Goal: Information Seeking & Learning: Learn about a topic

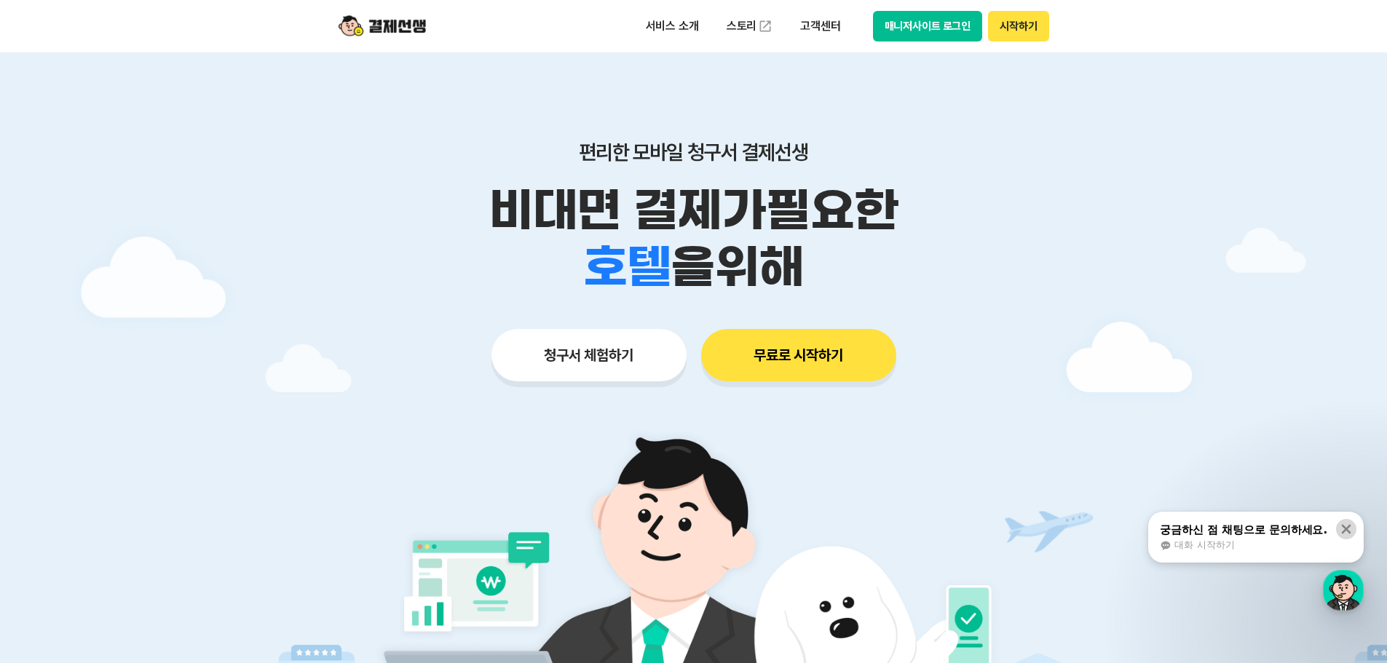
drag, startPoint x: 1350, startPoint y: 525, endPoint x: 1256, endPoint y: 525, distance: 93.9
click at [1349, 525] on icon at bounding box center [1346, 529] width 15 height 15
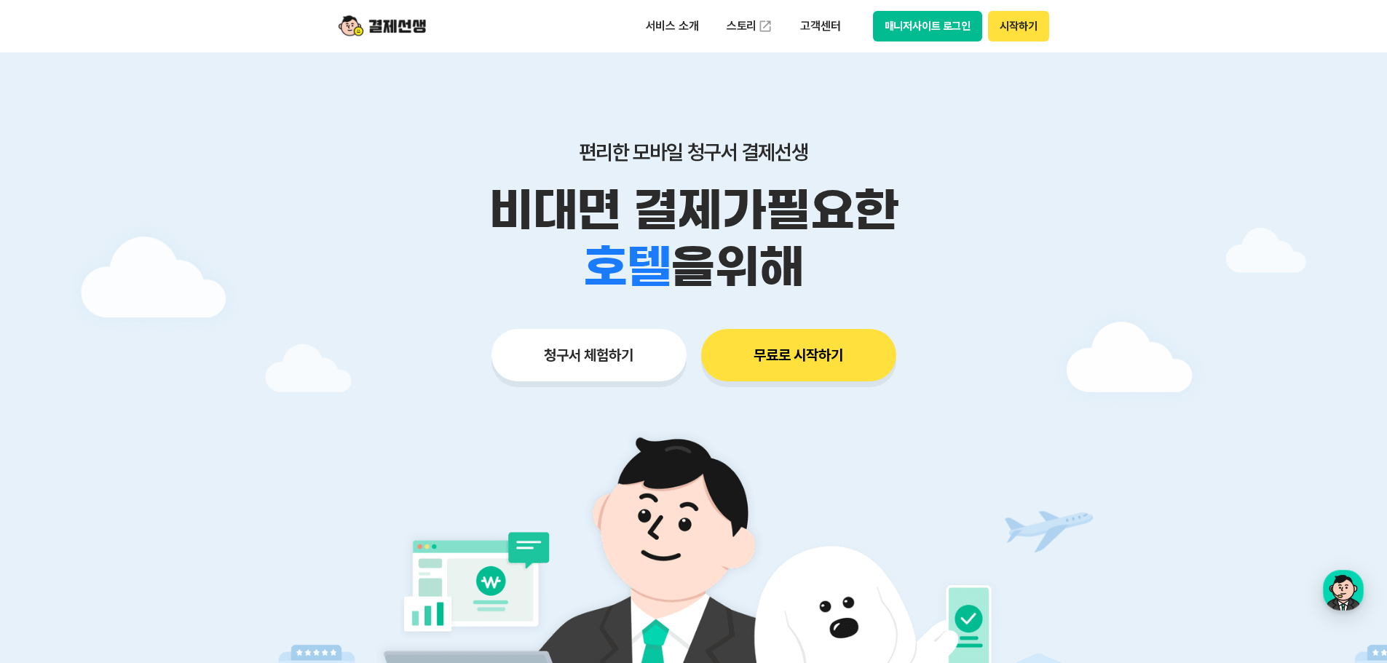
click at [807, 342] on button "무료로 시작하기" at bounding box center [798, 355] width 195 height 52
drag, startPoint x: 232, startPoint y: 245, endPoint x: 972, endPoint y: 66, distance: 761.5
click at [232, 245] on div at bounding box center [693, 436] width 1387 height 768
click at [674, 22] on p "서비스 소개" at bounding box center [673, 26] width 74 height 26
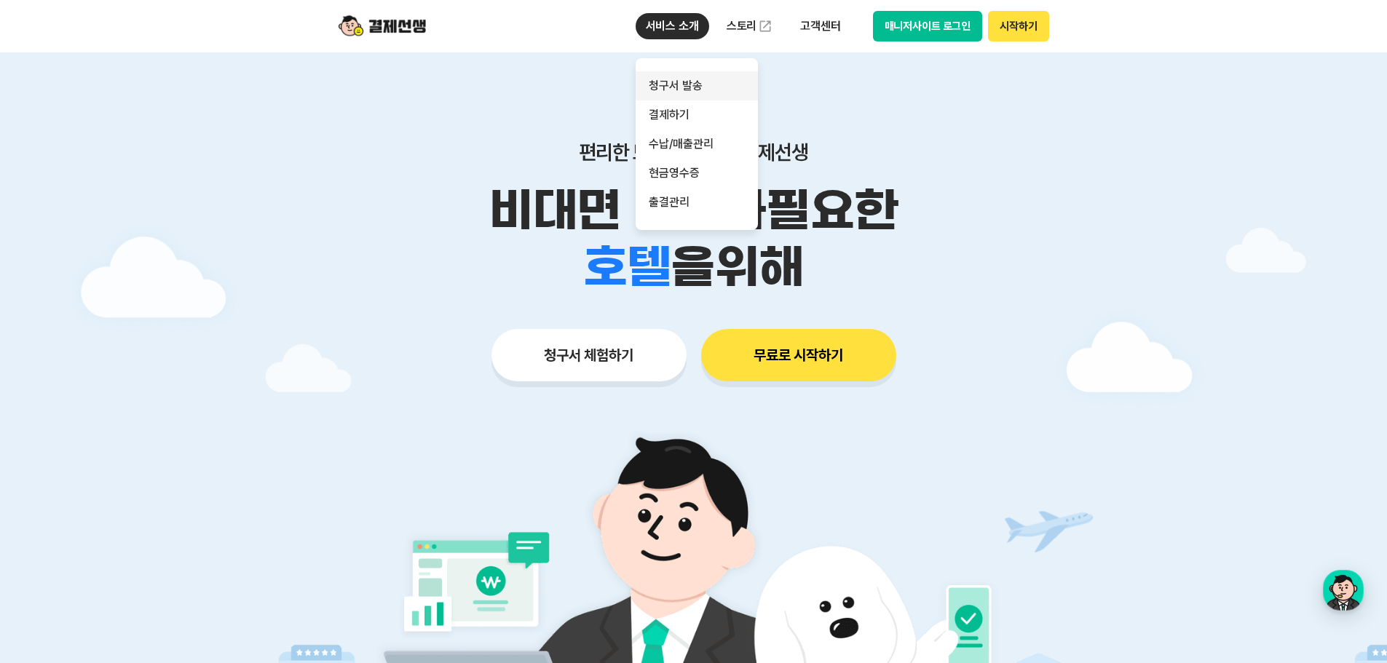
click at [689, 85] on link "청구서 발송" at bounding box center [697, 85] width 122 height 29
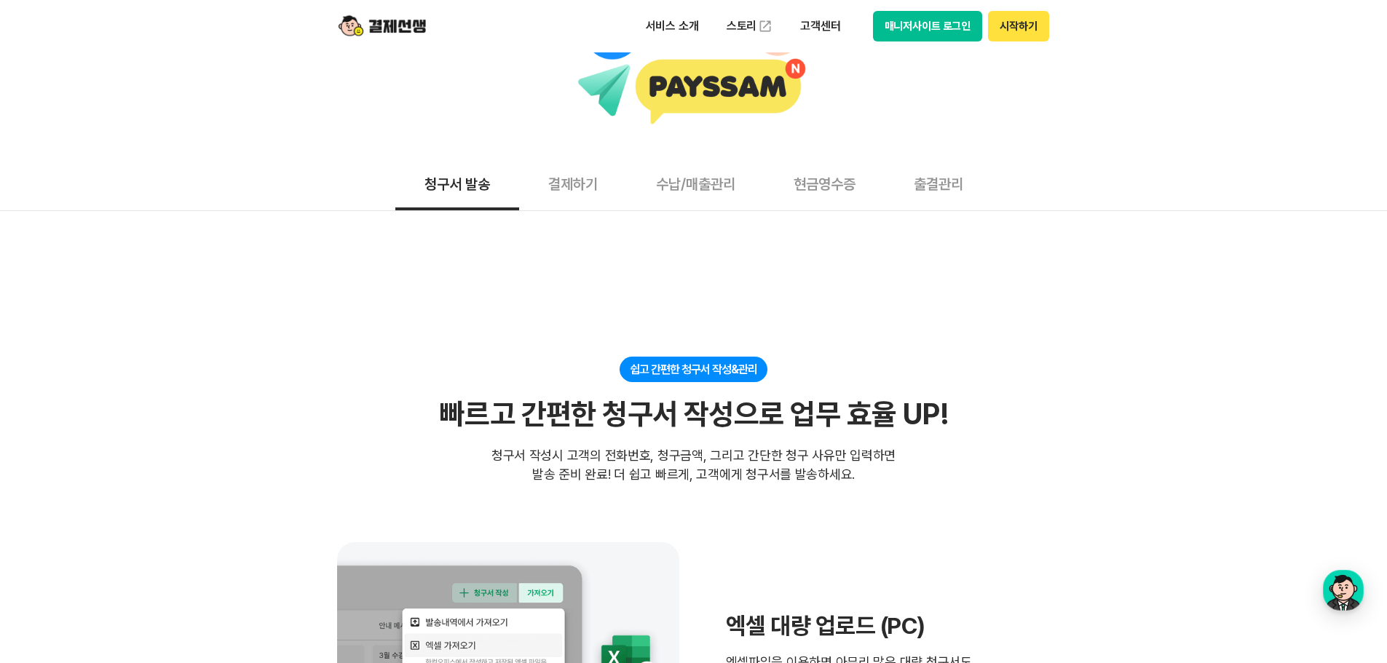
click at [1029, 480] on div "쉽고 간편한 청구서 작성&관리 빠르고 간편한 청구서 작성으로 업무 효율 UP! 빠르고 간편한 청구서 작성으로 업무 효율 UP! 청구서 작성시 …" at bounding box center [694, 420] width 714 height 127
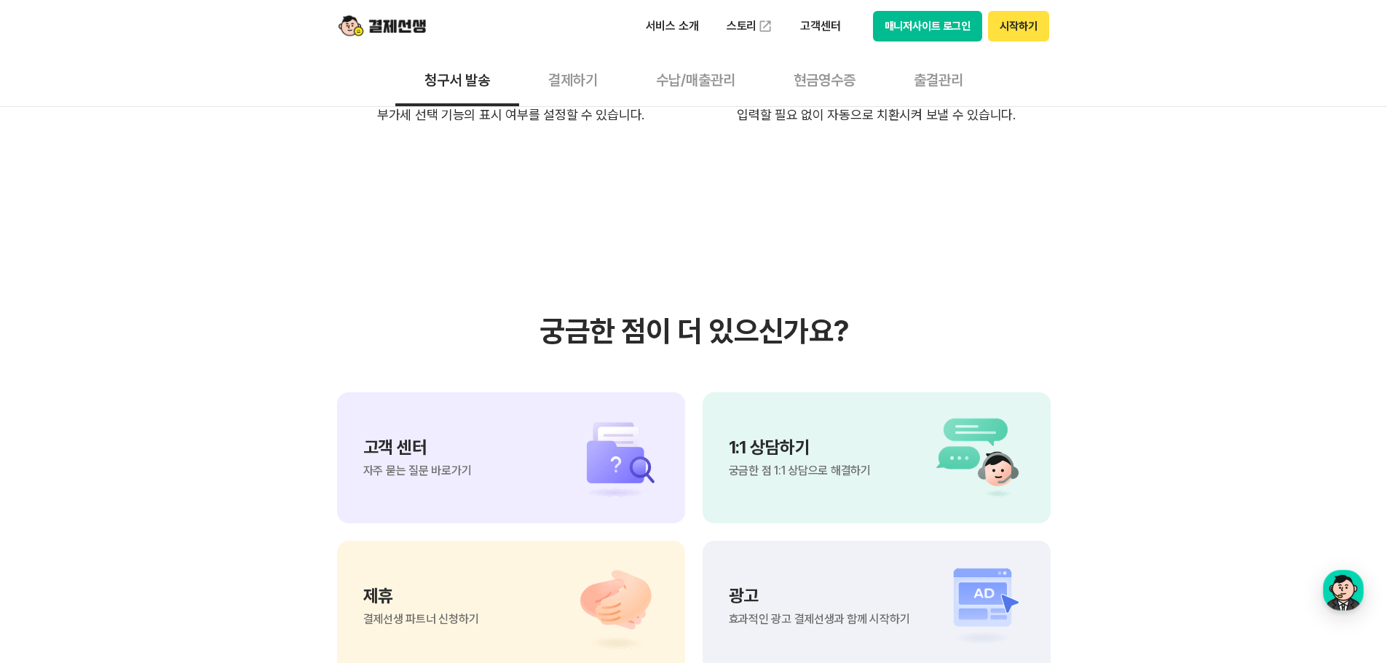
scroll to position [3204, 0]
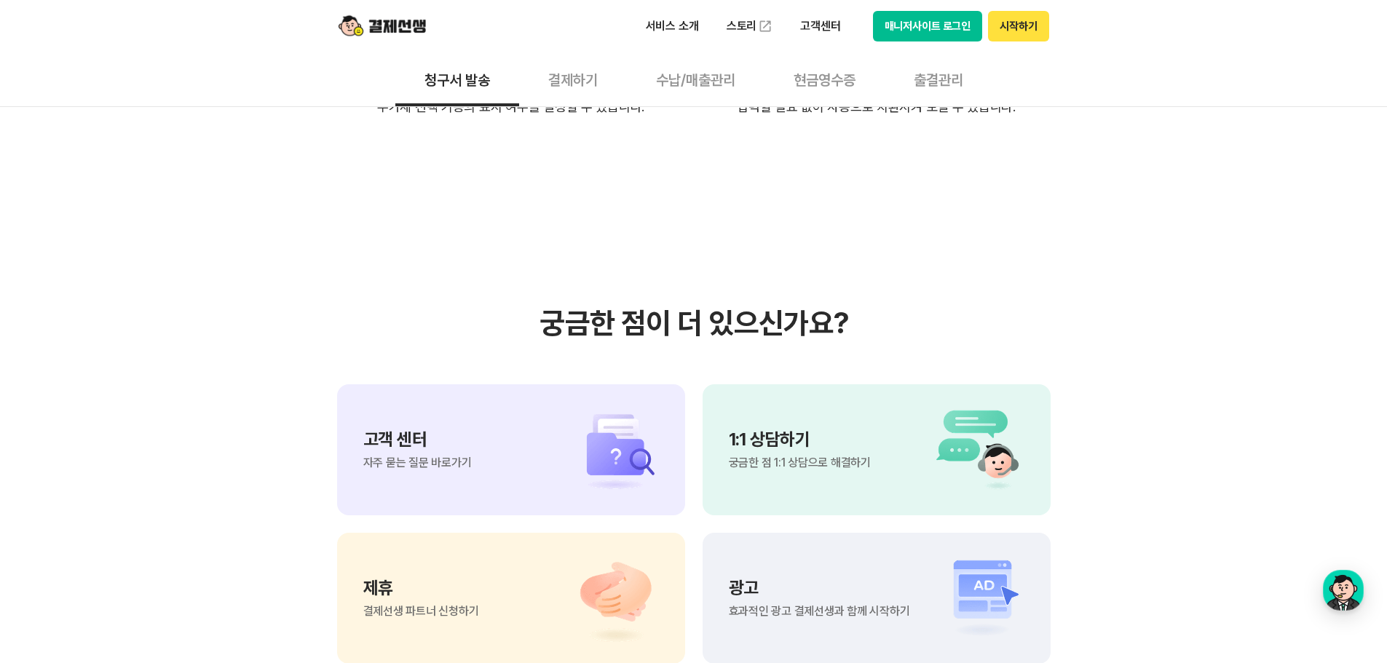
click at [414, 431] on p "고객 센터" at bounding box center [417, 439] width 109 height 17
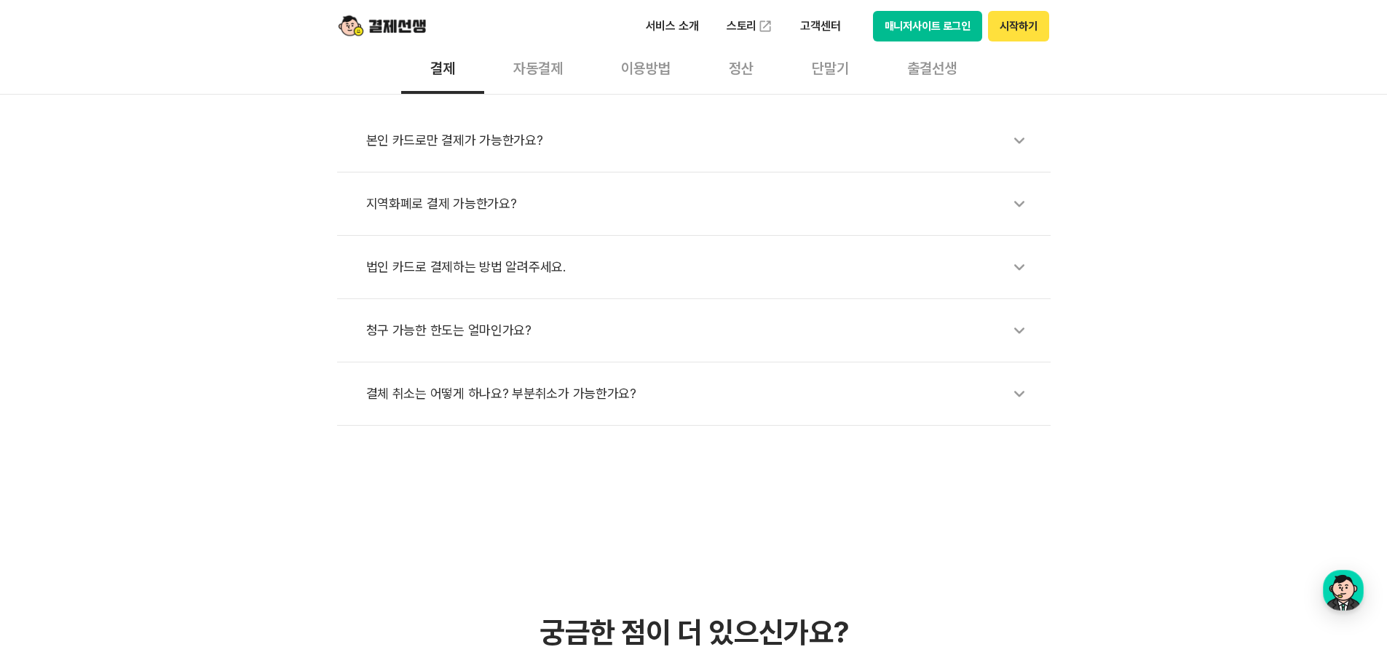
scroll to position [583, 0]
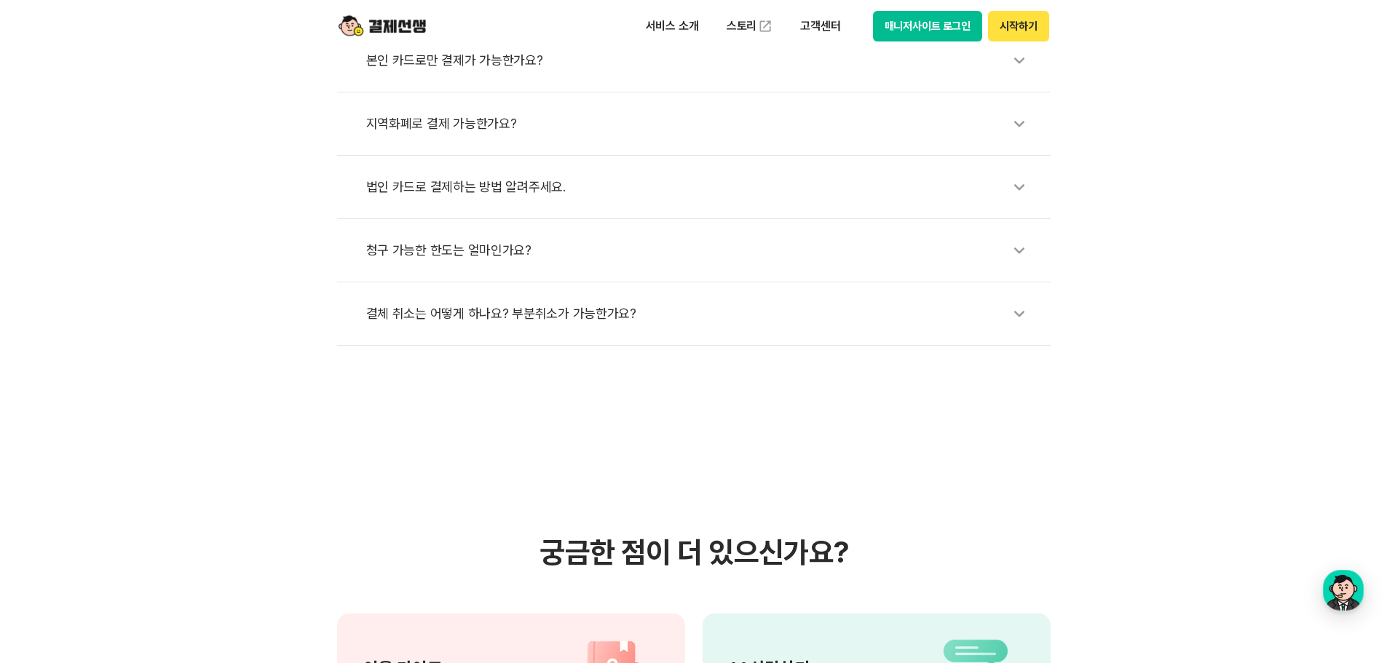
click at [566, 312] on div "결체 취소는 어떻게 하나요? 부분취소가 가능한가요?" at bounding box center [701, 314] width 670 height 34
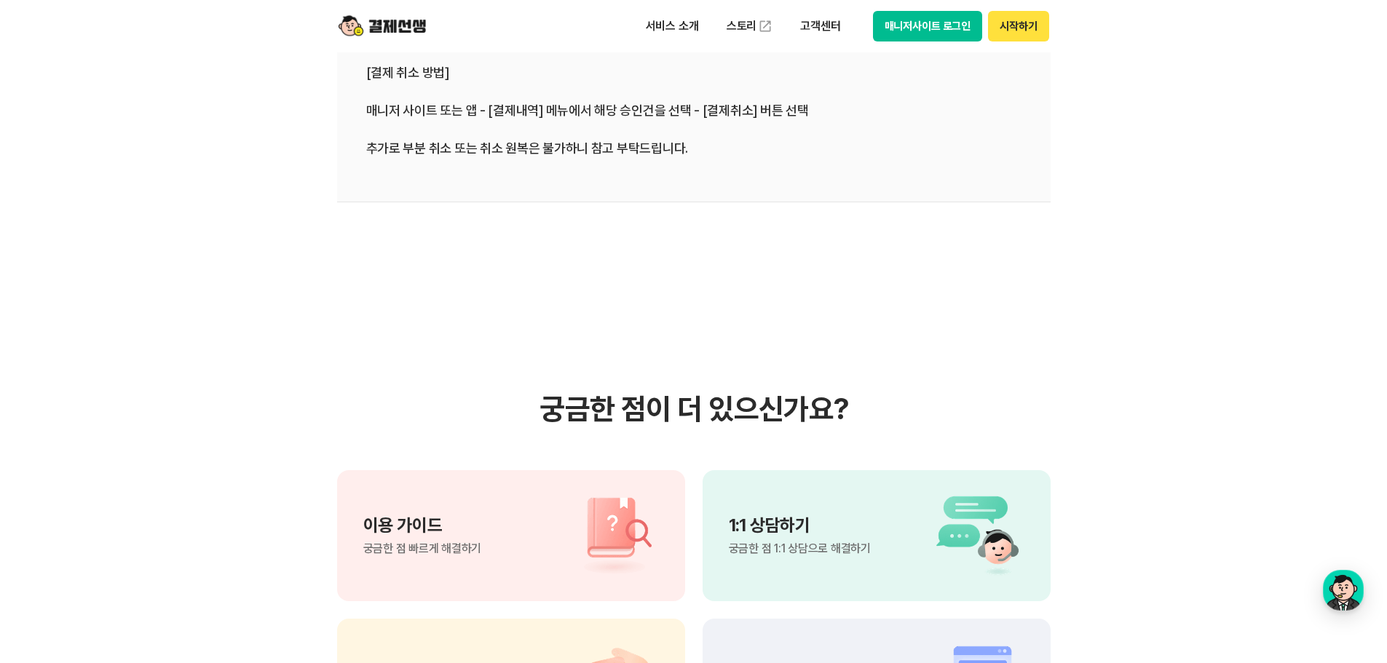
scroll to position [1020, 0]
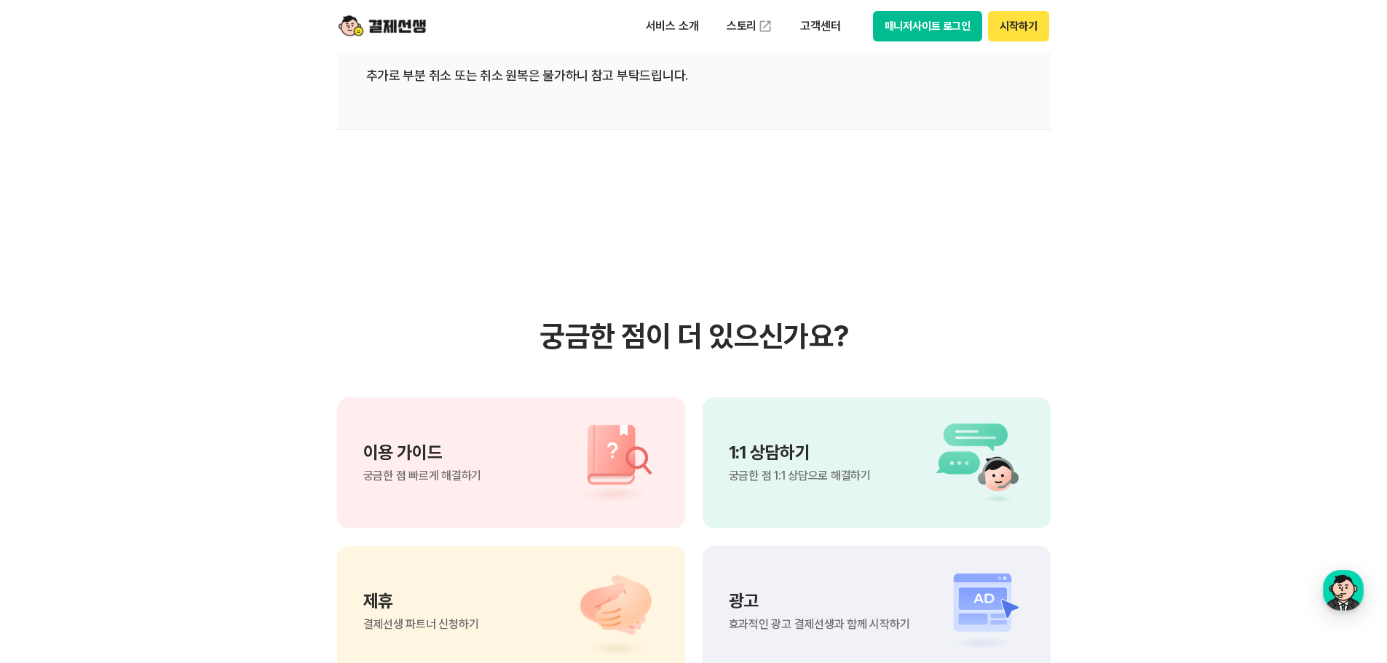
click at [543, 448] on div "이용 가이드 궁금한 점 빠르게 해결하기" at bounding box center [511, 463] width 348 height 131
click at [1139, 281] on section "궁금한 점이 더 있으신가요? 이용 가이드 궁금한 점 빠르게 해결하기 1:1 상담하기 궁금한 점 1:1 상담으로 해결하기 제휴 결제선생 파트너 …" at bounding box center [693, 498] width 1387 height 737
click at [672, 20] on p "서비스 소개" at bounding box center [673, 26] width 74 height 26
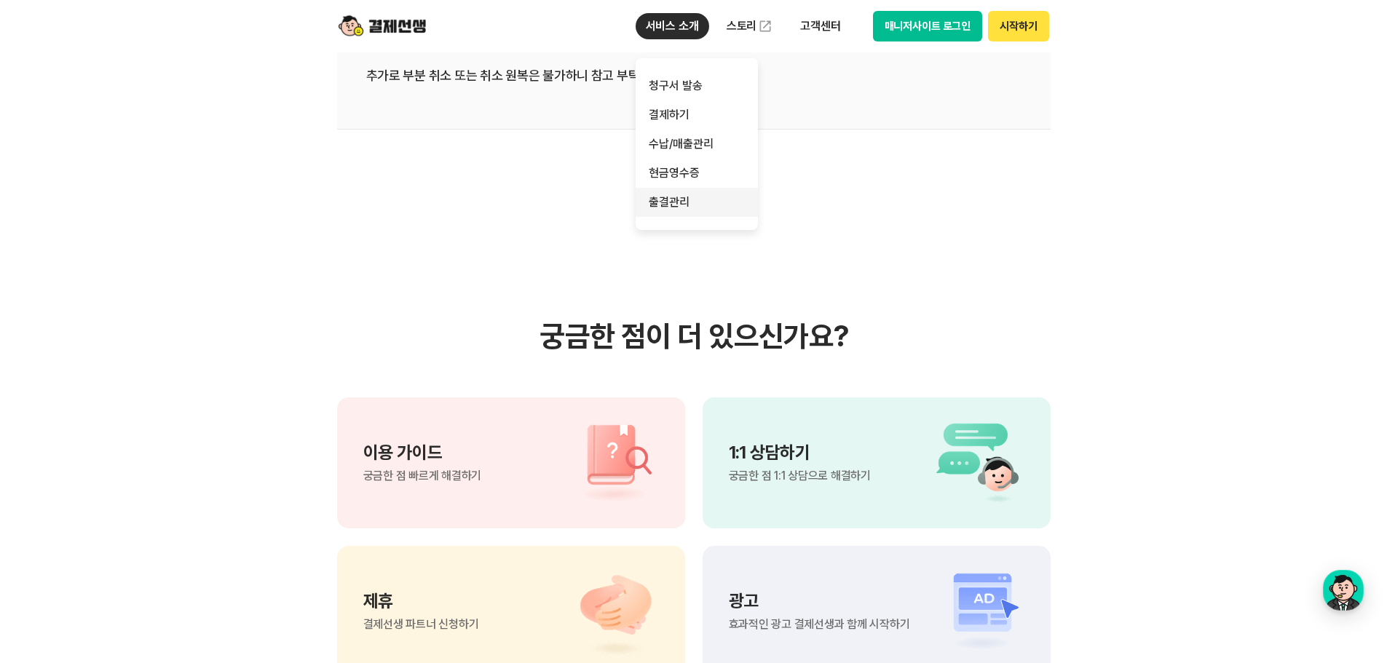
click at [680, 205] on link "출결관리" at bounding box center [697, 202] width 122 height 29
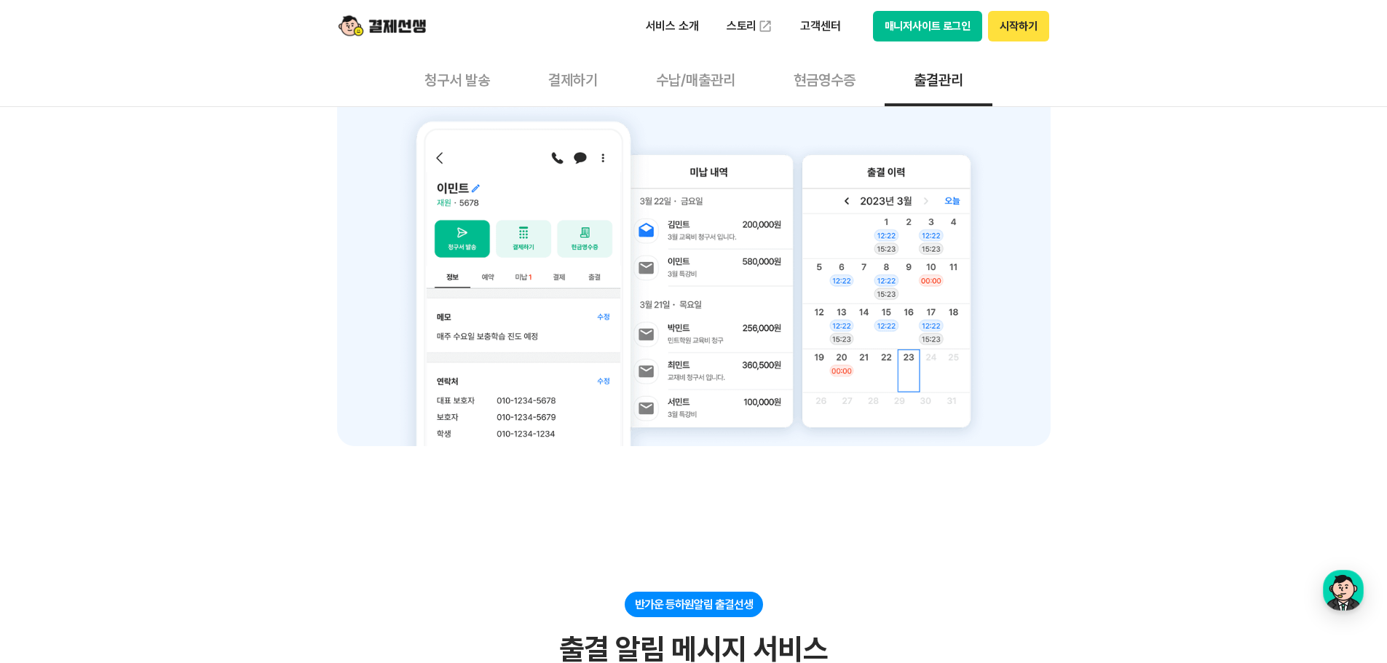
scroll to position [583, 0]
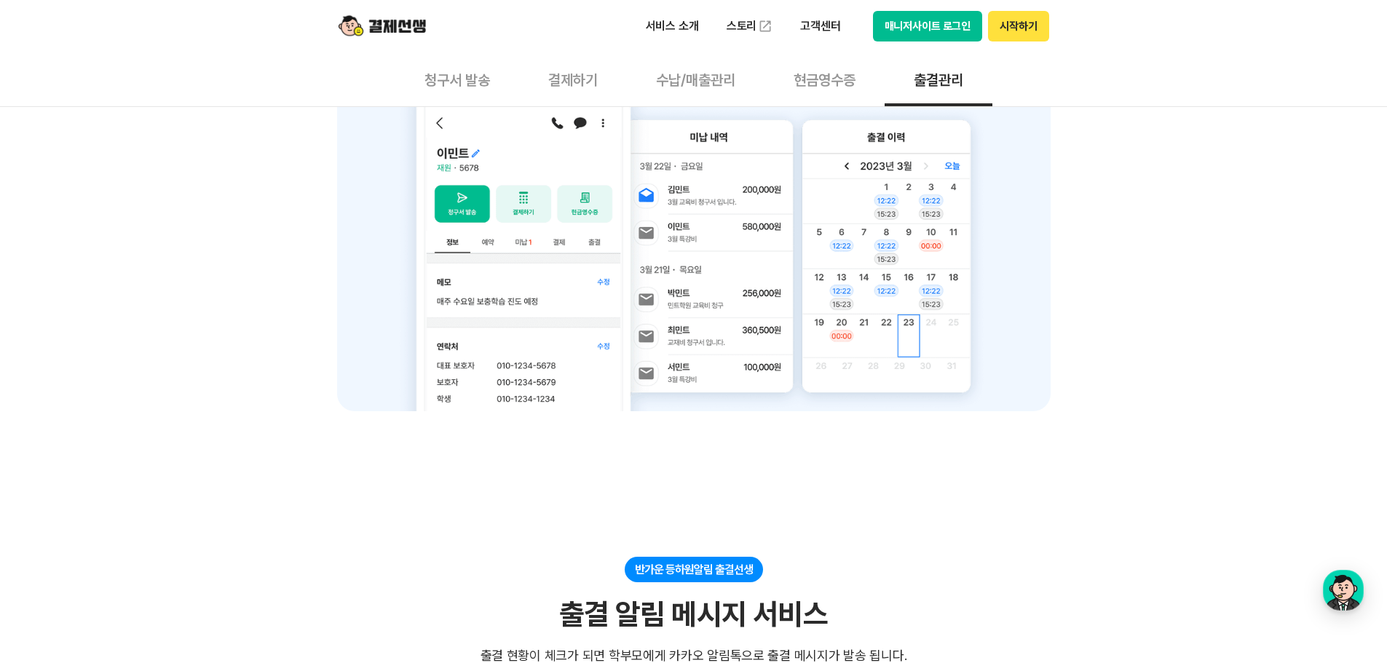
drag, startPoint x: 820, startPoint y: 77, endPoint x: 797, endPoint y: 109, distance: 39.2
click at [820, 77] on button "현금영수증" at bounding box center [825, 79] width 120 height 54
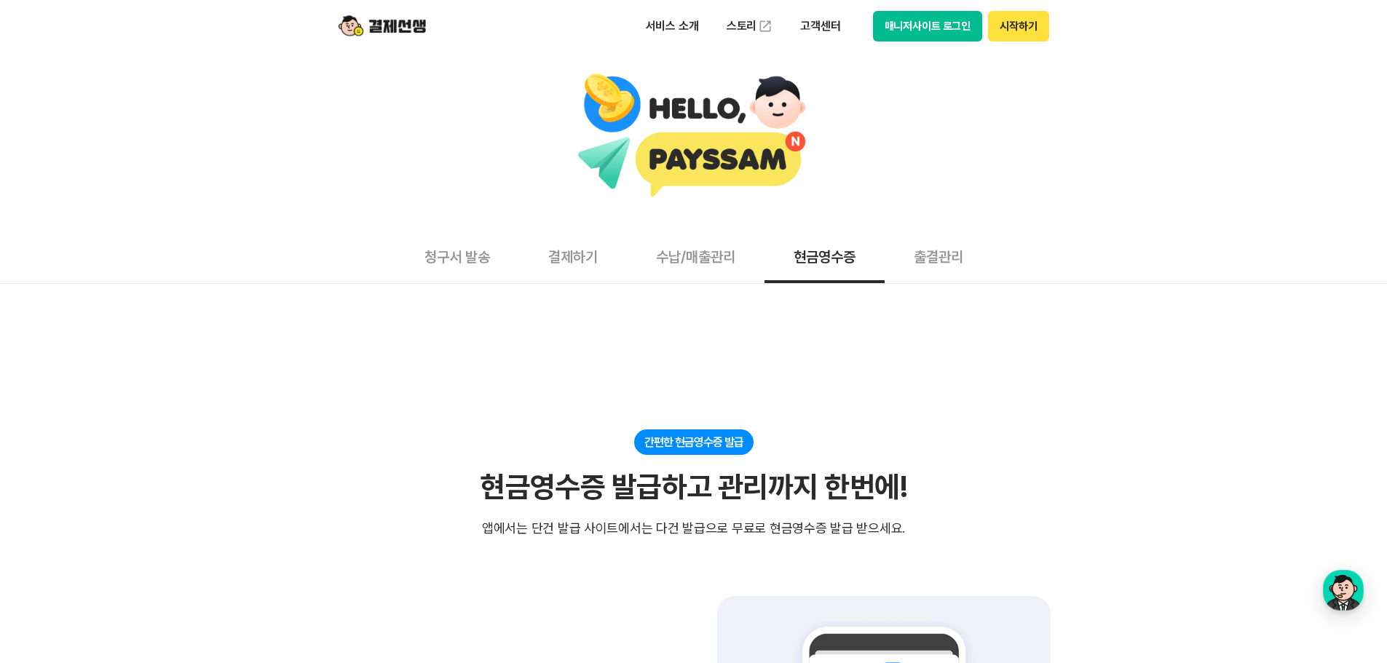
click at [685, 247] on button "수납/매출관리" at bounding box center [696, 256] width 138 height 54
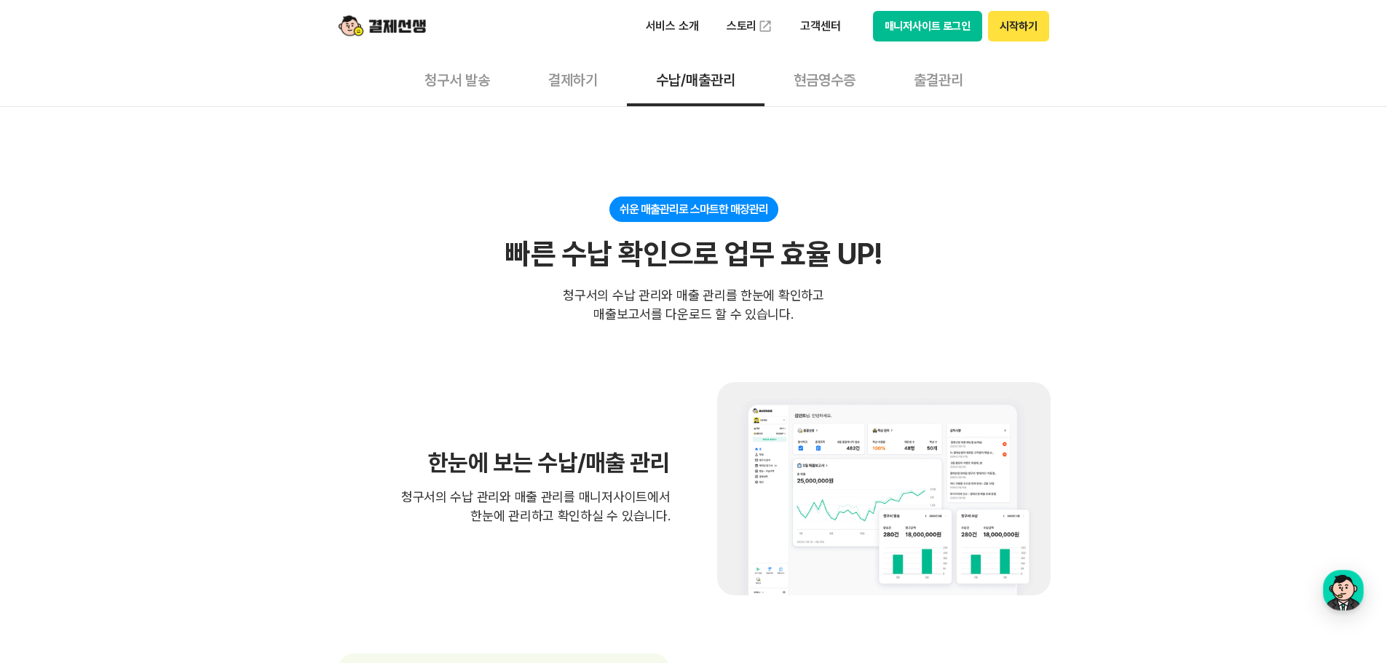
scroll to position [218, 0]
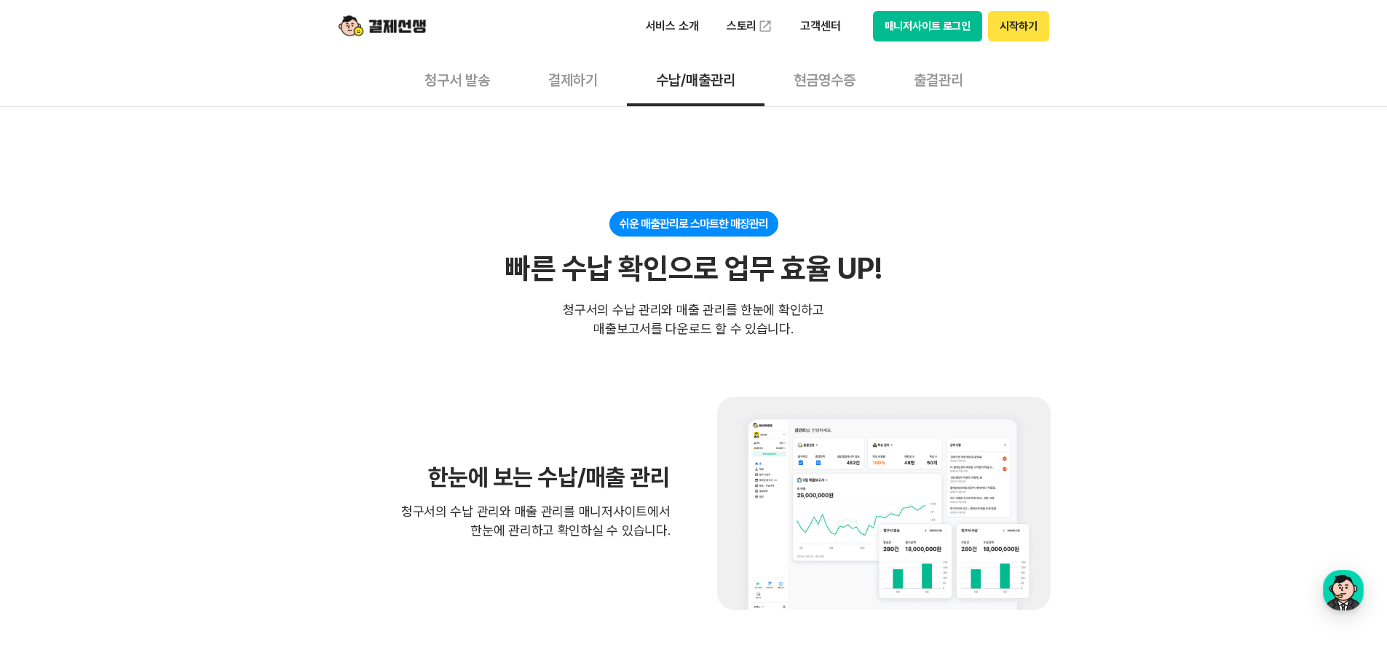
drag, startPoint x: 567, startPoint y: 71, endPoint x: 563, endPoint y: 84, distance: 13.6
click at [567, 71] on button "결제하기" at bounding box center [573, 79] width 108 height 54
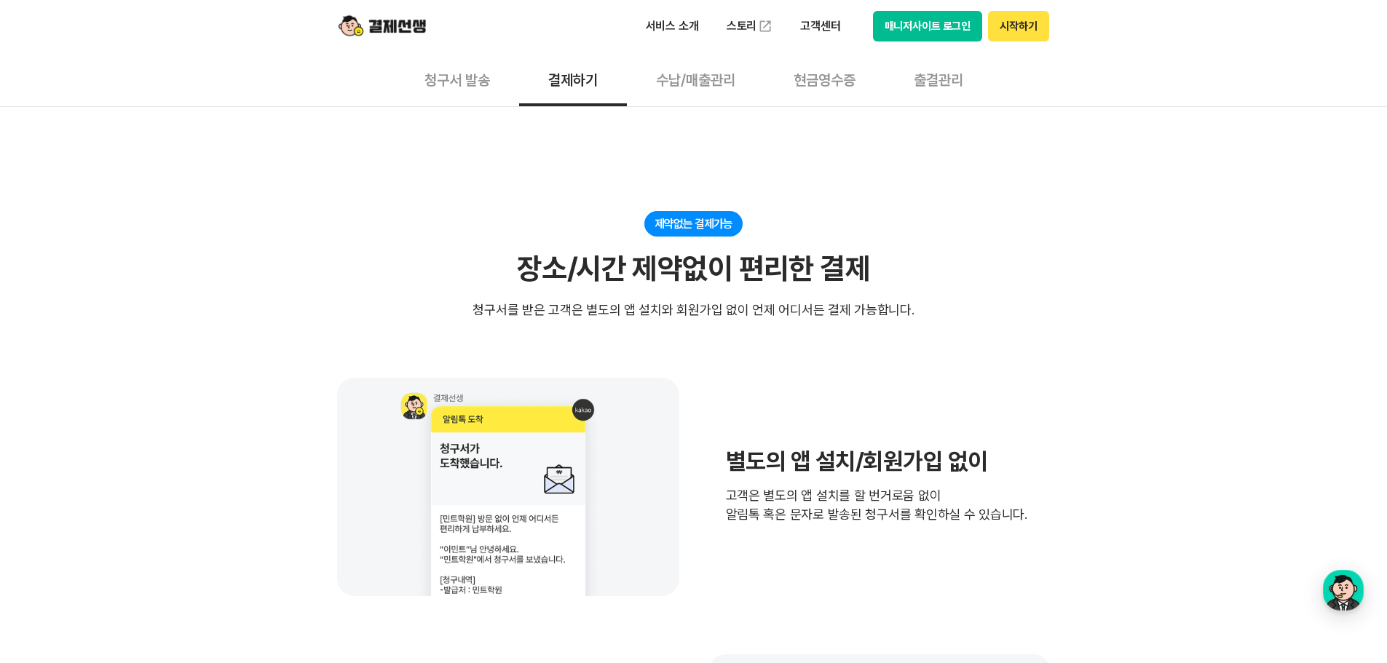
drag, startPoint x: 424, startPoint y: 79, endPoint x: 535, endPoint y: 172, distance: 144.7
click at [424, 79] on button "청구서 발송" at bounding box center [457, 79] width 124 height 54
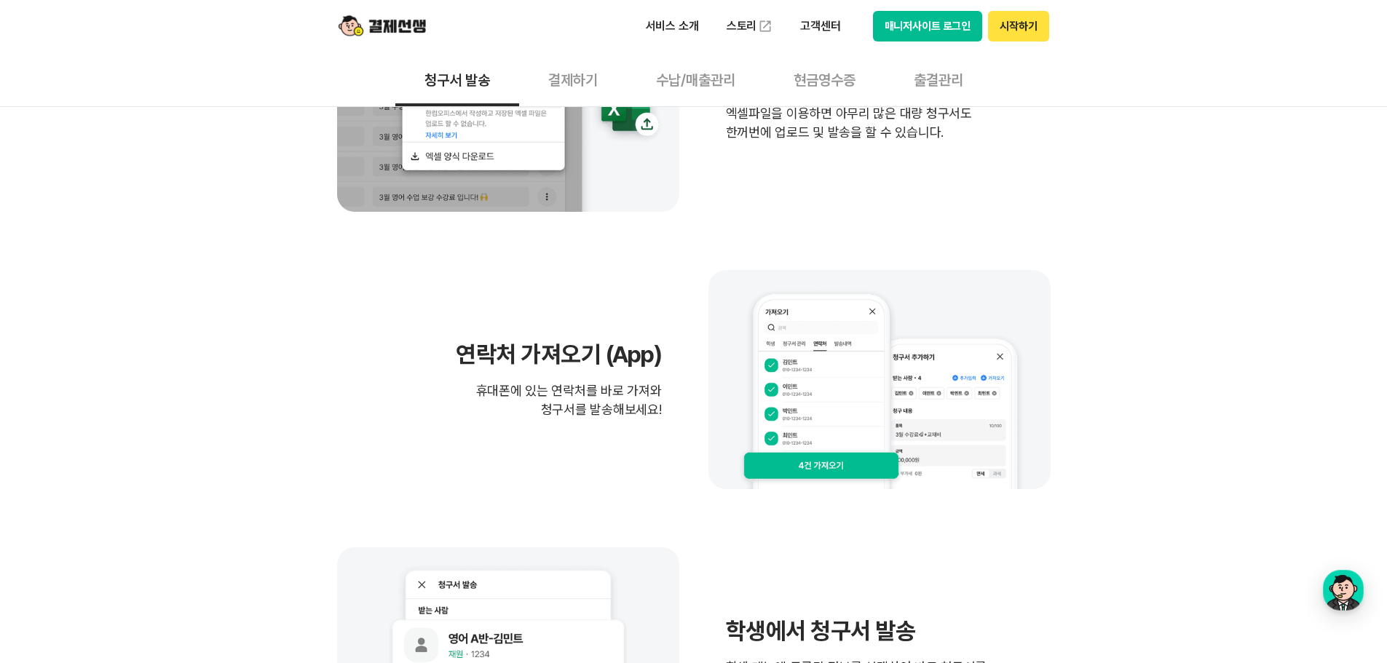
scroll to position [655, 0]
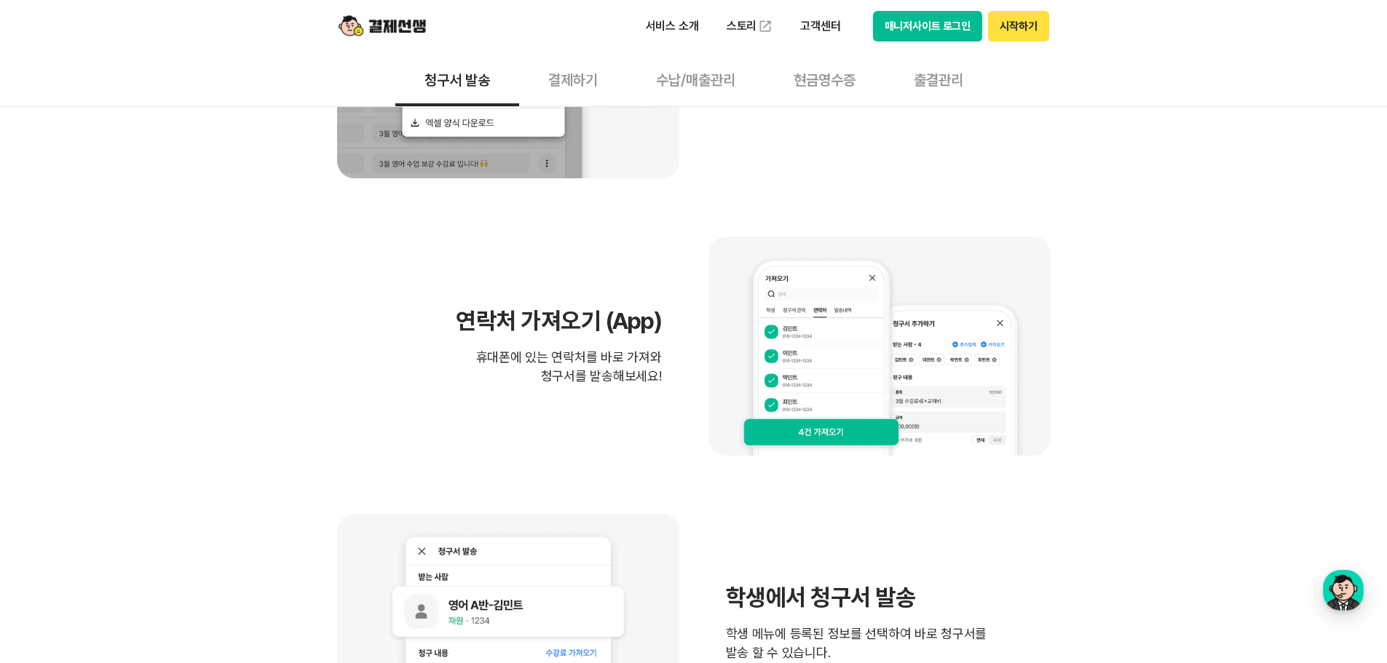
click at [470, 129] on img at bounding box center [508, 69] width 342 height 218
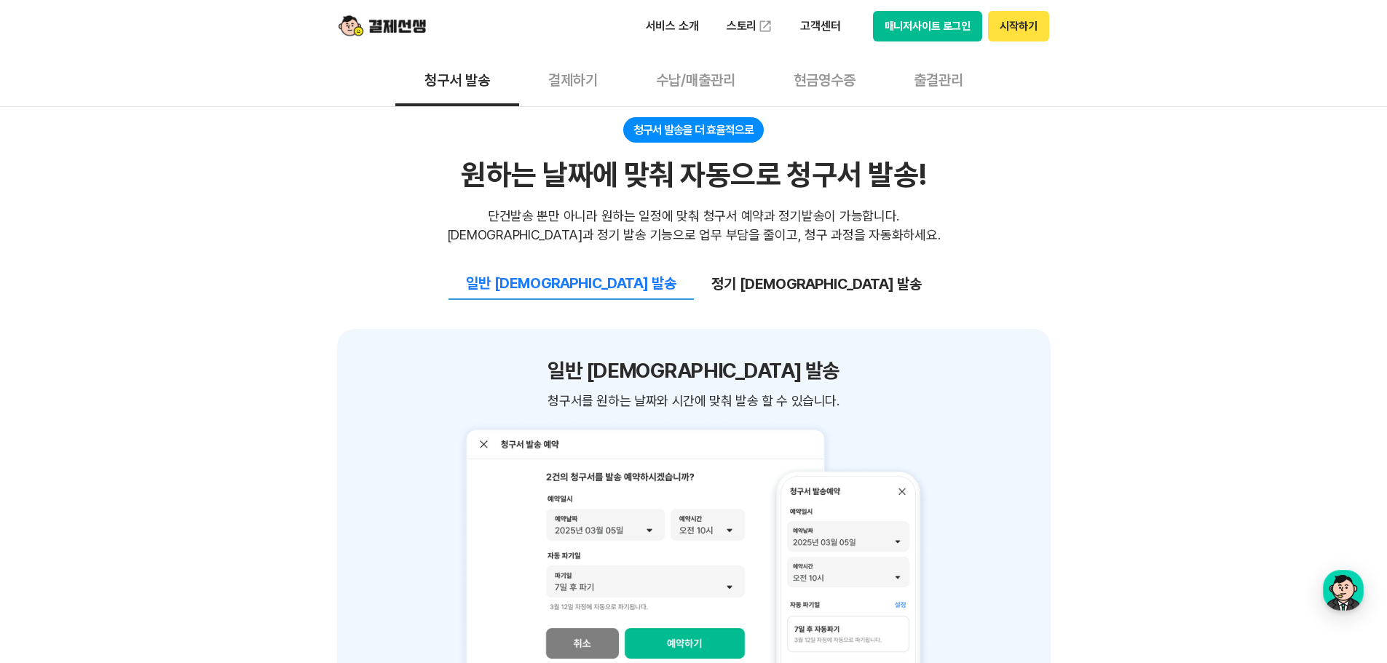
scroll to position [1457, 0]
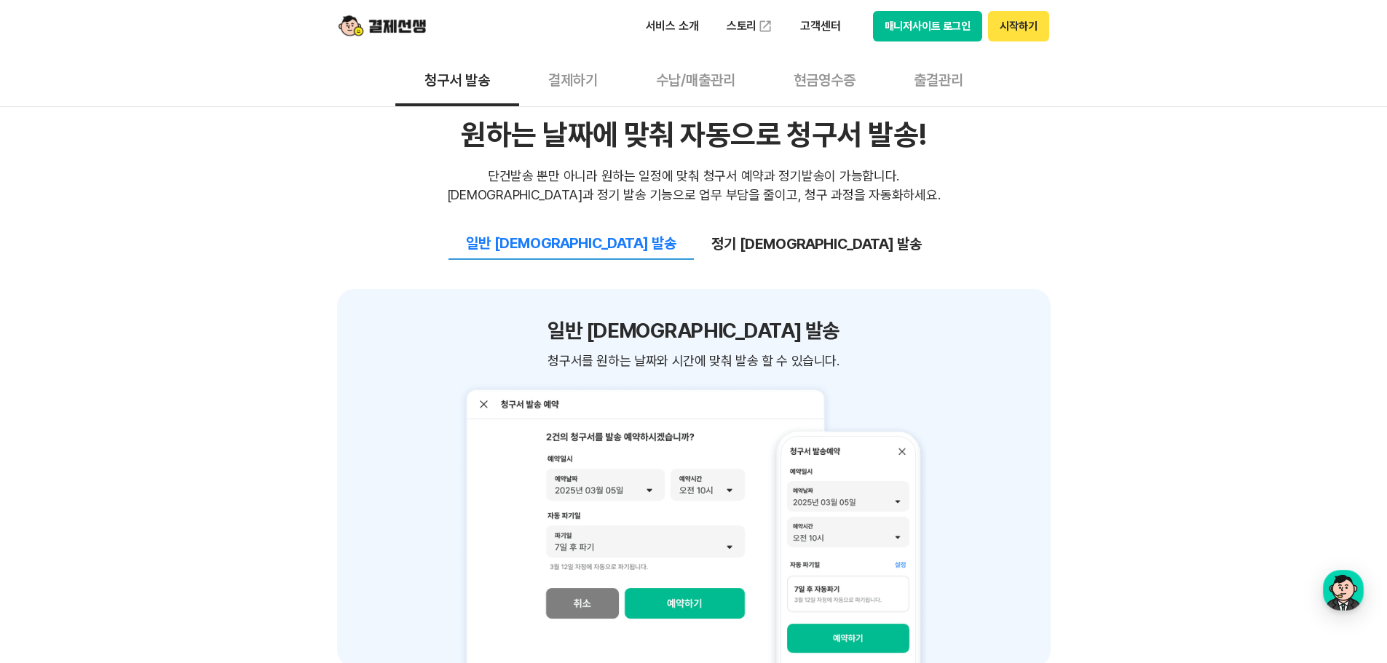
drag, startPoint x: 151, startPoint y: 248, endPoint x: 157, endPoint y: 219, distance: 29.1
click at [149, 240] on div "쉽고 간편한 청구서 작성&관리 빠르고 간편한 청구서 작성으로 업무 효율 UP! 빠르고 간편한 청구서 작성으로 업무 효율 UP! 청구서 작성시 …" at bounding box center [693, 367] width 1387 height 2789
drag, startPoint x: 95, startPoint y: 361, endPoint x: 264, endPoint y: 326, distance: 172.4
click at [103, 355] on div "쉽고 간편한 청구서 작성&관리 빠르고 간편한 청구서 작성으로 업무 효율 UP! 빠르고 간편한 청구서 작성으로 업무 효율 UP! 청구서 작성시 …" at bounding box center [693, 367] width 1387 height 2789
click at [1025, 319] on div "일반 예약 발송 청구서를 원하는 날짜와 시간에 맞춰 발송 할 수 있습니다. 청구서를 원하는 날짜와 시간에 맞춰 발송 할 수 있습니다." at bounding box center [694, 478] width 714 height 379
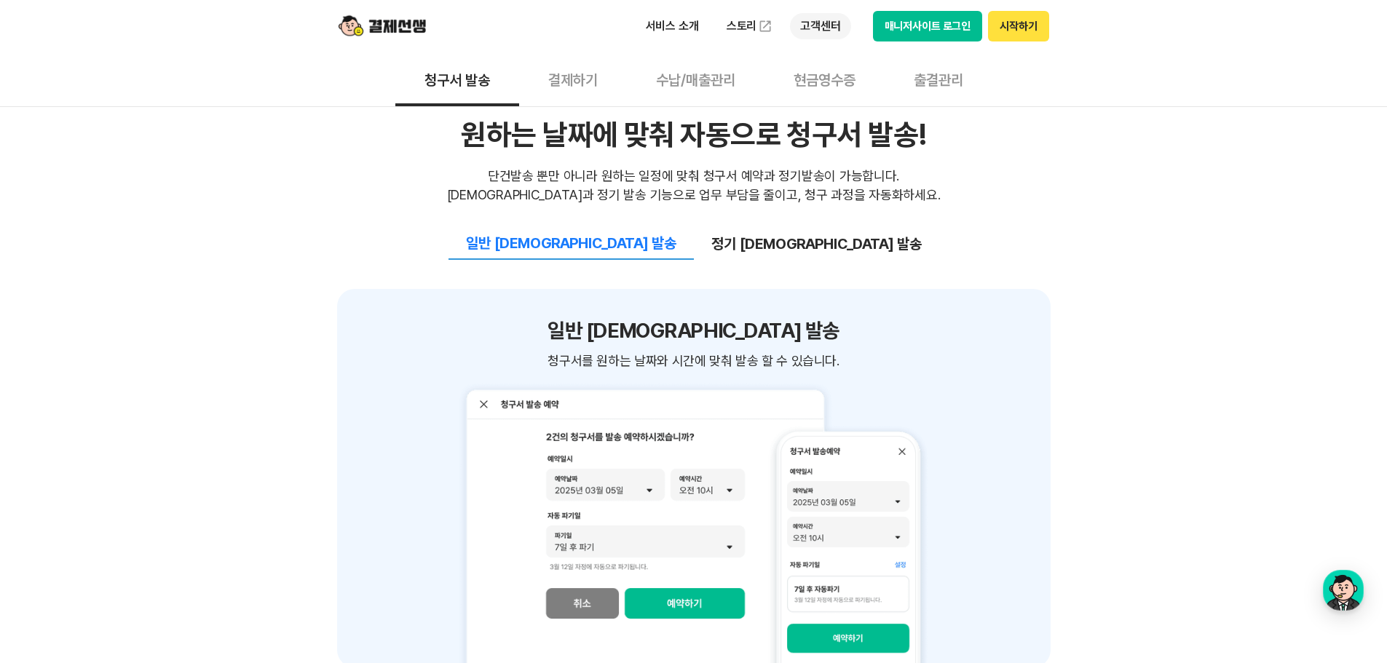
click at [827, 18] on p "고객센터" at bounding box center [820, 26] width 60 height 26
click at [667, 25] on p "서비스 소개" at bounding box center [673, 26] width 74 height 26
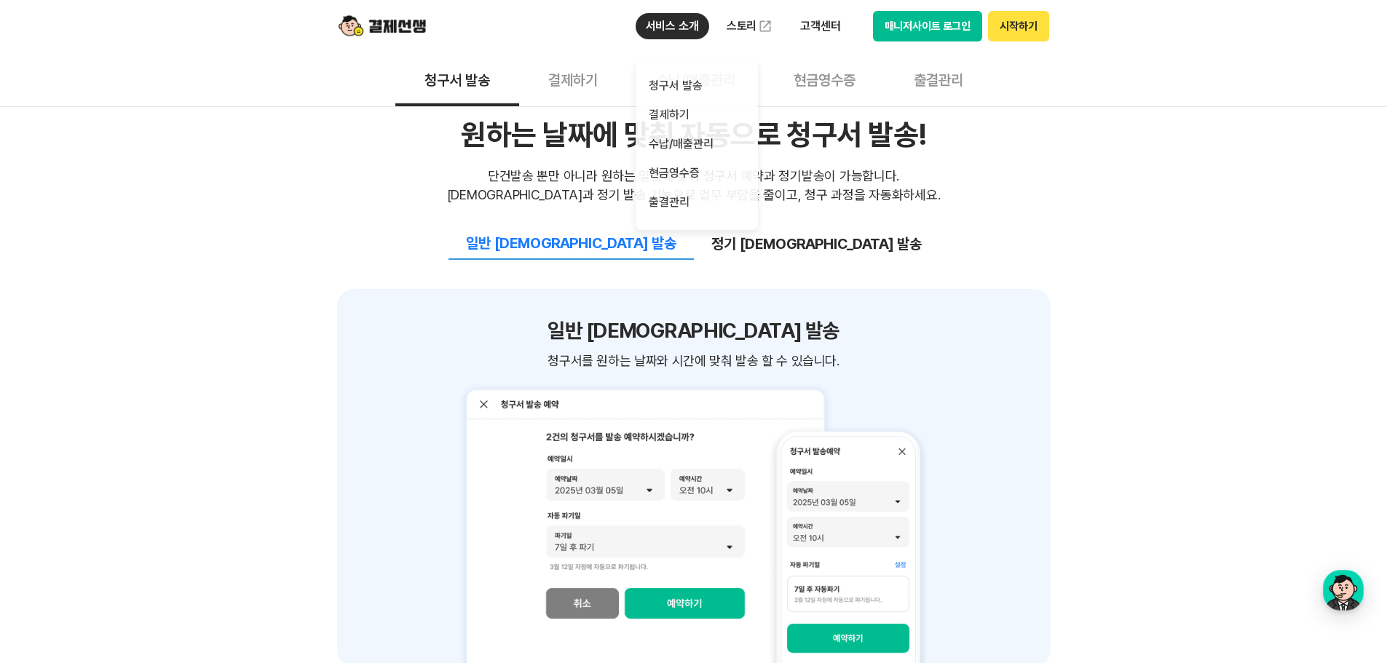
click at [1055, 435] on div "쉽고 간편한 청구서 작성&관리 빠르고 간편한 청구서 작성으로 업무 효율 UP! 빠르고 간편한 청구서 작성으로 업무 효율 UP! 청구서 작성시 …" at bounding box center [693, 367] width 1387 height 2789
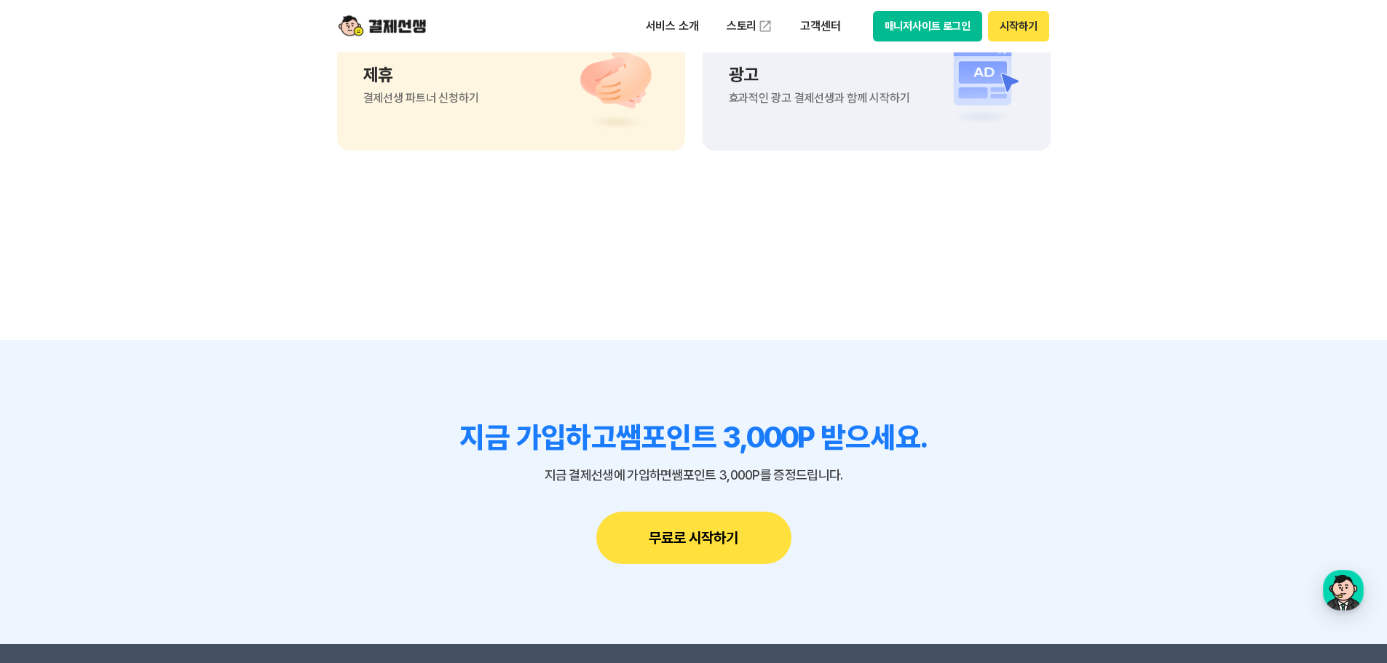
scroll to position [3641, 0]
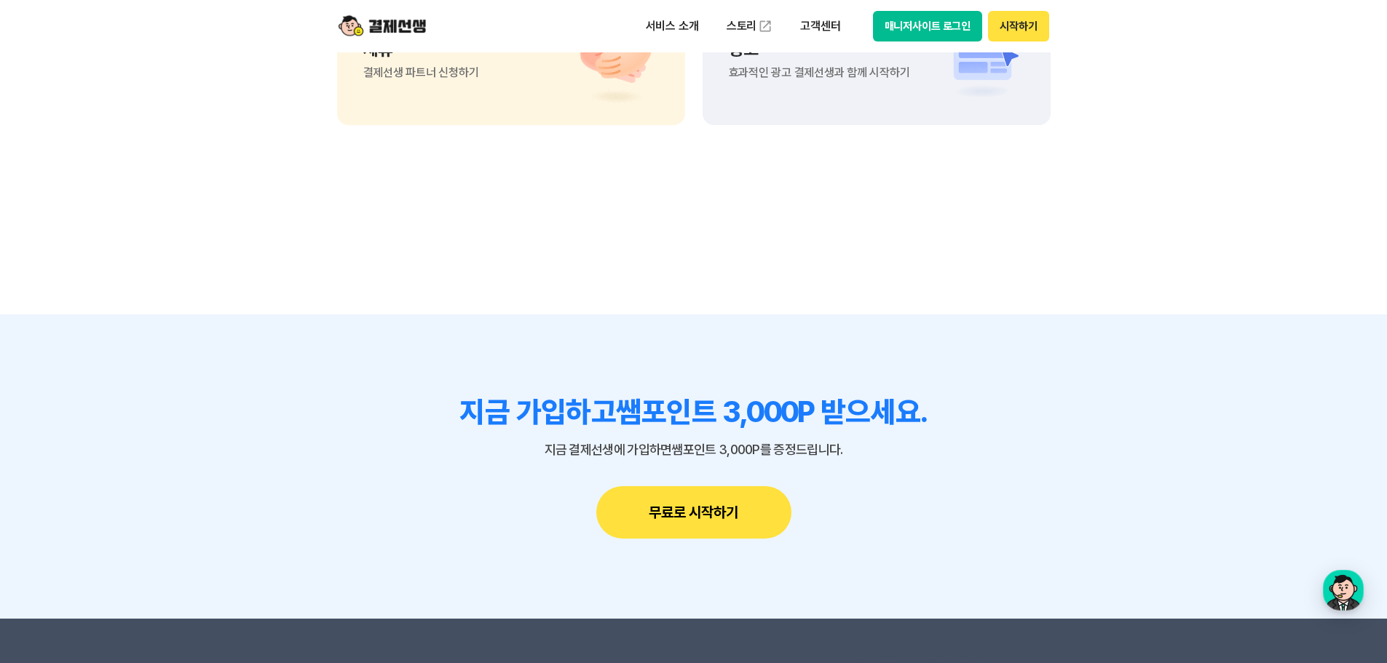
drag, startPoint x: 343, startPoint y: 215, endPoint x: 398, endPoint y: 138, distance: 95.0
click at [1068, 492] on section "지금 가입하고 쌤포인트 3,000P 받으세요. 지금 결제선생에 가입하면 쌤포인트 3,000P를 증정드립니다. 무료로 시작하기" at bounding box center [693, 467] width 1387 height 304
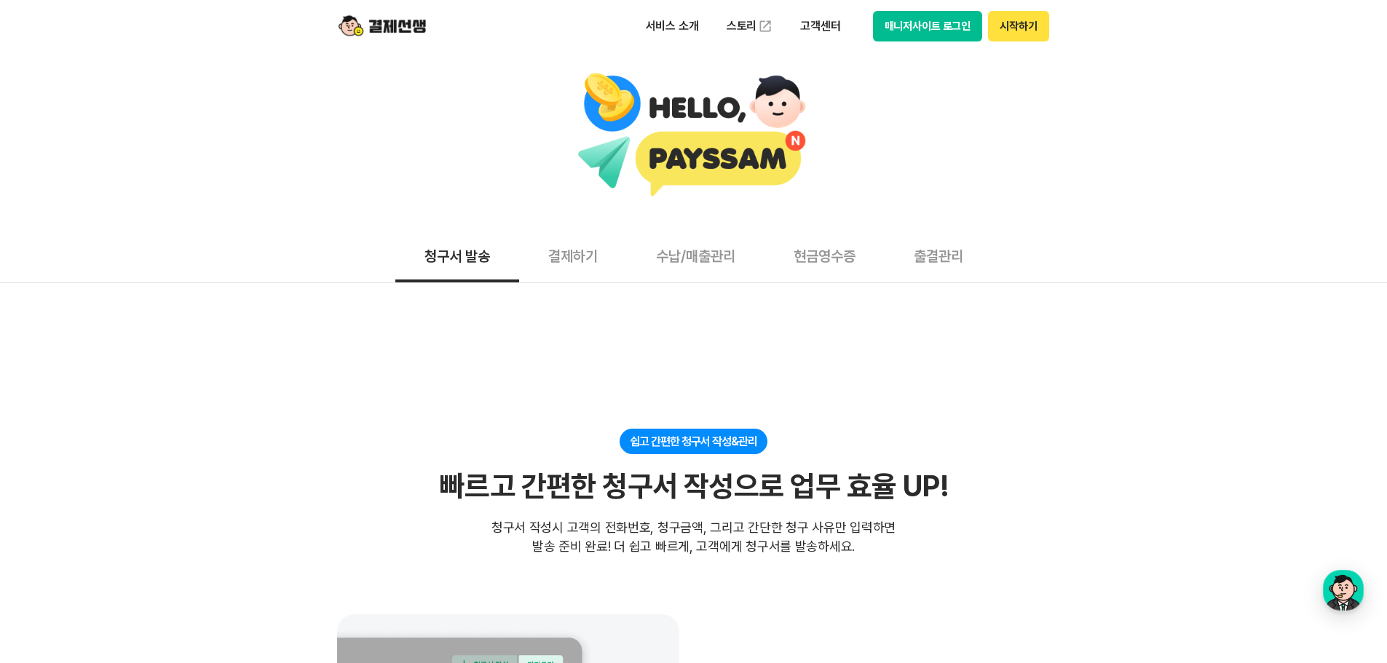
scroll to position [0, 0]
click at [721, 162] on div at bounding box center [693, 136] width 1373 height 127
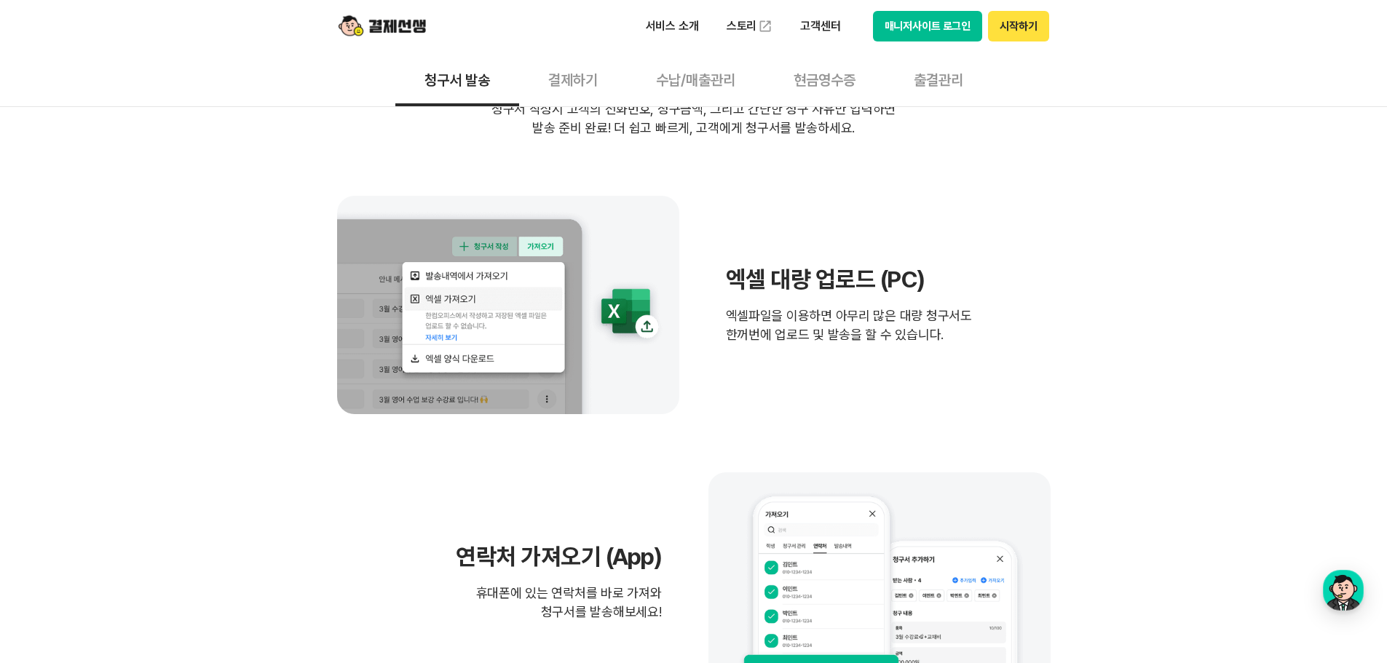
scroll to position [437, 0]
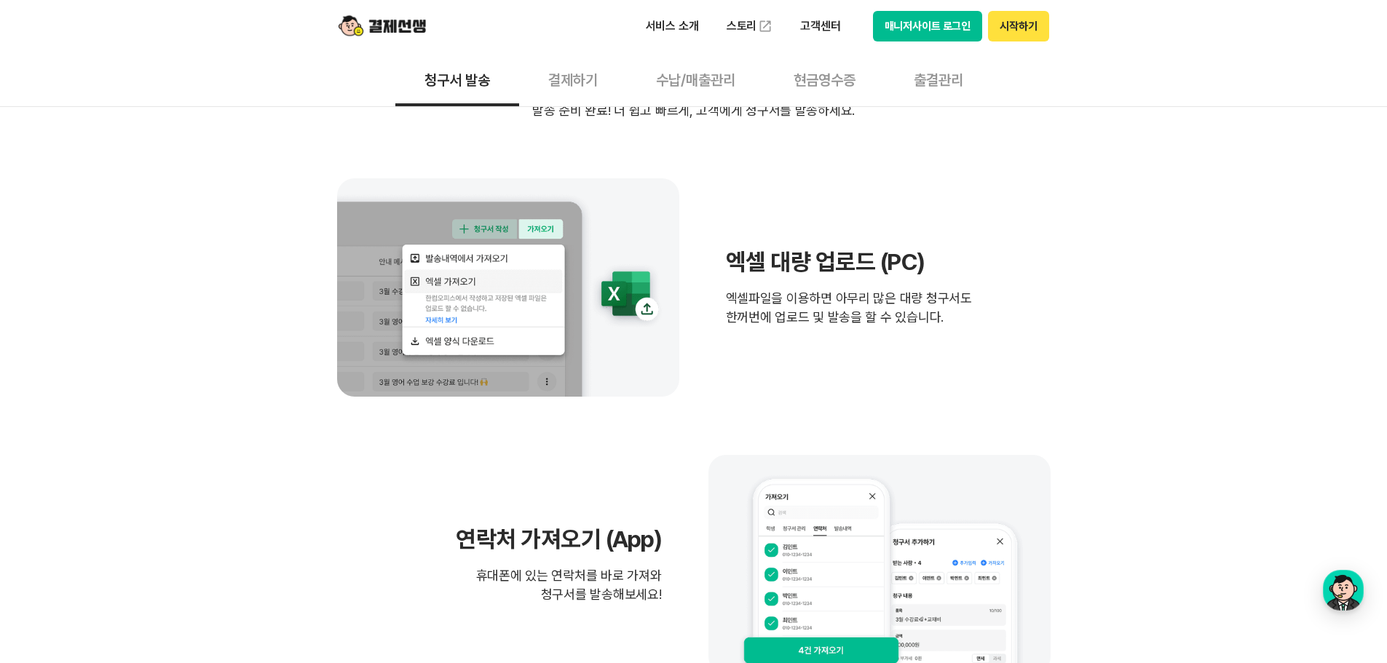
click at [854, 259] on h3 "엑셀 대량 업로드 (PC)" at bounding box center [849, 262] width 246 height 28
click at [837, 308] on span "엑셀파일을 이용하면 아무리 많은 대량 청구서도 한꺼번에 업로드 및 발송을 할 수 있습니다." at bounding box center [849, 308] width 246 height 38
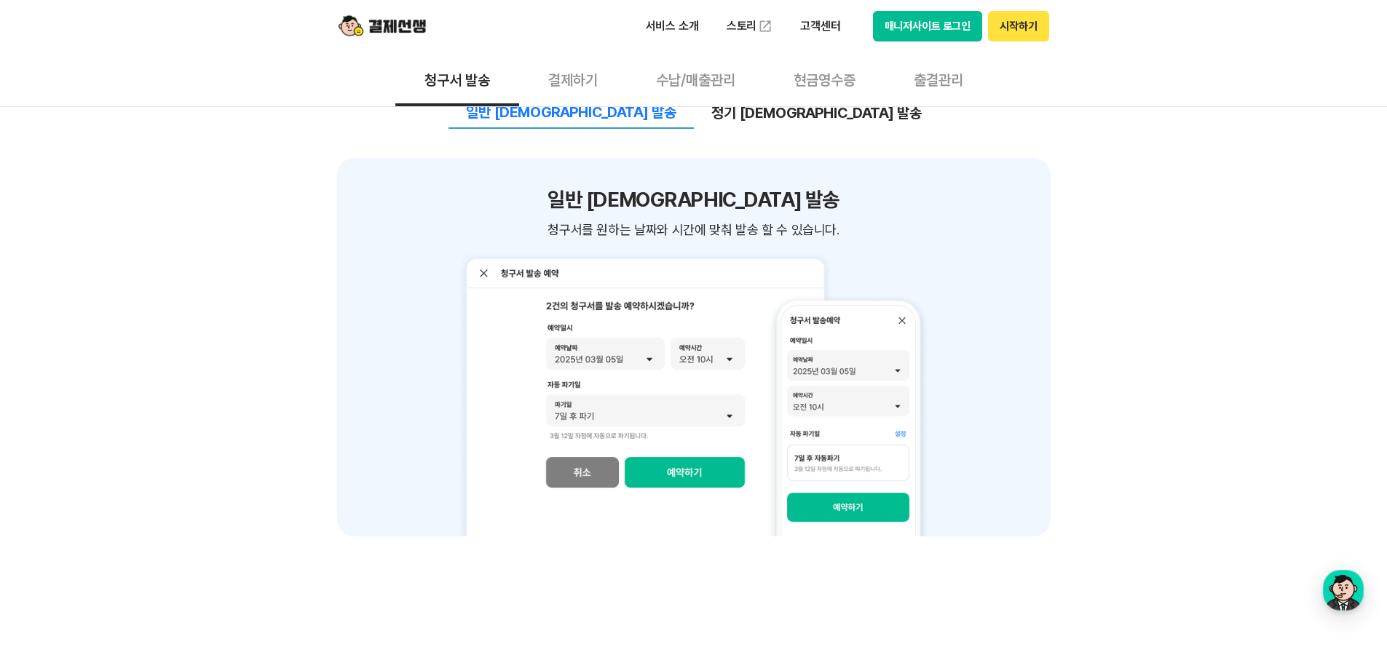
scroll to position [1602, 0]
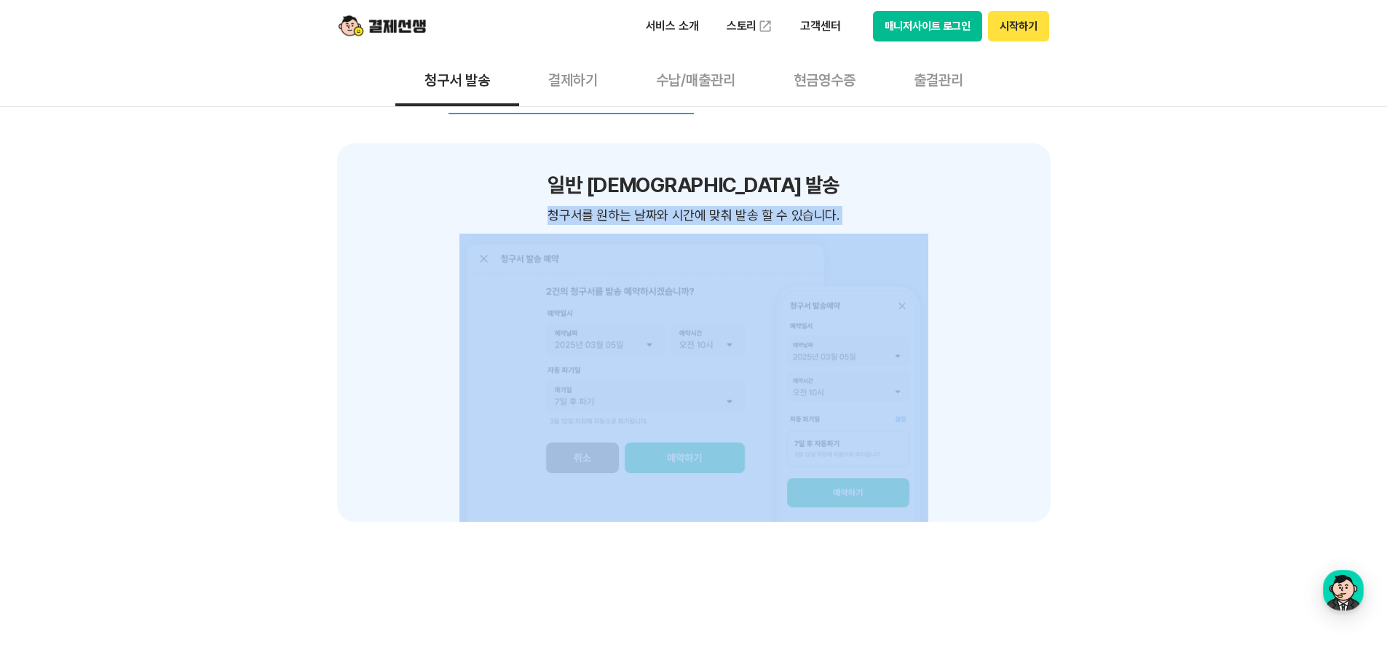
drag, startPoint x: 599, startPoint y: 215, endPoint x: 862, endPoint y: 256, distance: 266.1
click at [862, 237] on div "일반 예약 발송 청구서를 원하는 날짜와 시간에 맞춰 발송 할 수 있습니다. 청구서를 원하는 날짜와 시간에 맞춰 발송 할 수 있습니다." at bounding box center [694, 332] width 714 height 379
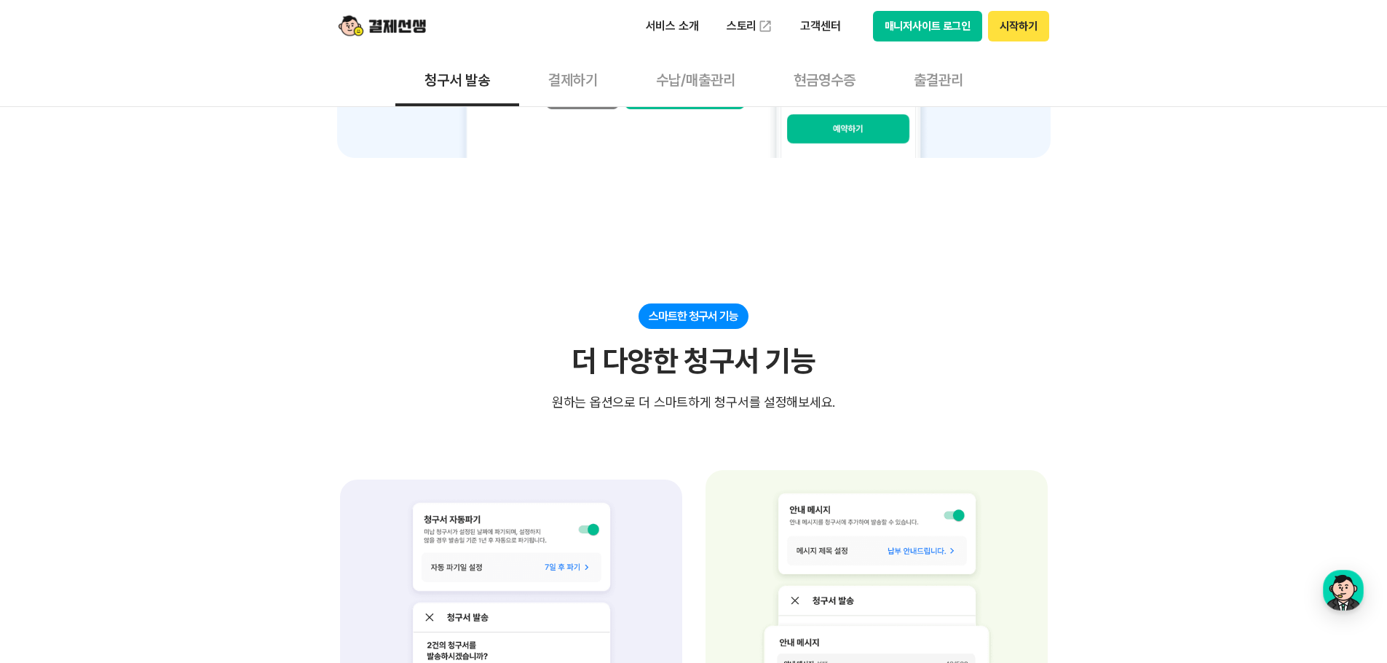
click at [939, 411] on div "스마트한 청구서 기능 더 다양한 청구서 기능 원하는 옵션으로 더 스마트하게 청구서를 설정해보세요. 원하는 옵션으로 더 스마트하게 청구서를 설정…" at bounding box center [694, 358] width 714 height 109
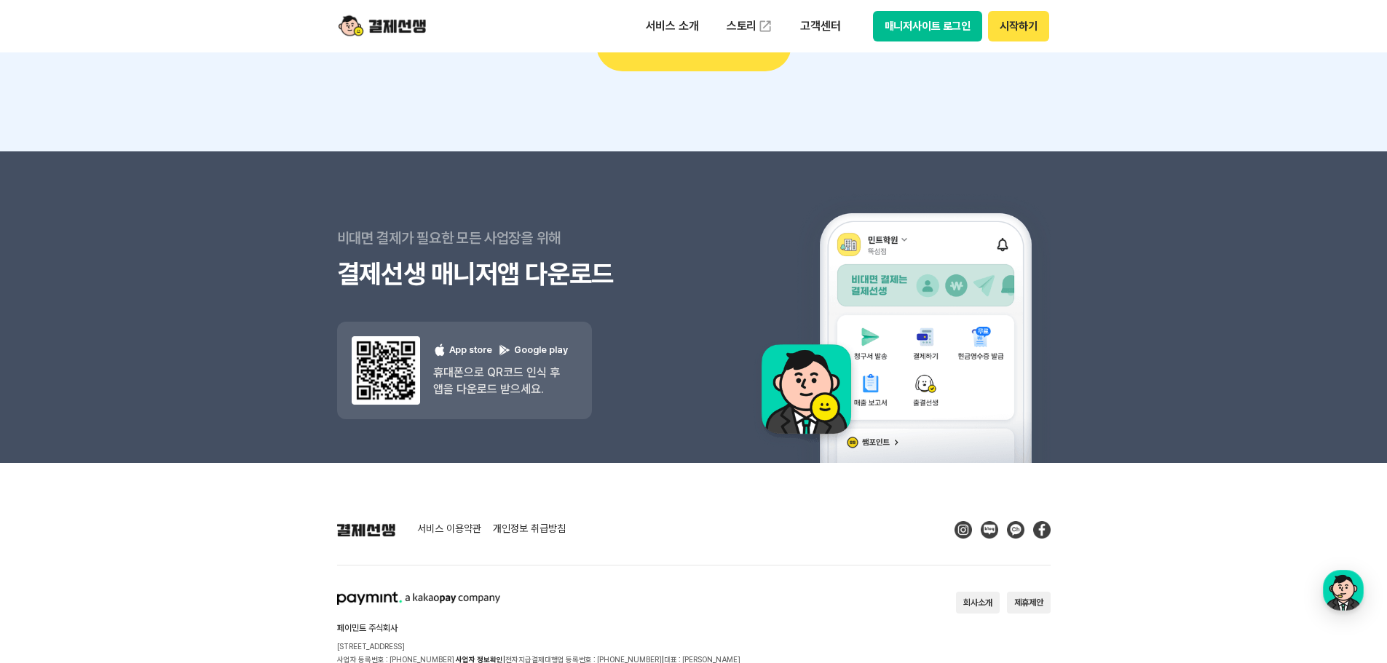
scroll to position [4166, 0]
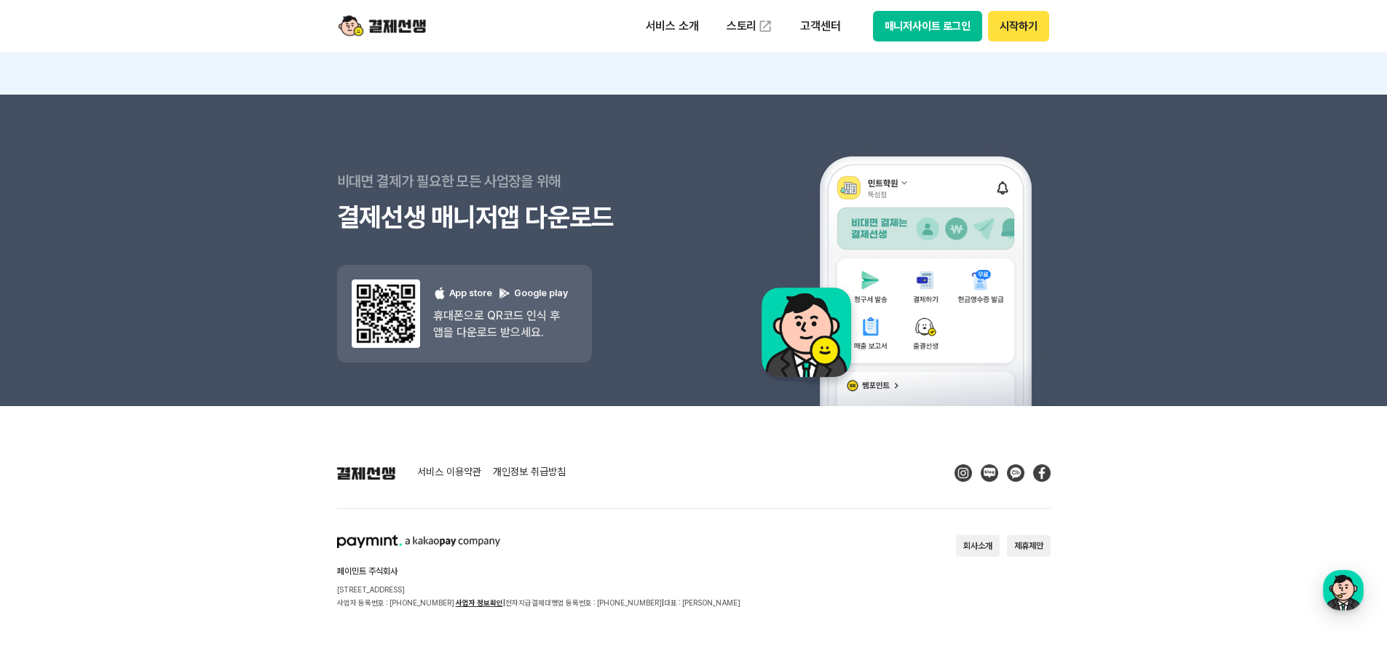
click at [472, 467] on link "서비스 이용약관" at bounding box center [449, 473] width 64 height 13
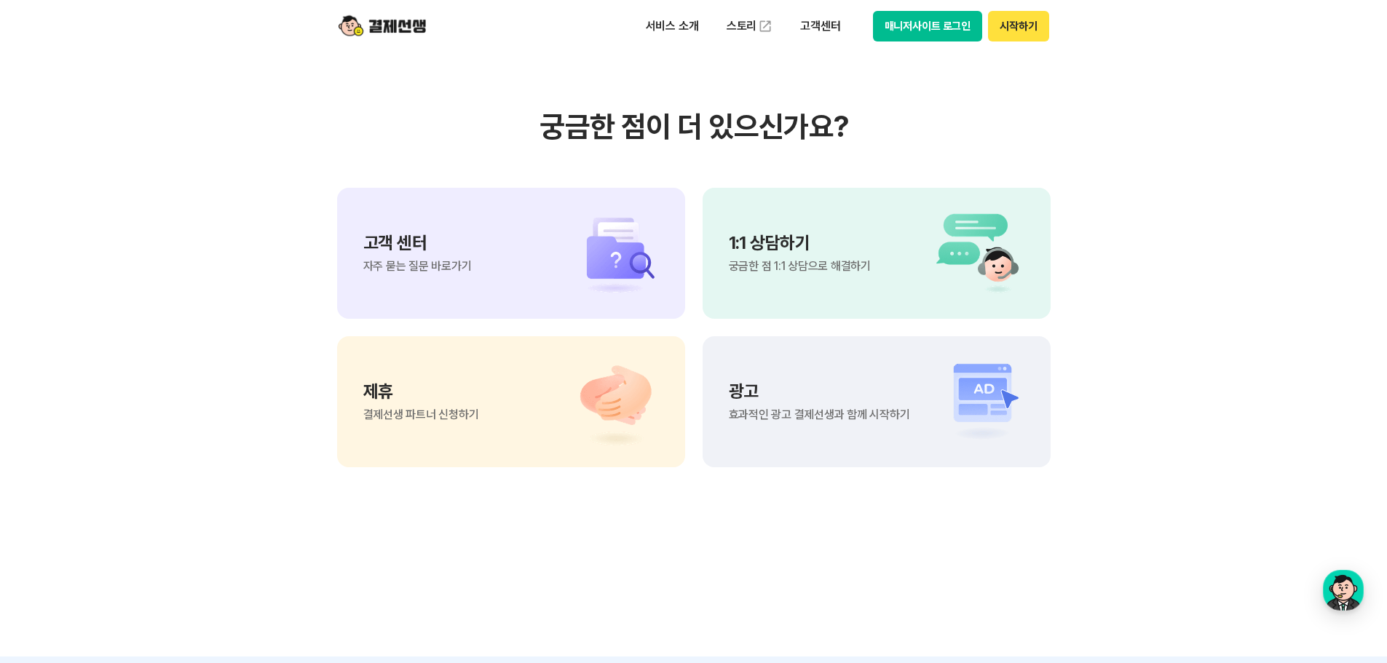
scroll to position [3073, 0]
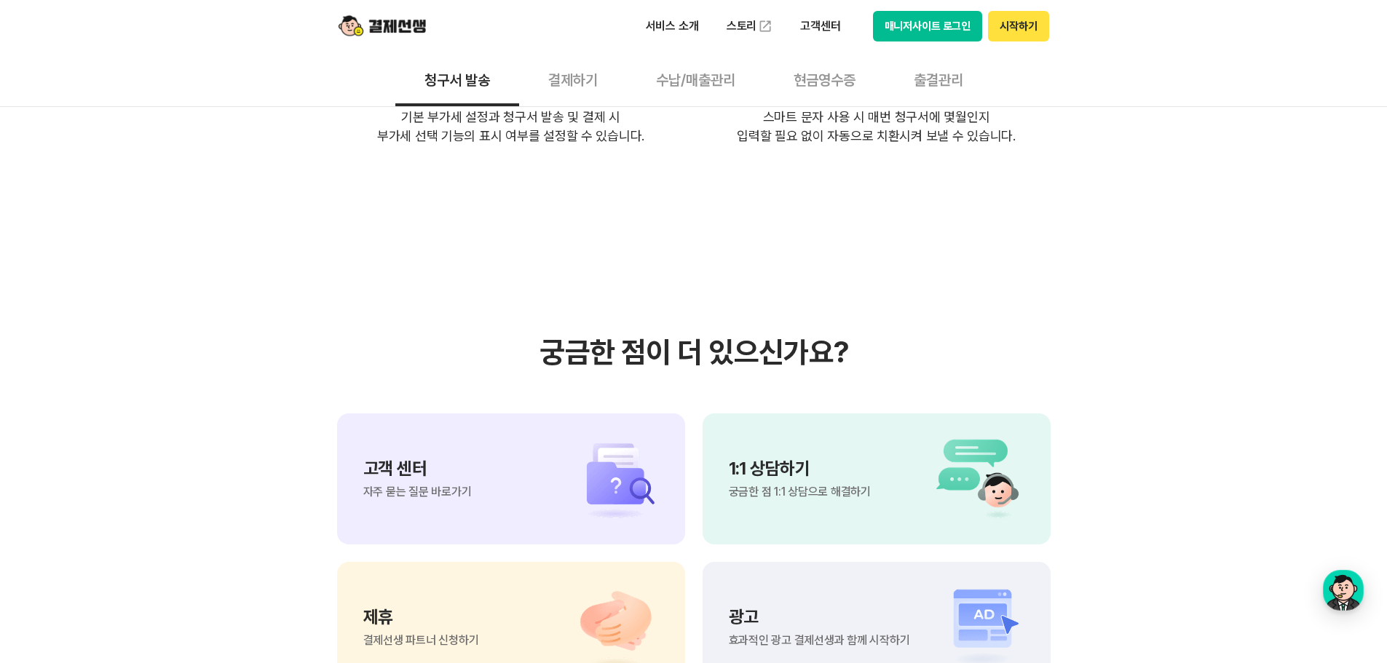
click at [763, 460] on p "1:1 상담하기" at bounding box center [800, 468] width 142 height 17
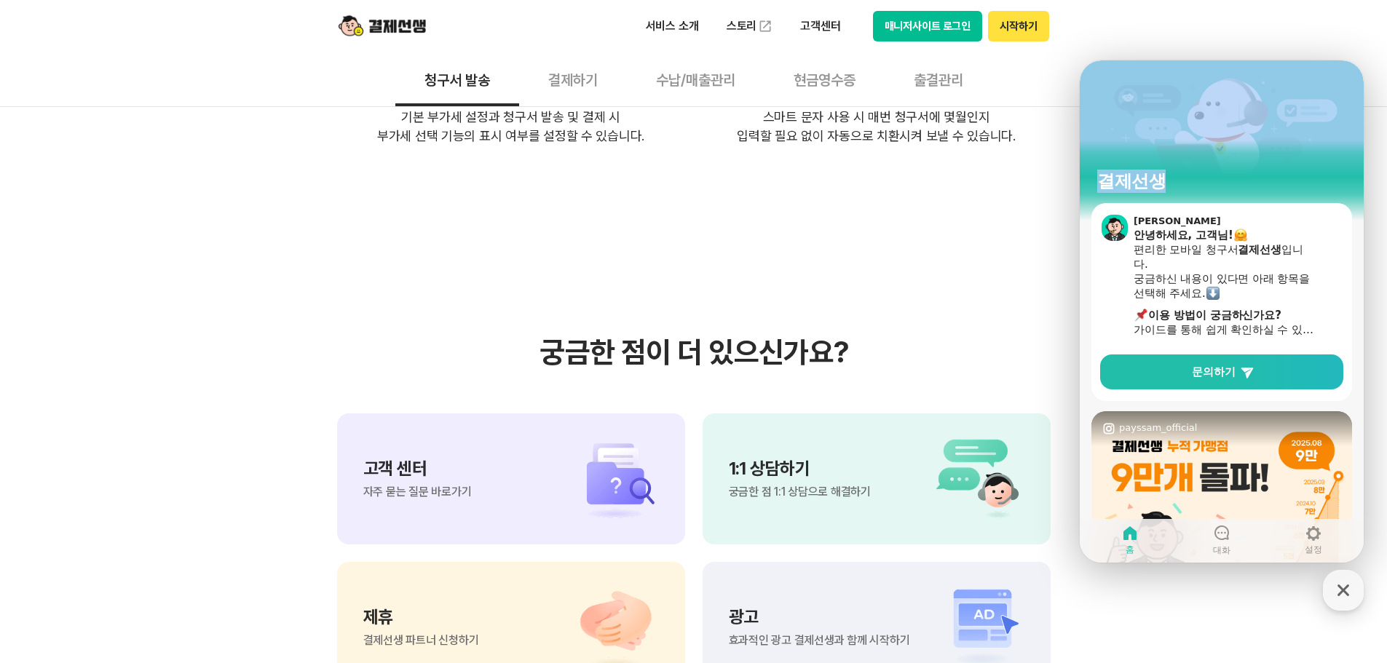
drag, startPoint x: 1237, startPoint y: 71, endPoint x: 982, endPoint y: 42, distance: 256.6
click at [1080, 60] on html "결제선생 이민트 안녕하세요, 고객님! 편리한 모바일 청구서 결제선생 입니다. 궁금하신 내용이 있다면 아래 항목을 선택해 주세요. ​ 이용 방법…" at bounding box center [1222, 60] width 284 height 0
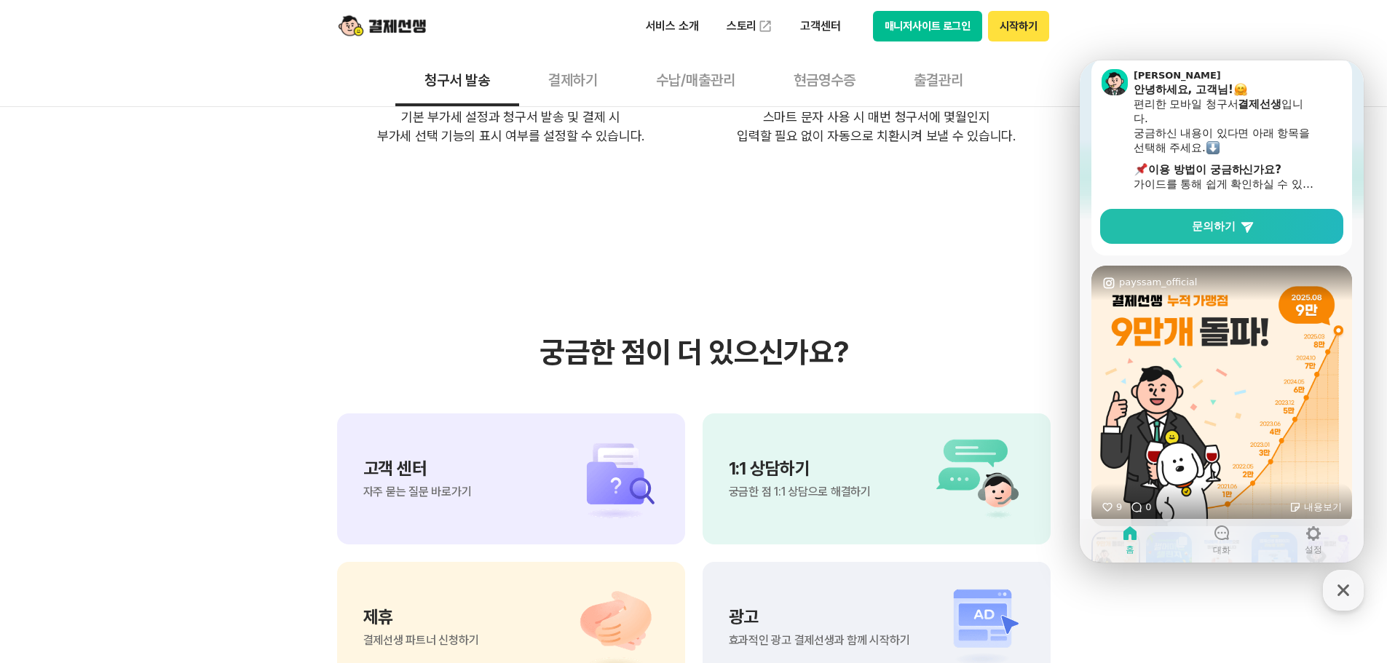
scroll to position [250, 0]
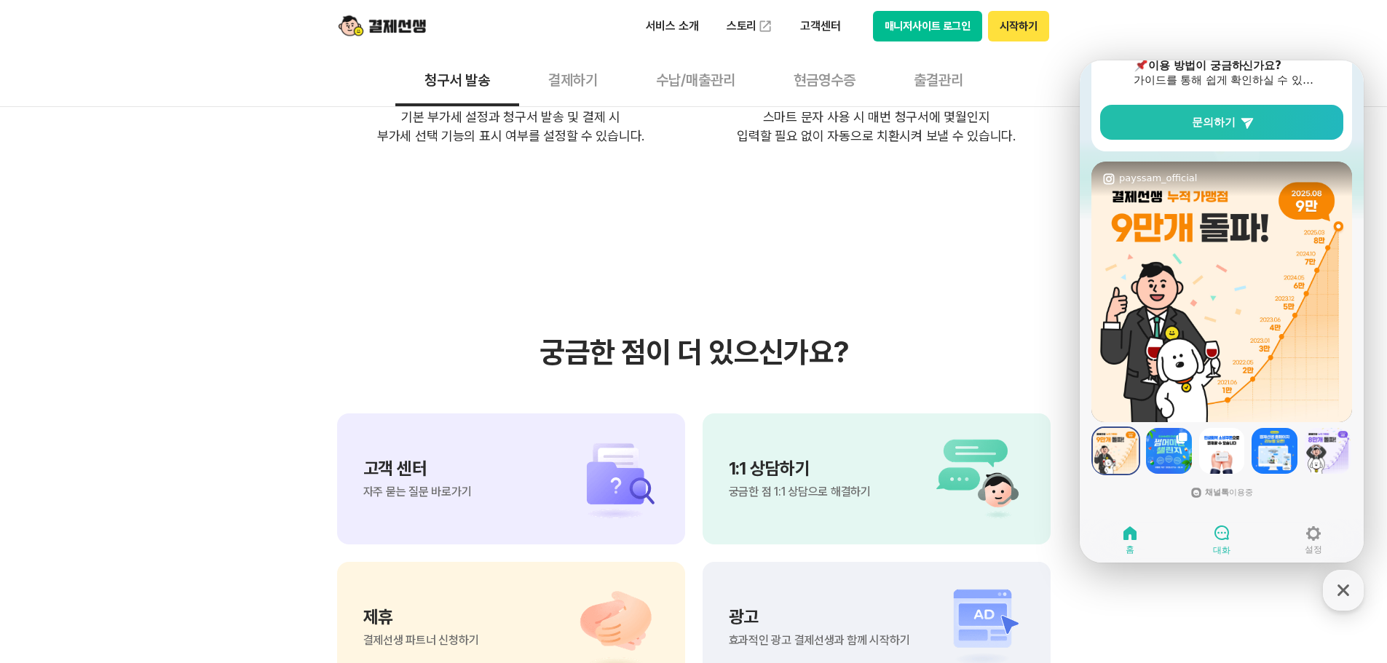
click at [1206, 544] on link "대화" at bounding box center [1222, 540] width 92 height 36
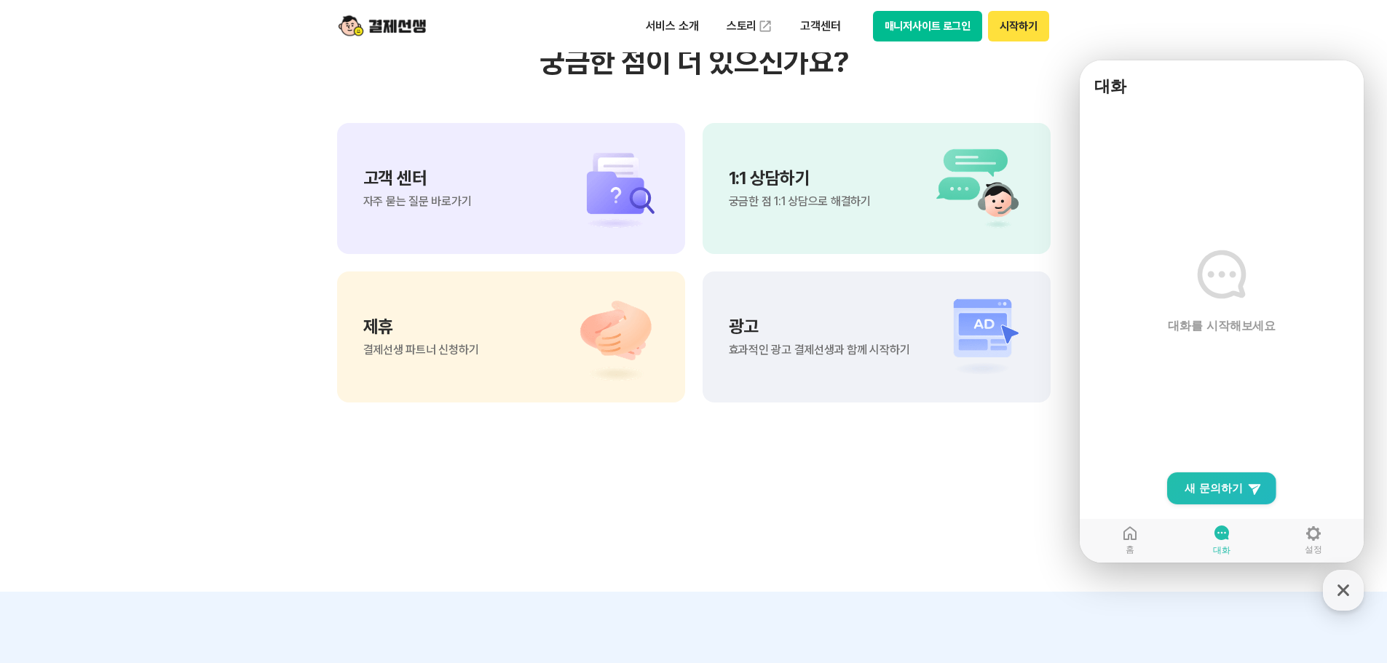
scroll to position [3365, 0]
drag, startPoint x: 1152, startPoint y: 72, endPoint x: 787, endPoint y: 104, distance: 366.3
click at [1080, 60] on html "대화 대화를 시작해보세요 New Chat Button 새 문의하기 홈 대화 설정" at bounding box center [1222, 60] width 284 height 0
click at [1234, 491] on span "새 문의하기" at bounding box center [1214, 488] width 58 height 15
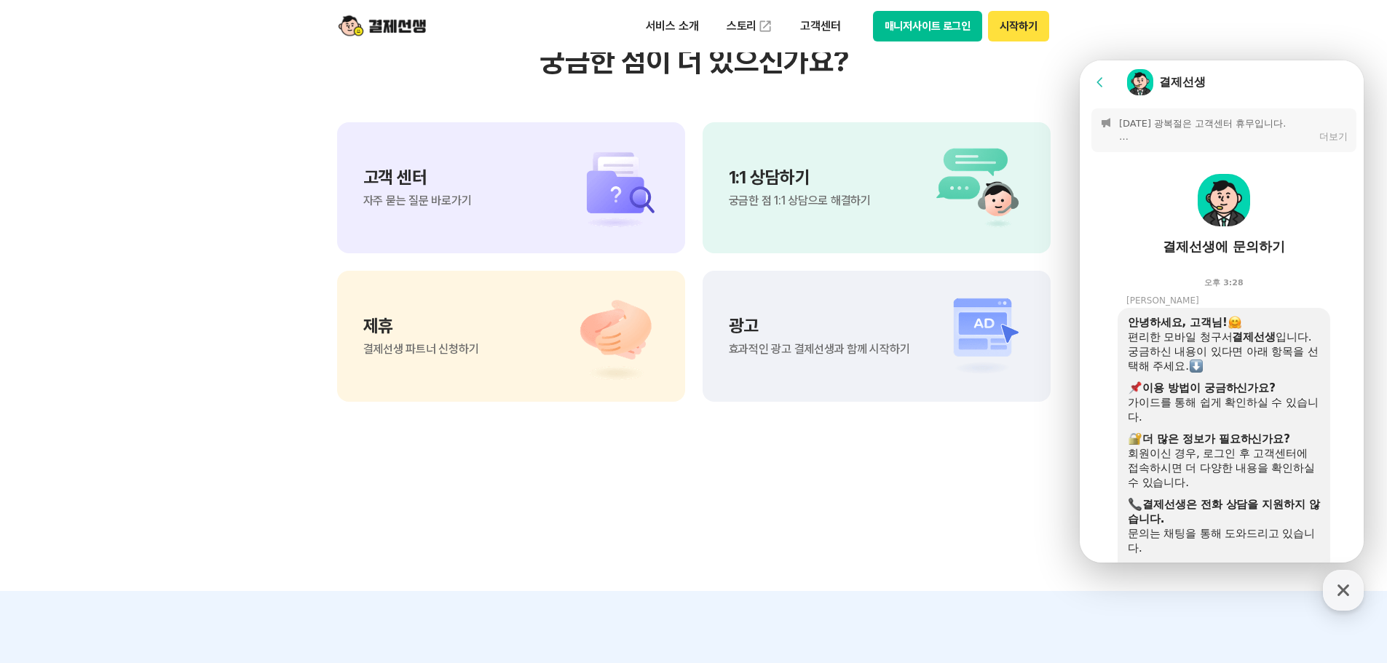
scroll to position [73, 0]
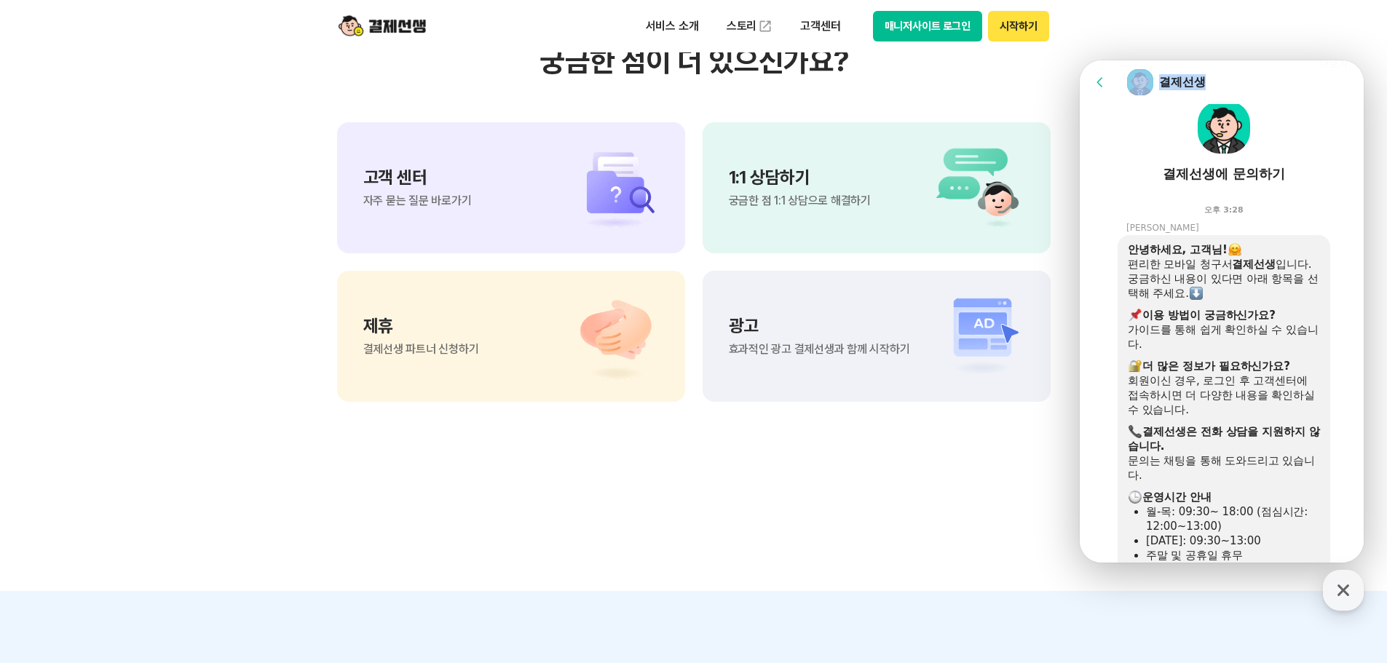
drag, startPoint x: 1263, startPoint y: 89, endPoint x: 1042, endPoint y: 120, distance: 222.9
click at [1080, 60] on html "Go to previous page Chat Room 결제선생 Message List 8/15(금) 광복절은 고객센터 휴무입니다. [결제선생 …" at bounding box center [1222, 60] width 284 height 0
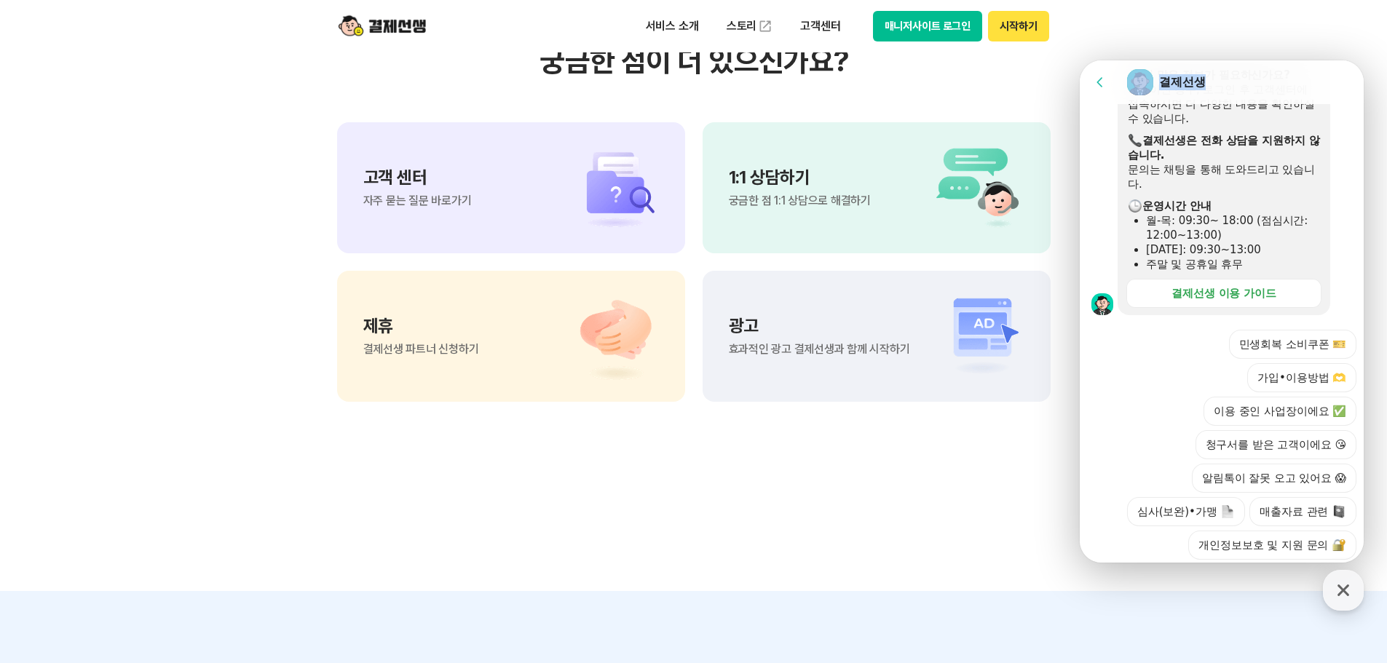
scroll to position [437, 0]
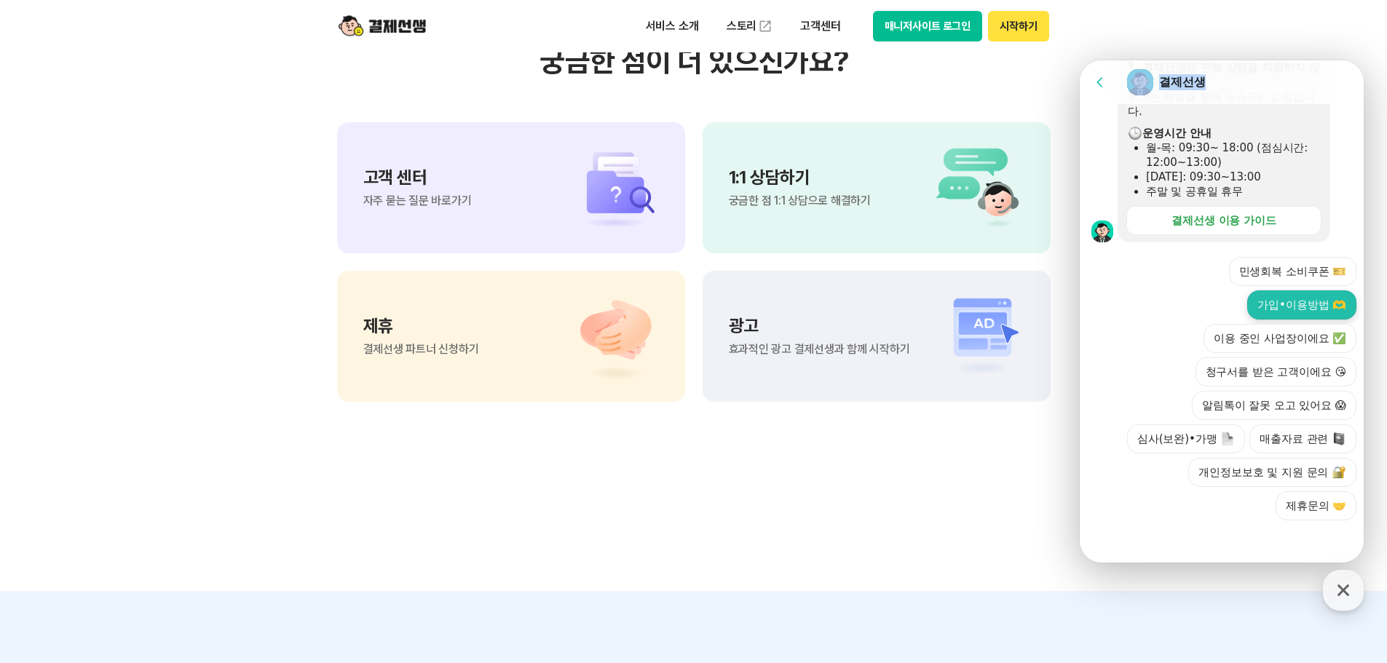
click at [1309, 307] on button "가입•이용방법 🫶" at bounding box center [1302, 305] width 109 height 29
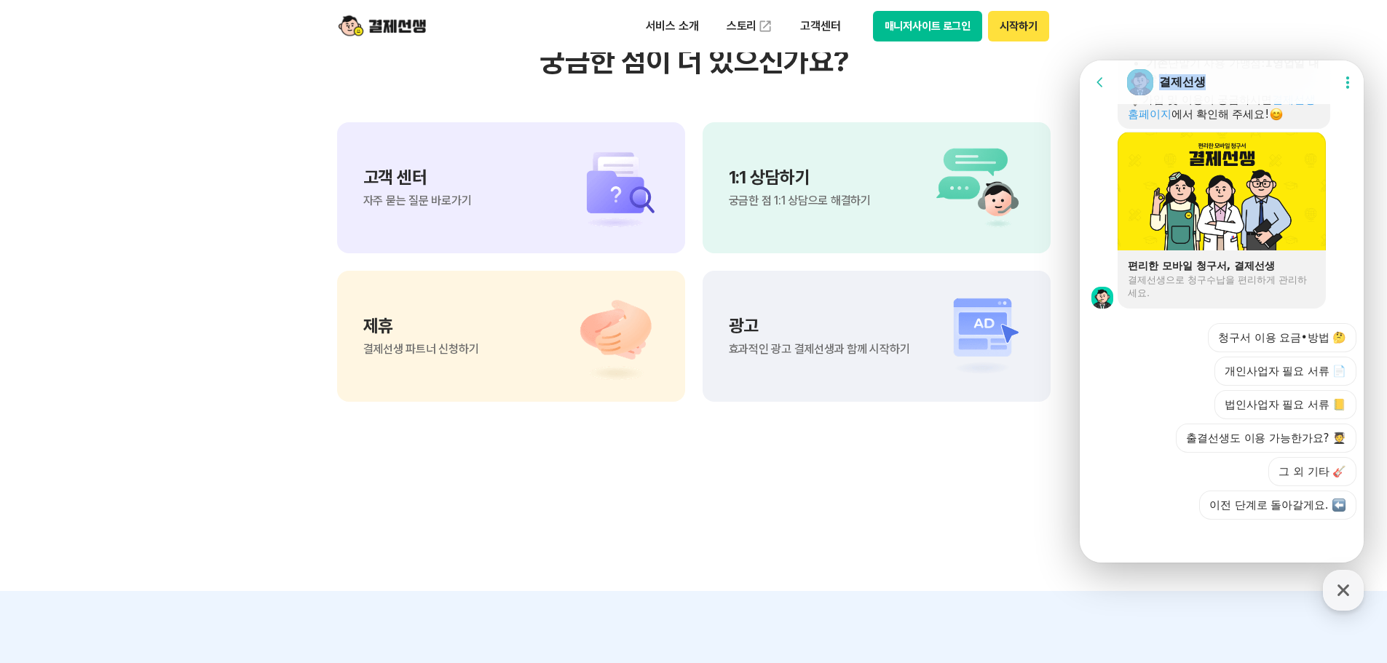
scroll to position [1067, 0]
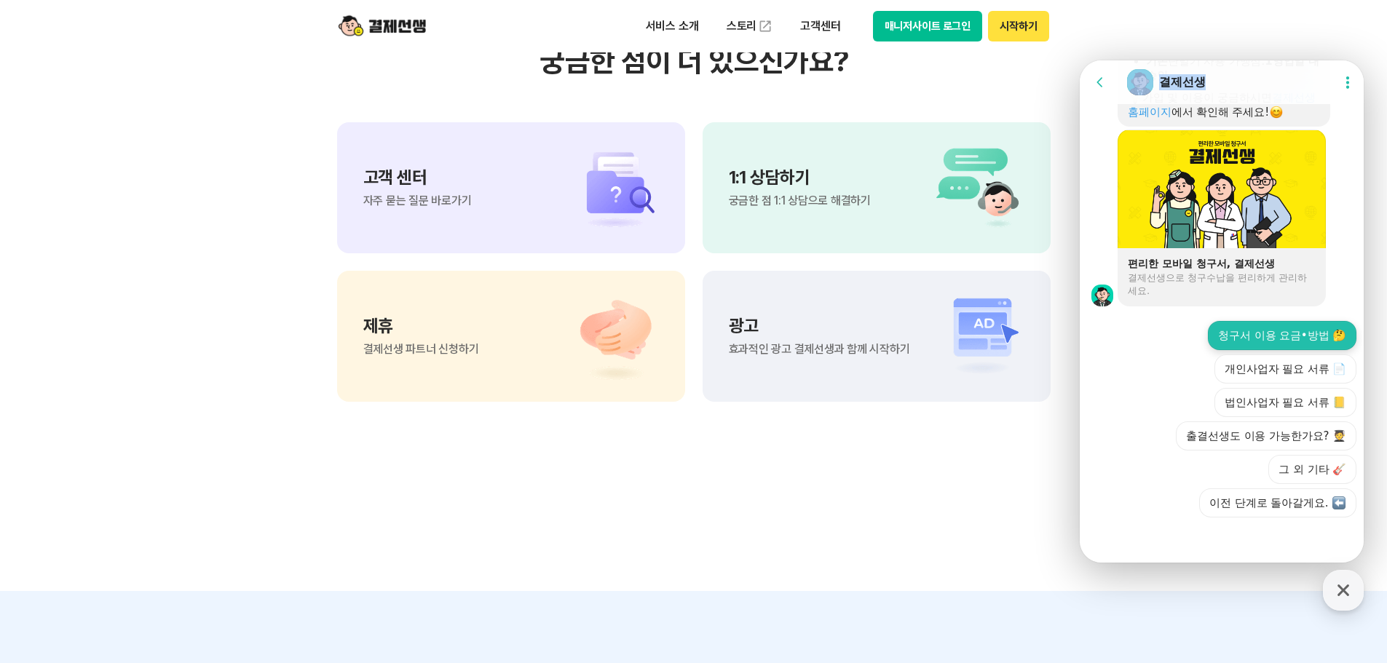
click at [1293, 334] on button "청구서 이용 요금•방법 🤔" at bounding box center [1282, 335] width 149 height 29
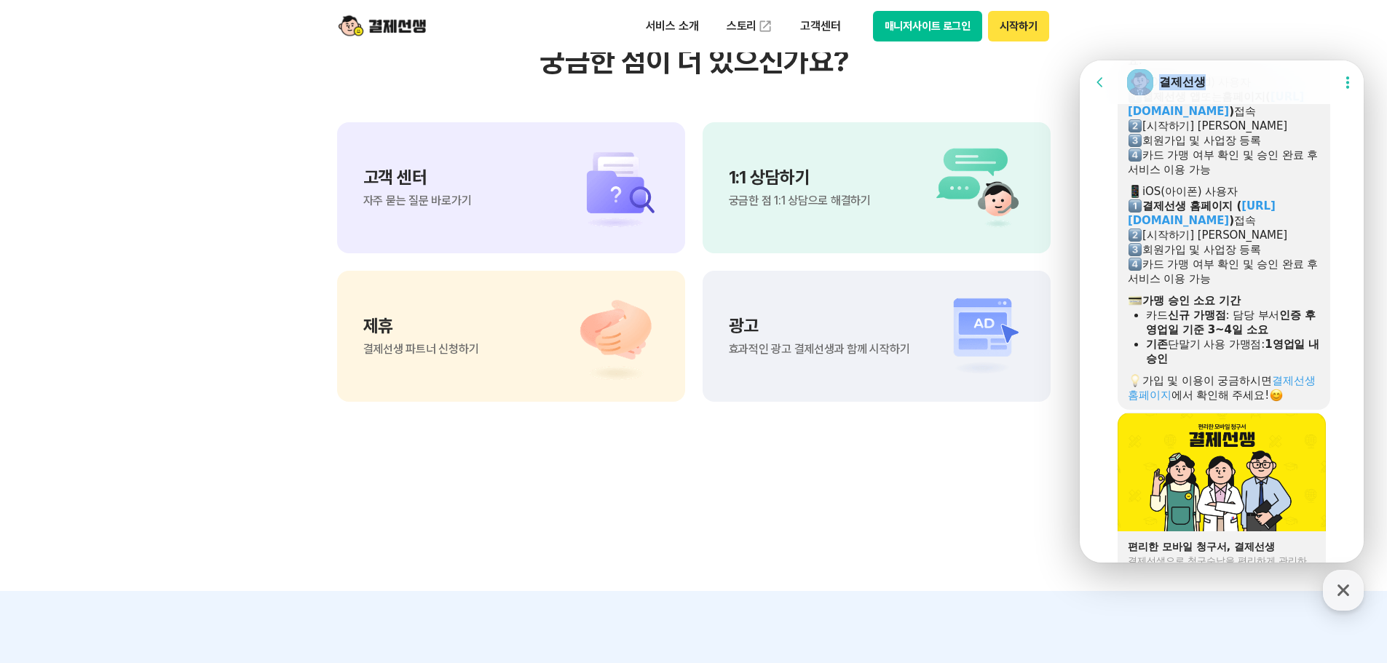
scroll to position [754, 0]
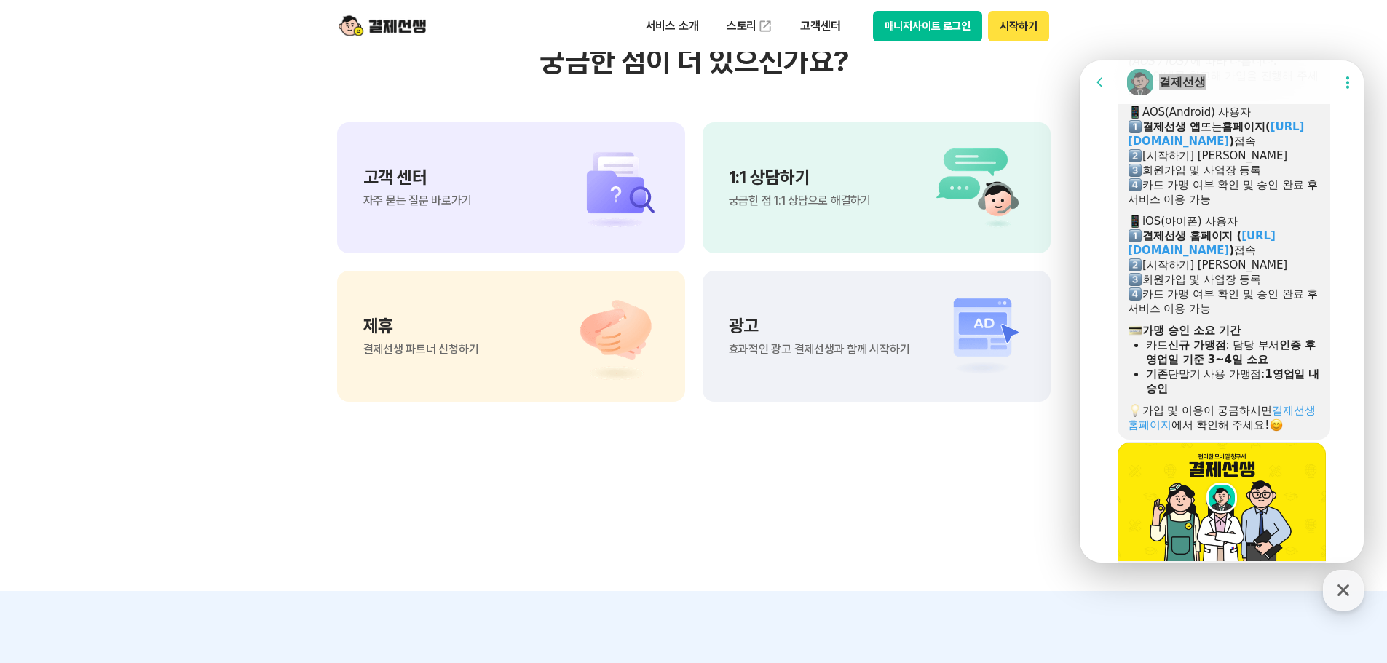
click at [749, 488] on section "궁금한 점이 더 있으신가요? 고객 센터 자주 묻는 질문 바로가기 1:1 상담하기 궁금한 점 1:1 상담으로 해결하기 제휴 결제선생 파트너 신청…" at bounding box center [693, 222] width 1387 height 737
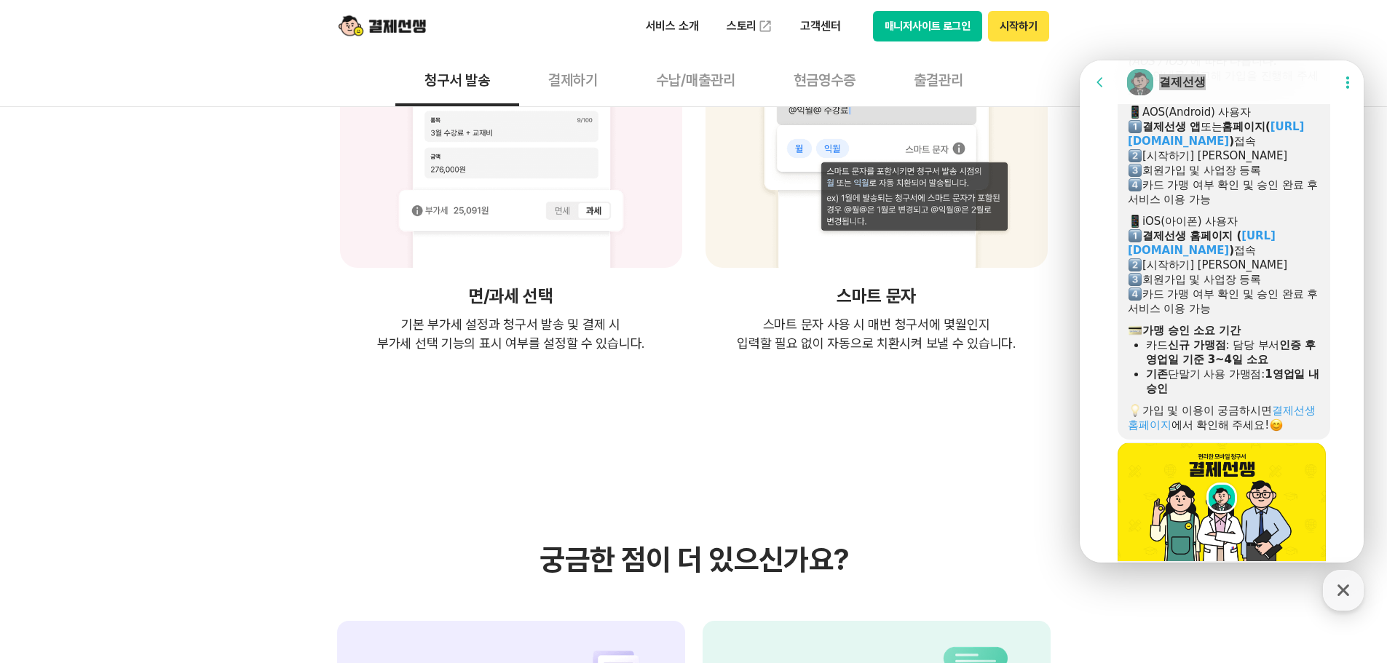
scroll to position [2782, 0]
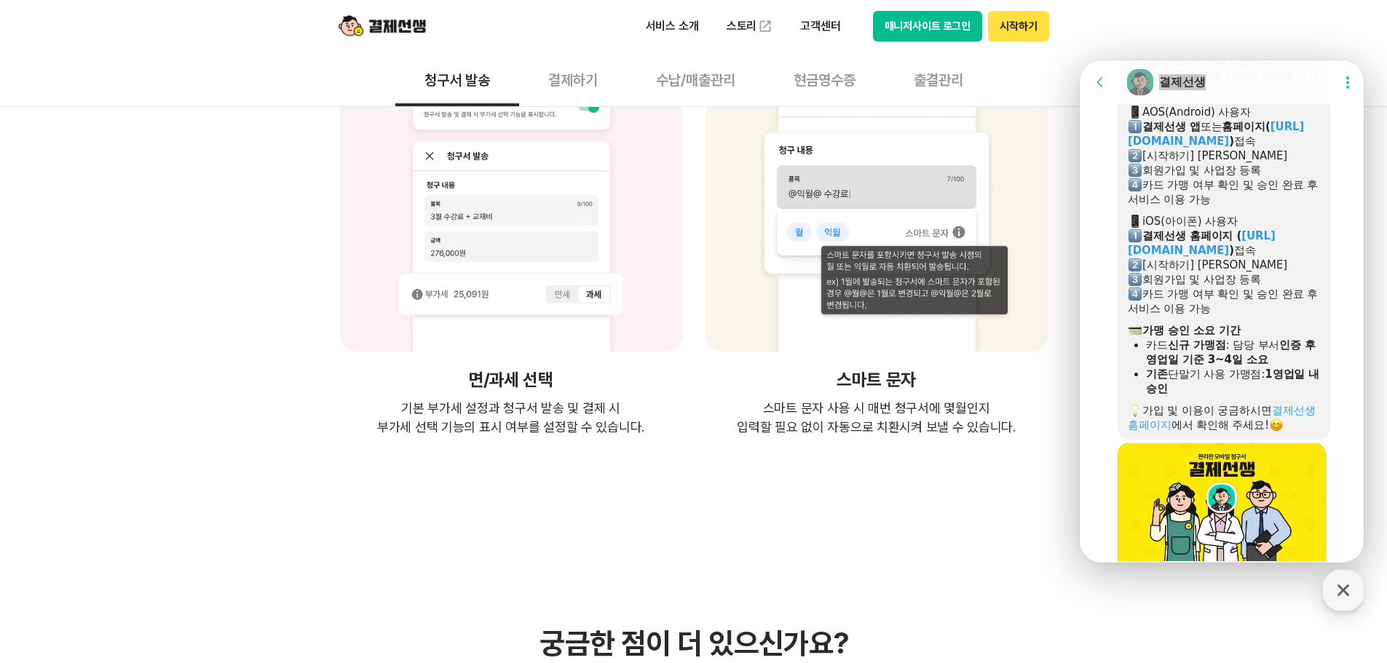
click at [1025, 35] on button "시작하기" at bounding box center [1018, 26] width 60 height 31
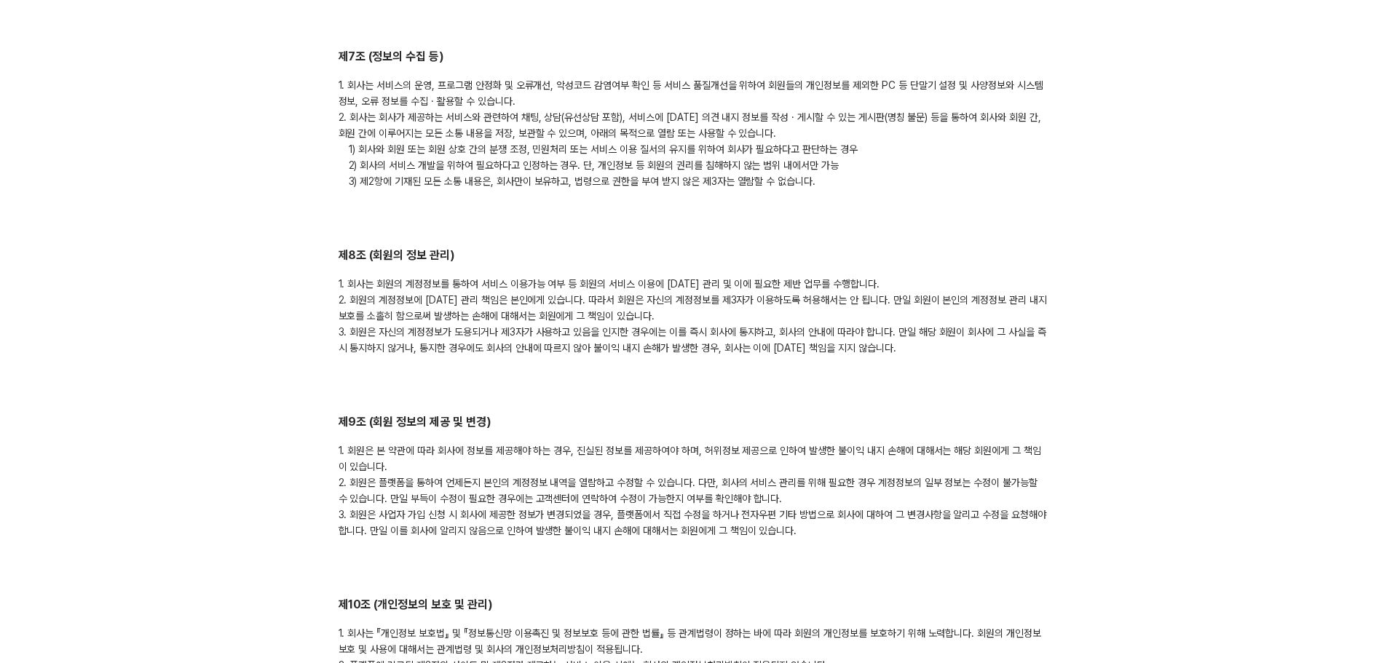
scroll to position [1966, 0]
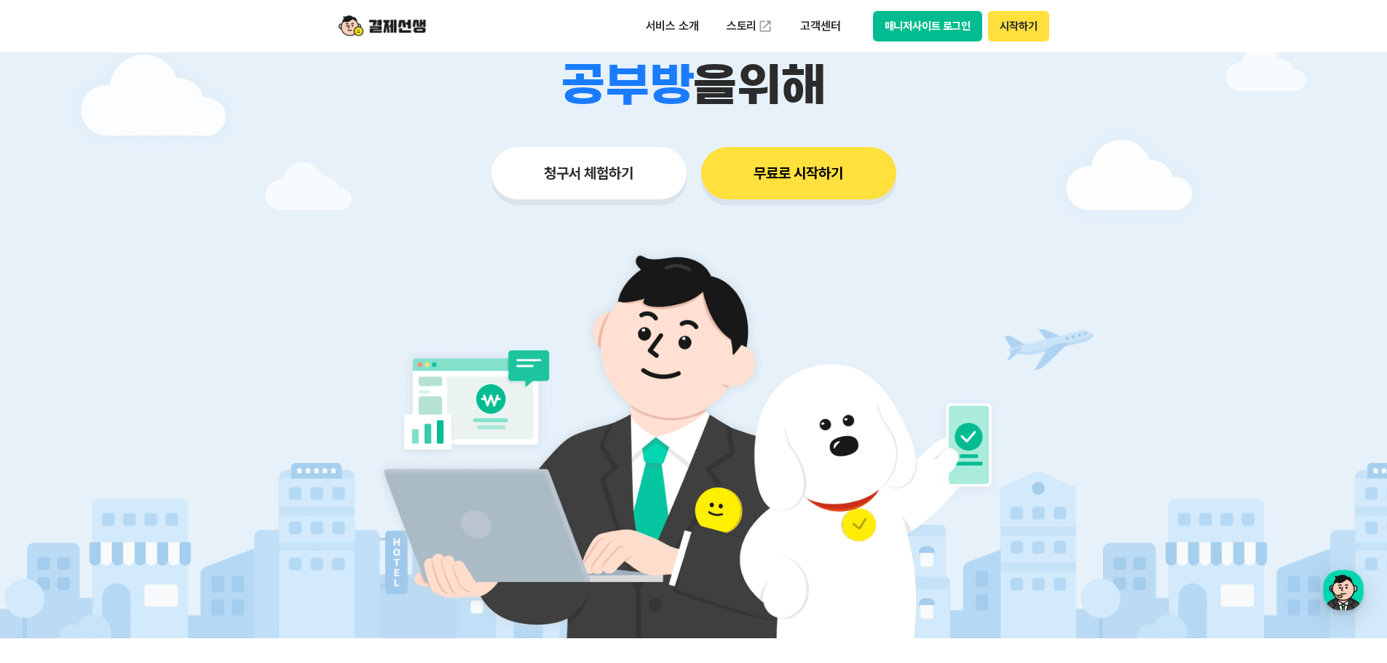
scroll to position [73, 0]
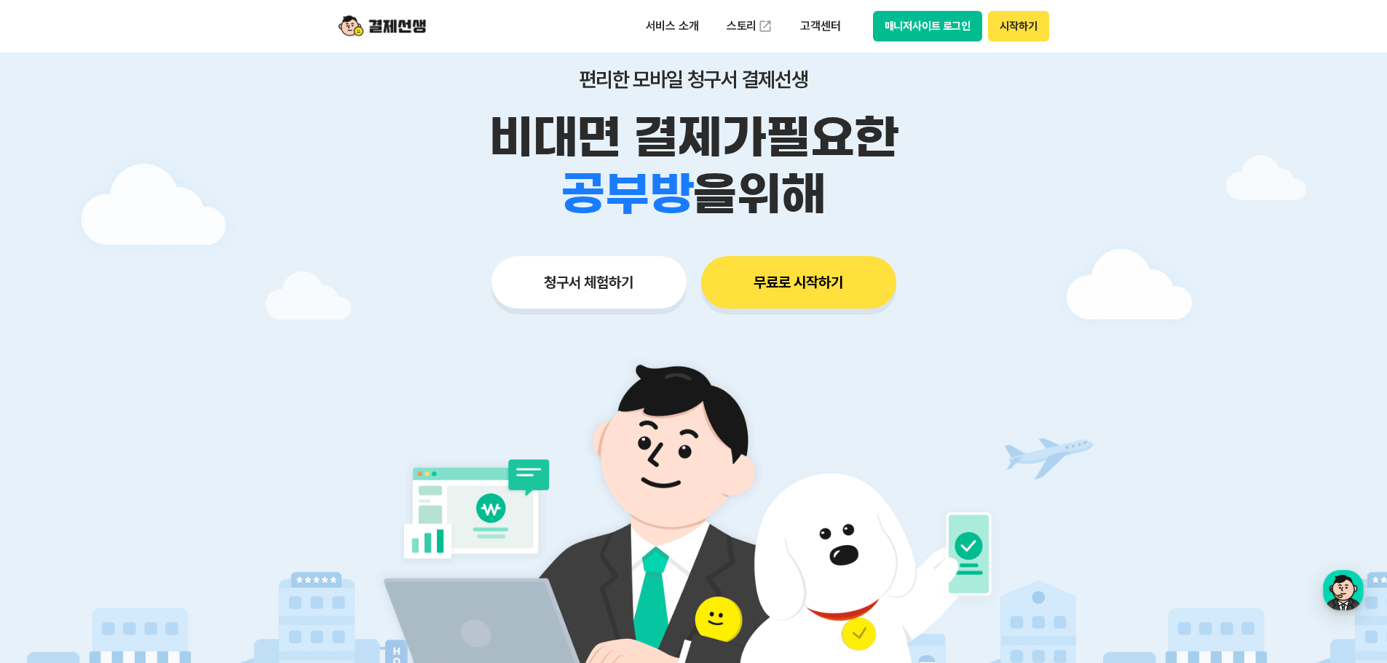
click at [579, 277] on button "청구서 체험하기" at bounding box center [589, 282] width 195 height 52
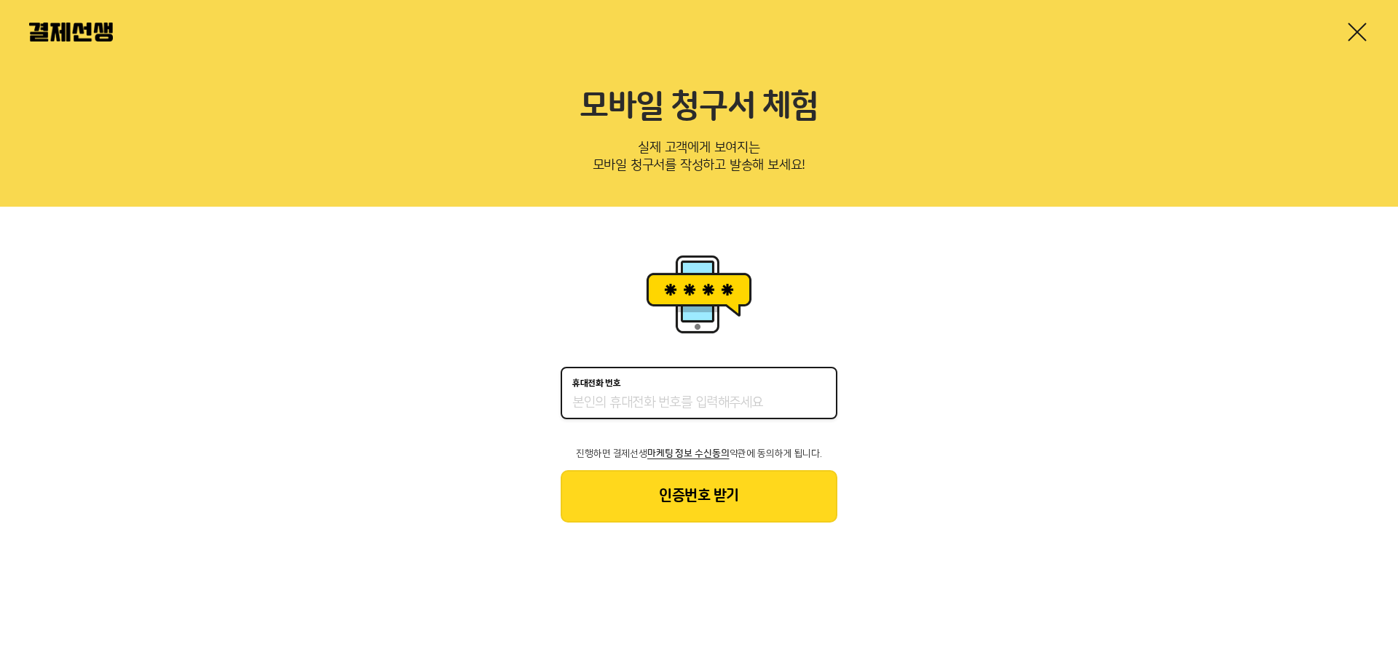
click at [673, 406] on input "휴대전화 번호" at bounding box center [698, 403] width 253 height 17
drag, startPoint x: 1307, startPoint y: 377, endPoint x: 599, endPoint y: 211, distance: 727.8
click at [1307, 377] on div "휴대전화 번호 진행하면 결제선생 마케팅 정보 수신동의 약관에 동의하게 됩니다. 인증번호 받기" at bounding box center [699, 387] width 1398 height 360
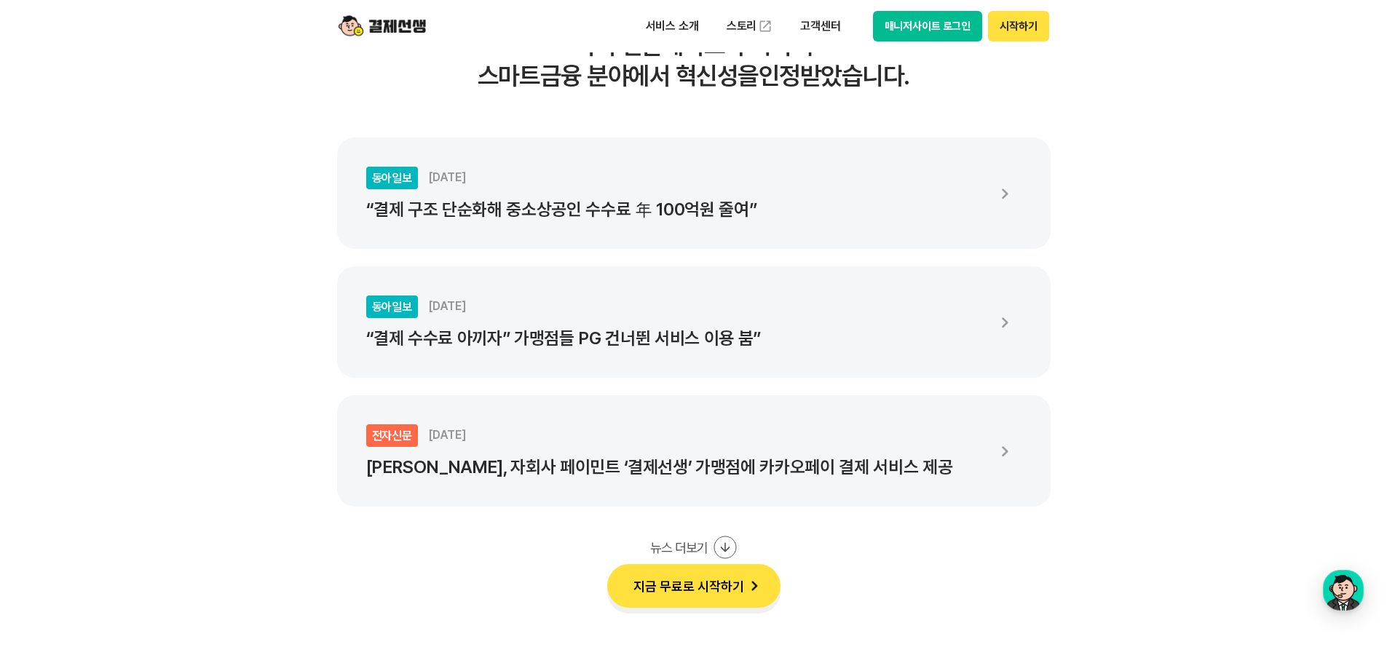
scroll to position [2767, 0]
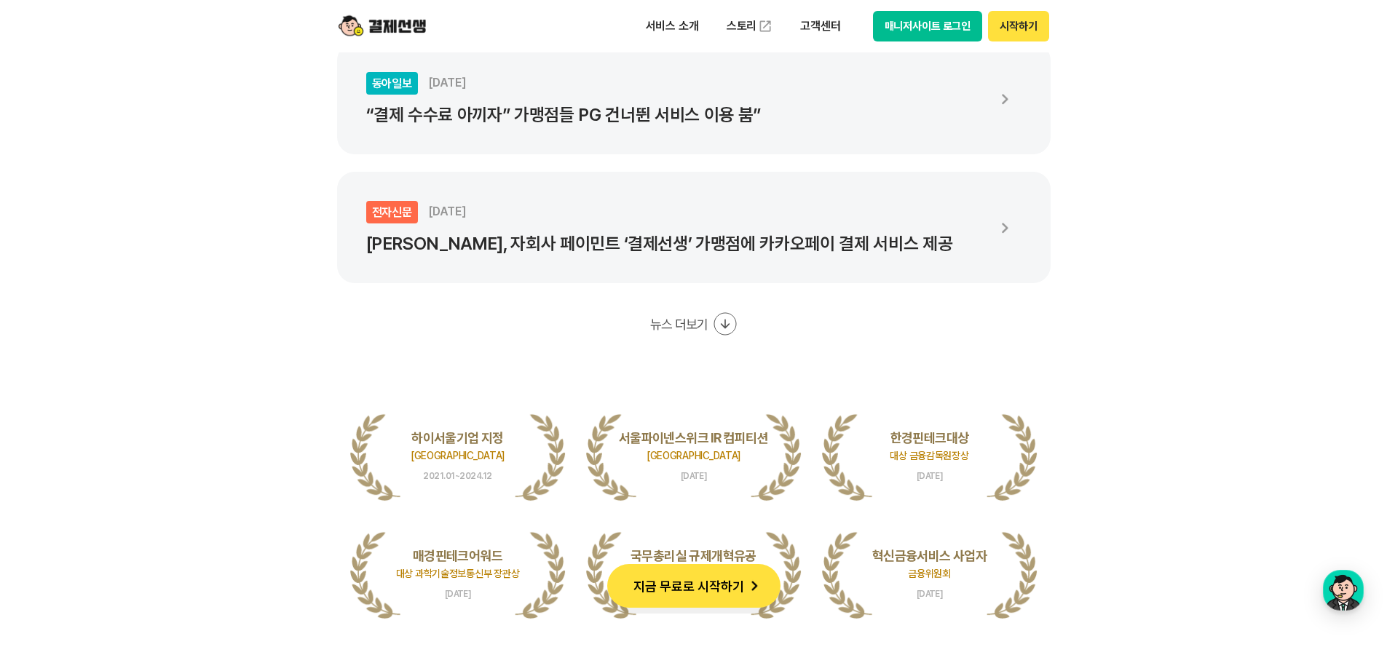
click at [976, 224] on div "전자신문 [DATE] 카카오페이, 자회사 페이민트 ‘결제선생’ 가맹점에 카카오페이 결제 서비스 제공" at bounding box center [675, 227] width 619 height 53
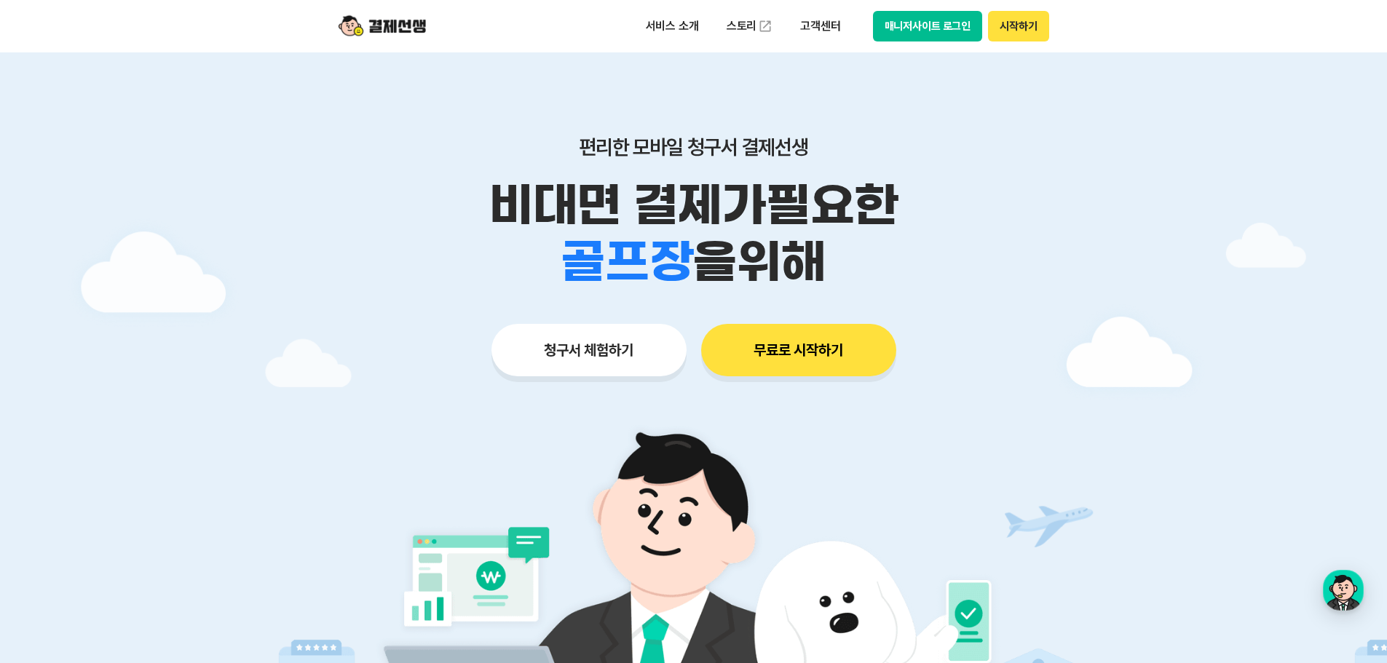
scroll to position [0, 0]
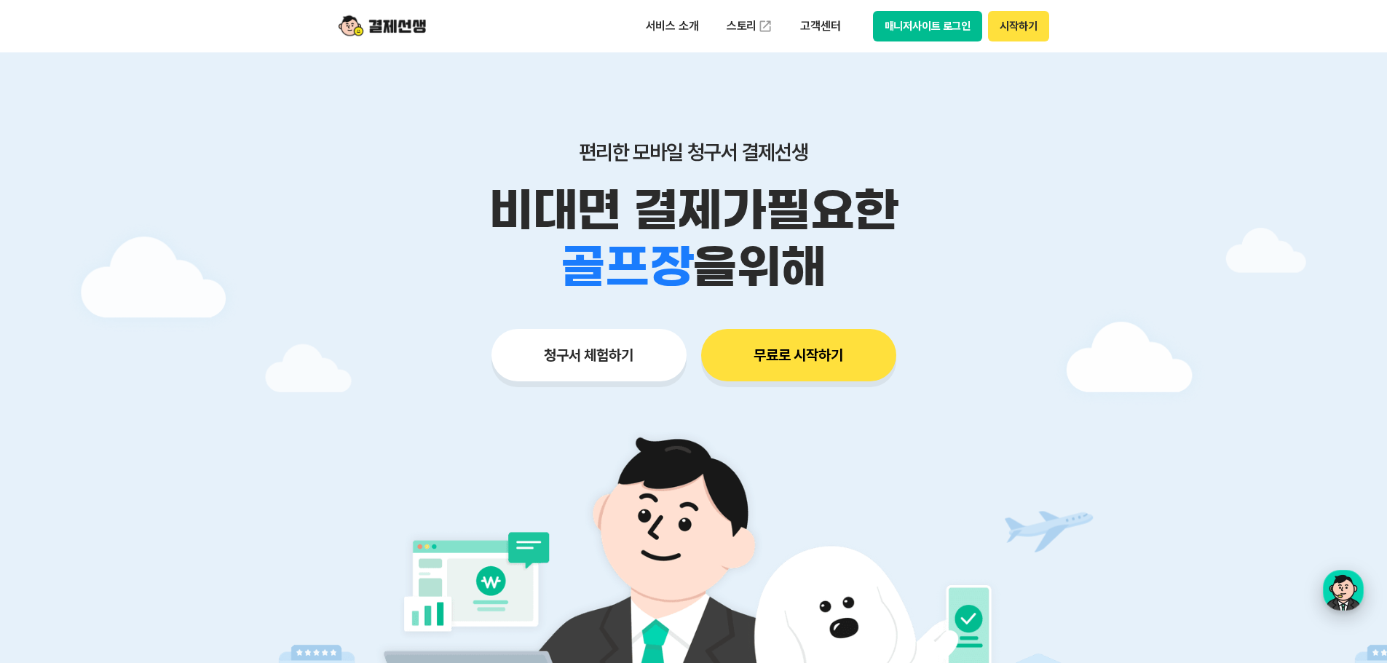
click at [1358, 596] on div "button" at bounding box center [1343, 590] width 41 height 41
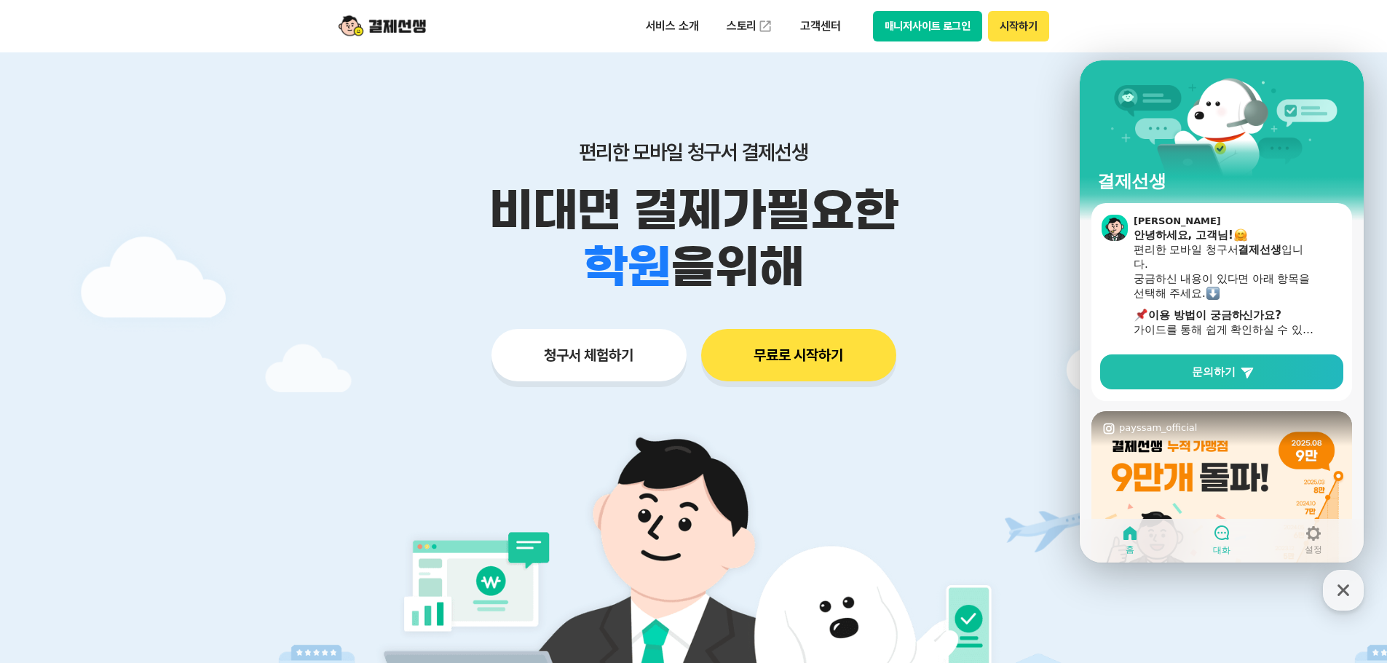
click at [1228, 537] on icon at bounding box center [1222, 533] width 15 height 15
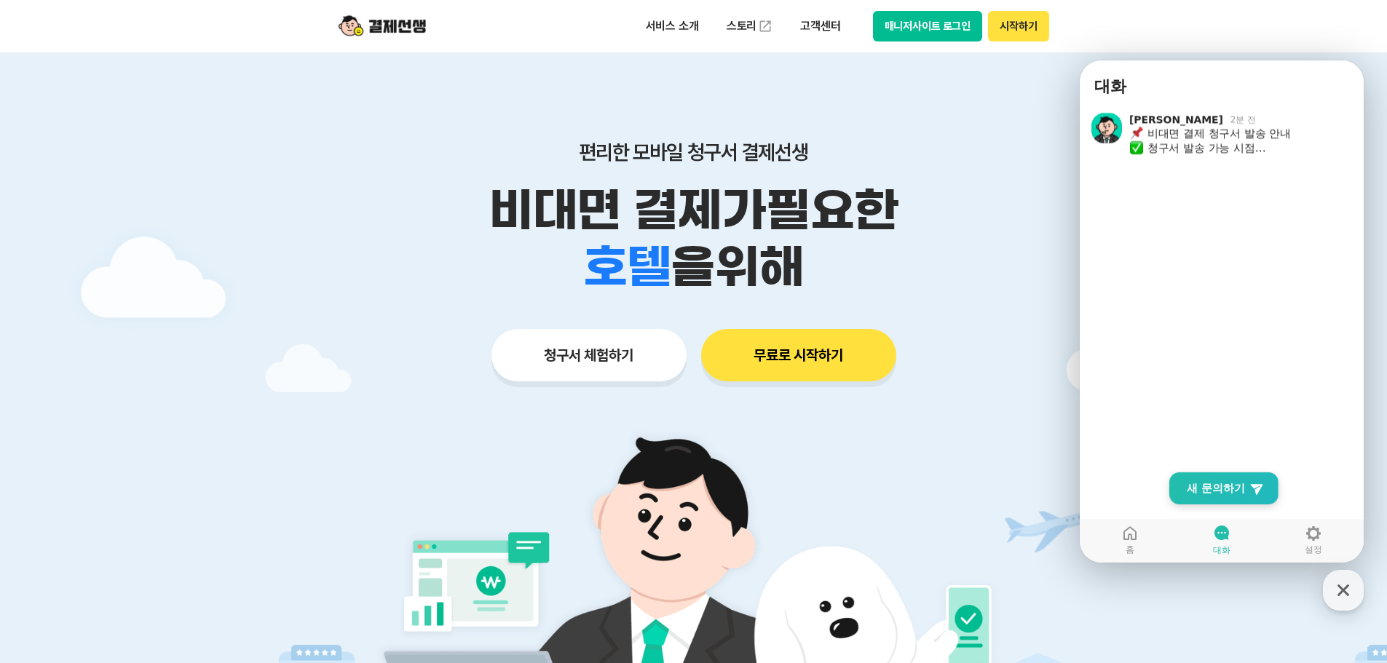
click at [1233, 489] on span "새 문의하기" at bounding box center [1216, 488] width 58 height 15
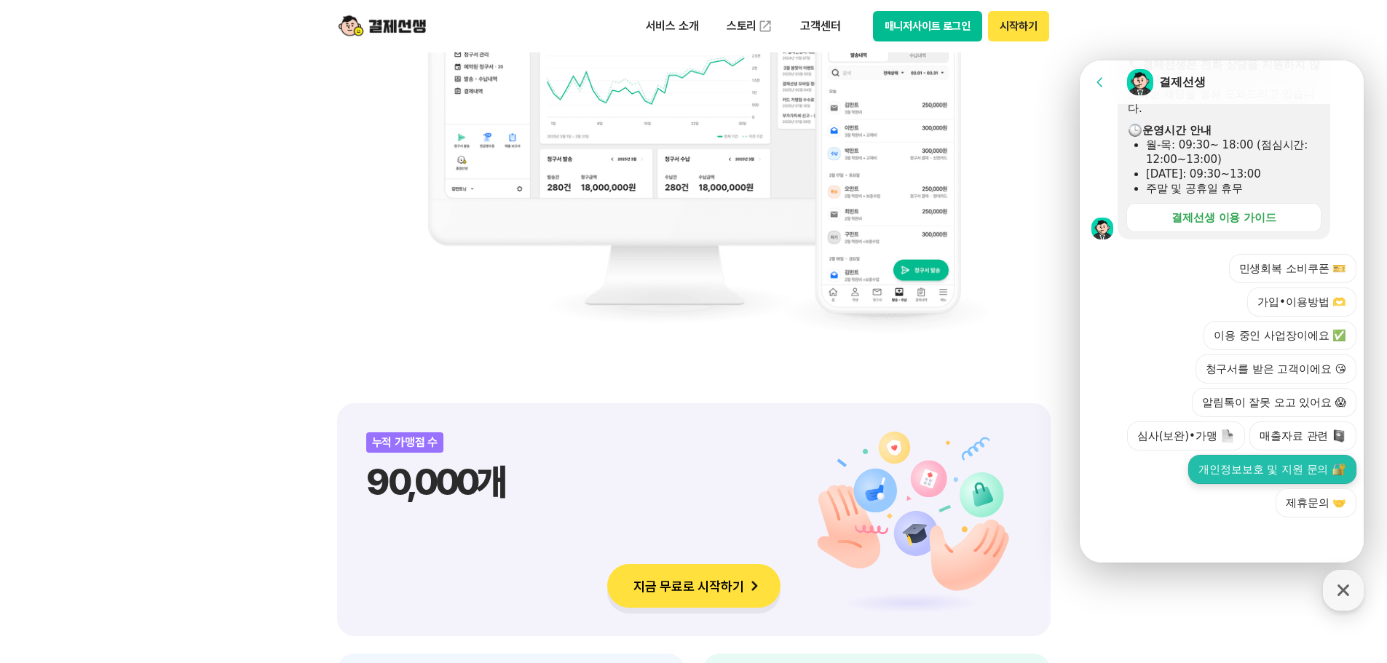
scroll to position [1384, 0]
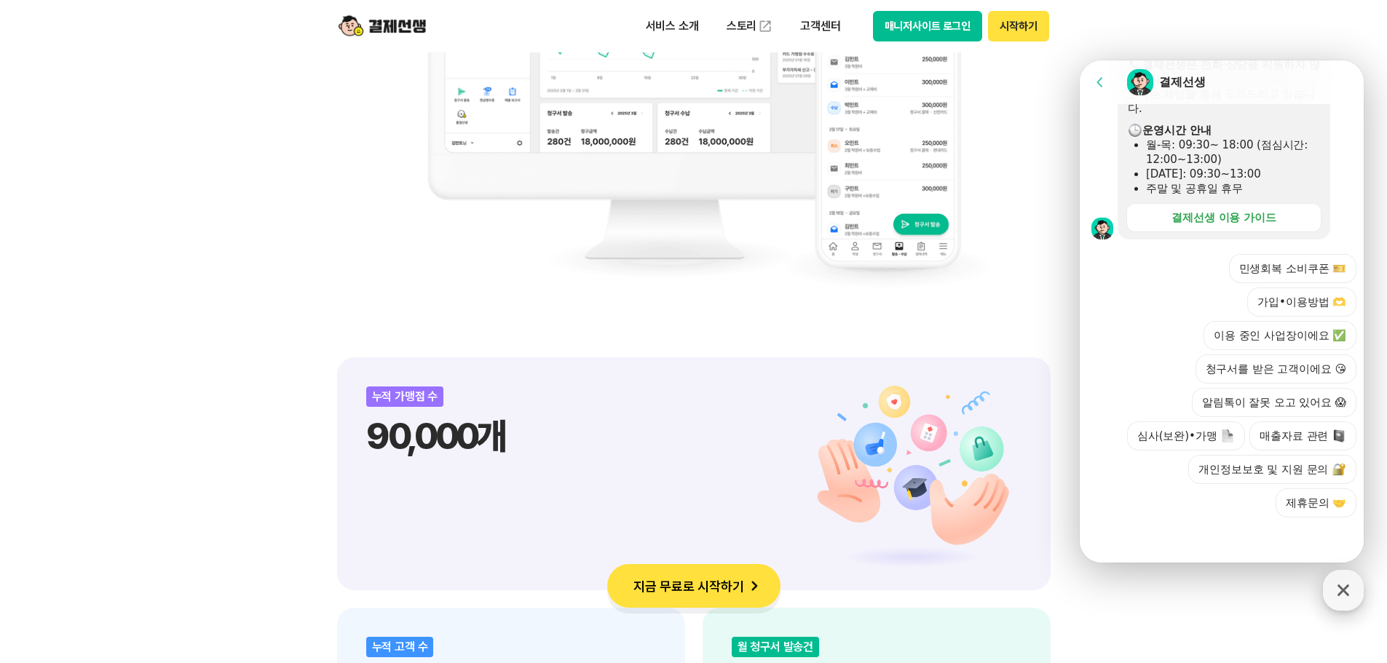
click at [1343, 596] on icon "button" at bounding box center [1344, 591] width 26 height 26
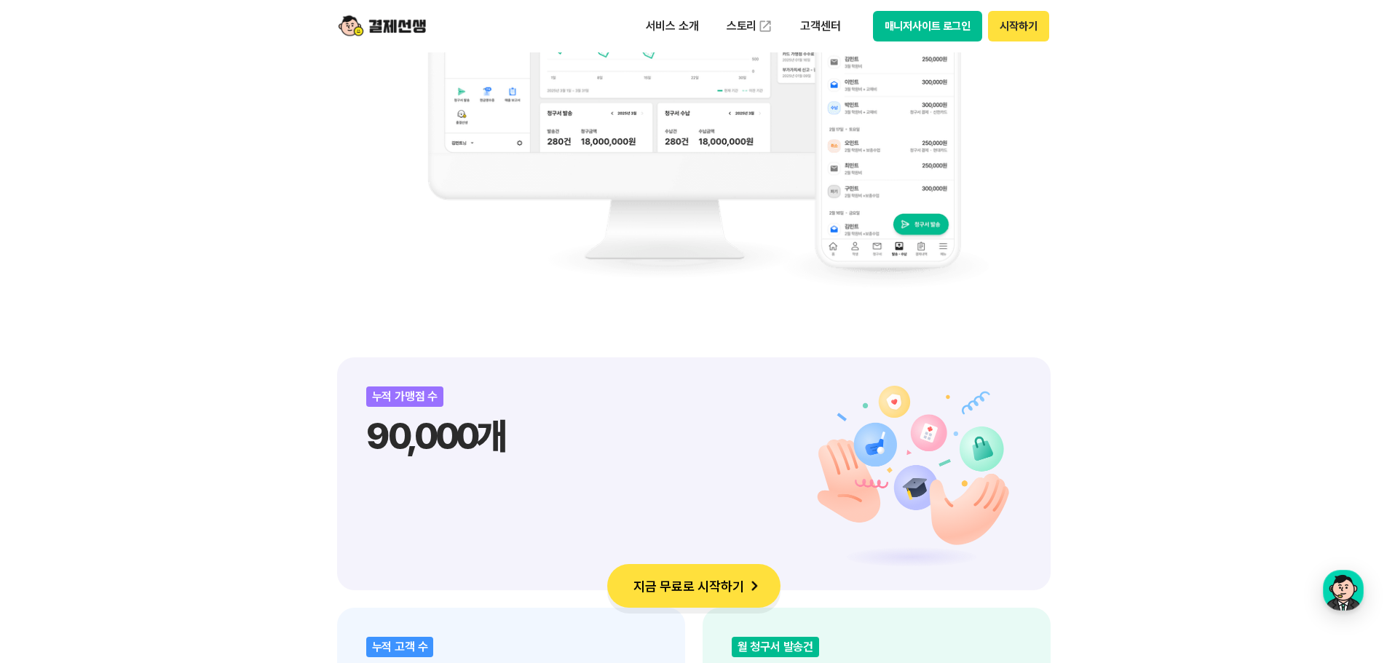
click at [721, 590] on button "지금 무료로 시작하기" at bounding box center [693, 586] width 173 height 44
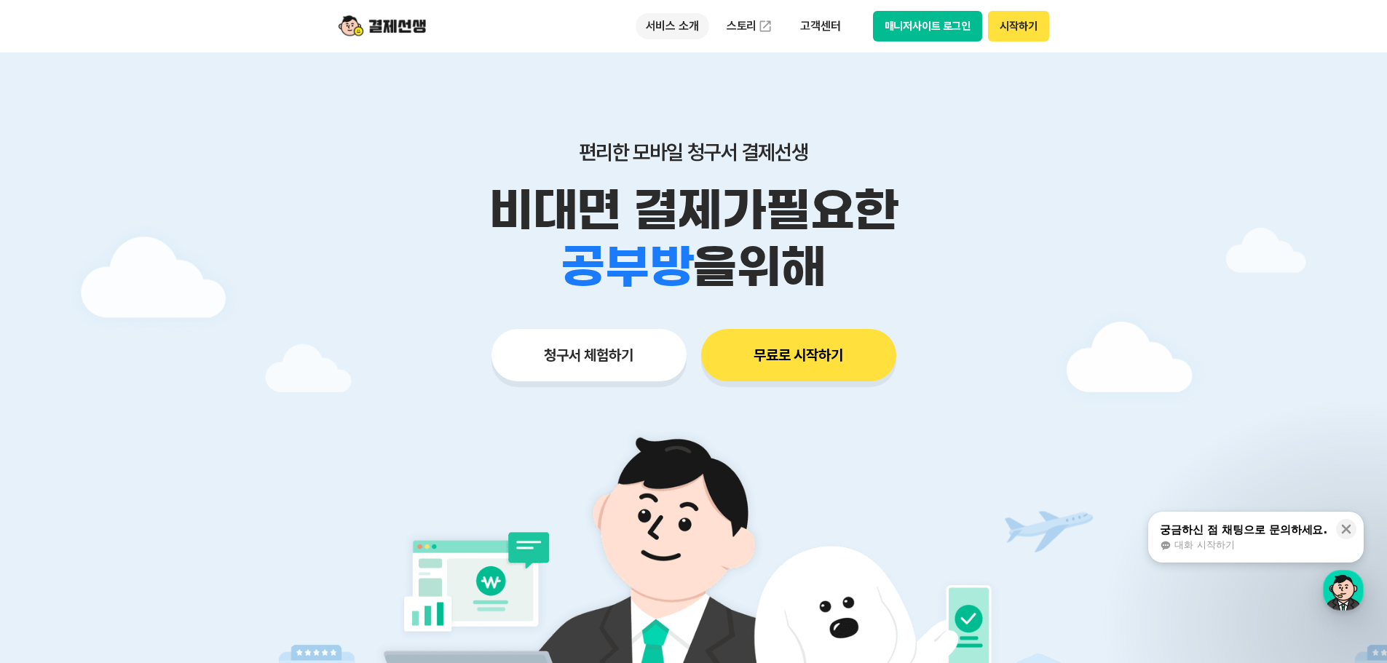
click at [668, 21] on p "서비스 소개" at bounding box center [673, 26] width 74 height 26
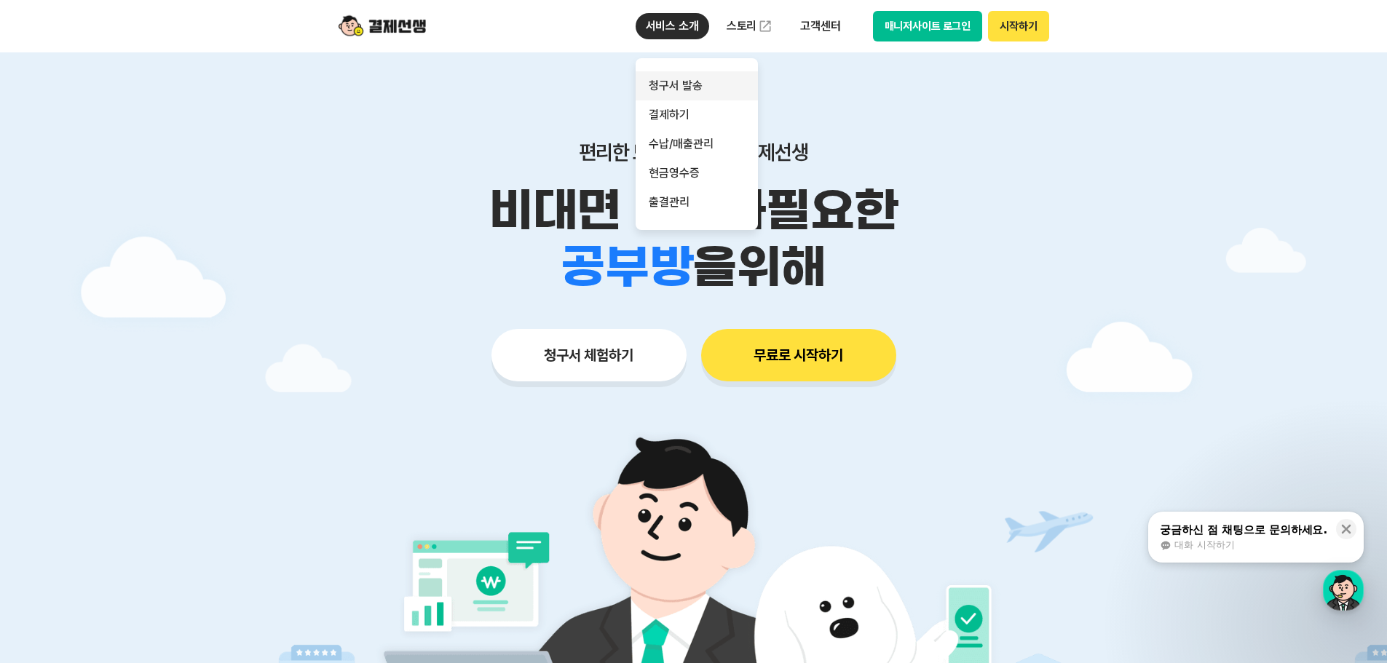
click at [666, 87] on link "청구서 발송" at bounding box center [697, 85] width 122 height 29
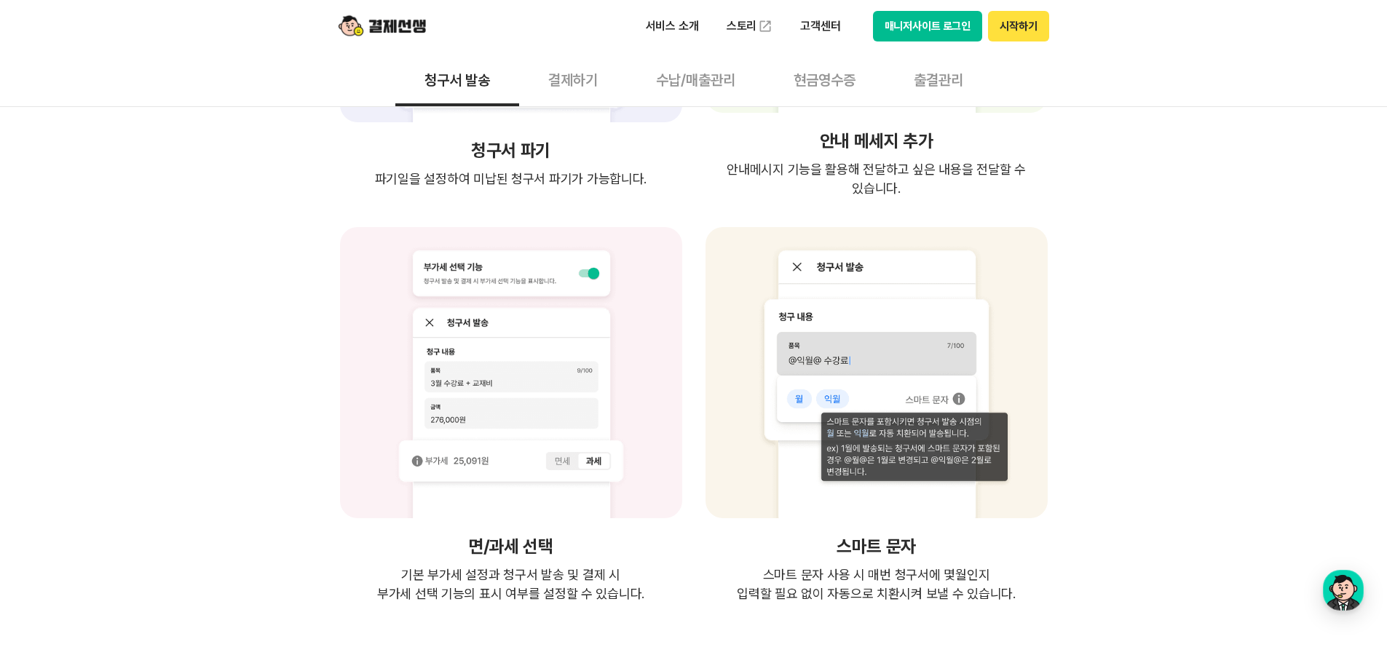
scroll to position [3204, 0]
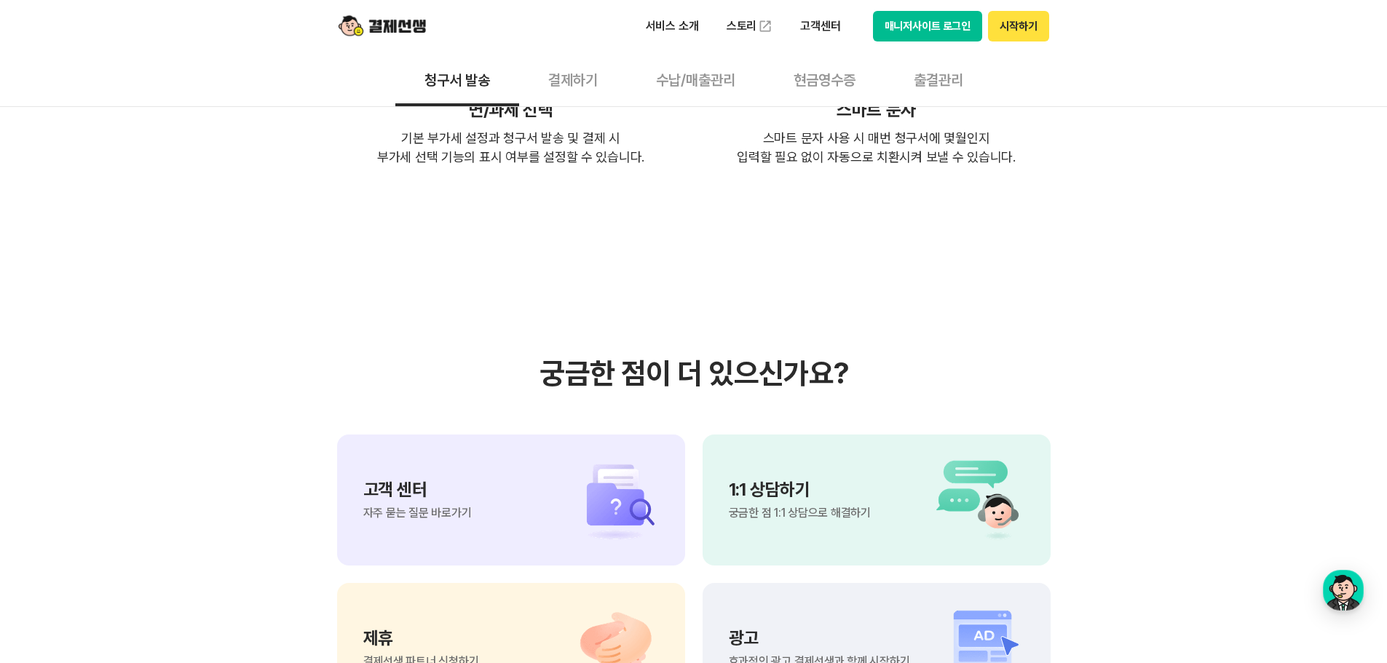
click at [476, 435] on div "고객 센터 자주 묻는 질문 바로가기" at bounding box center [511, 500] width 348 height 131
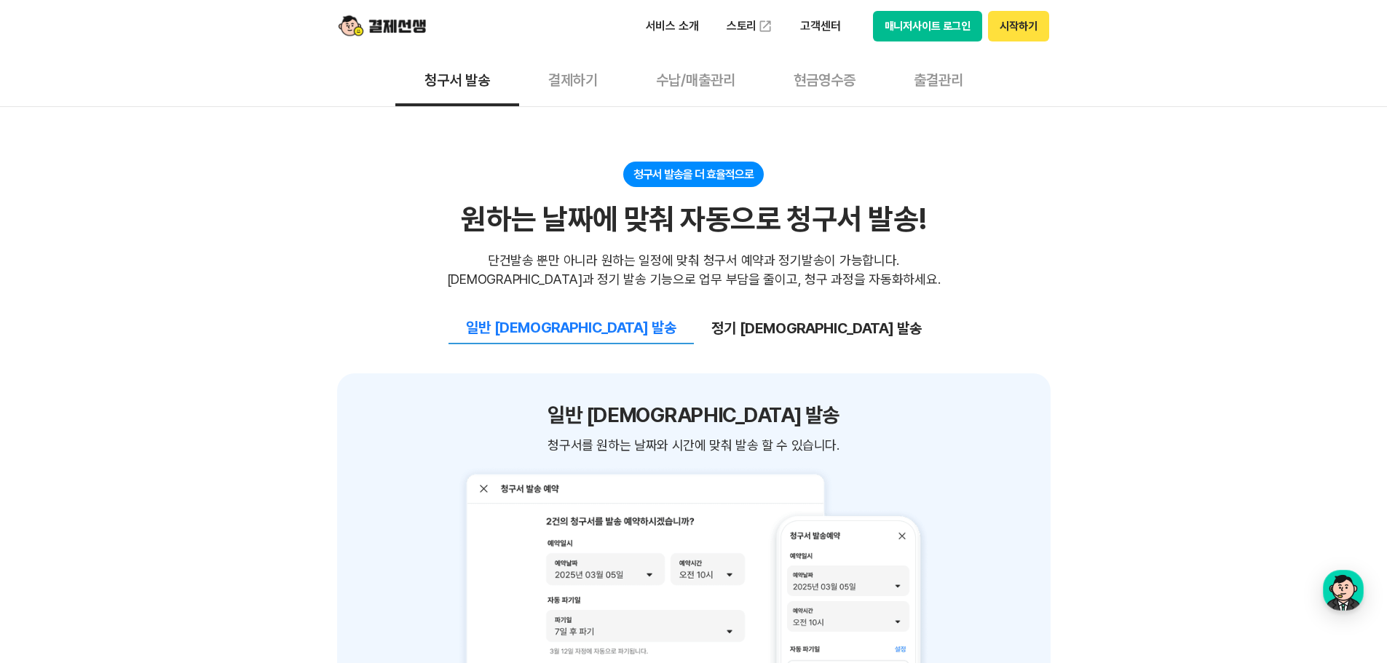
scroll to position [1238, 0]
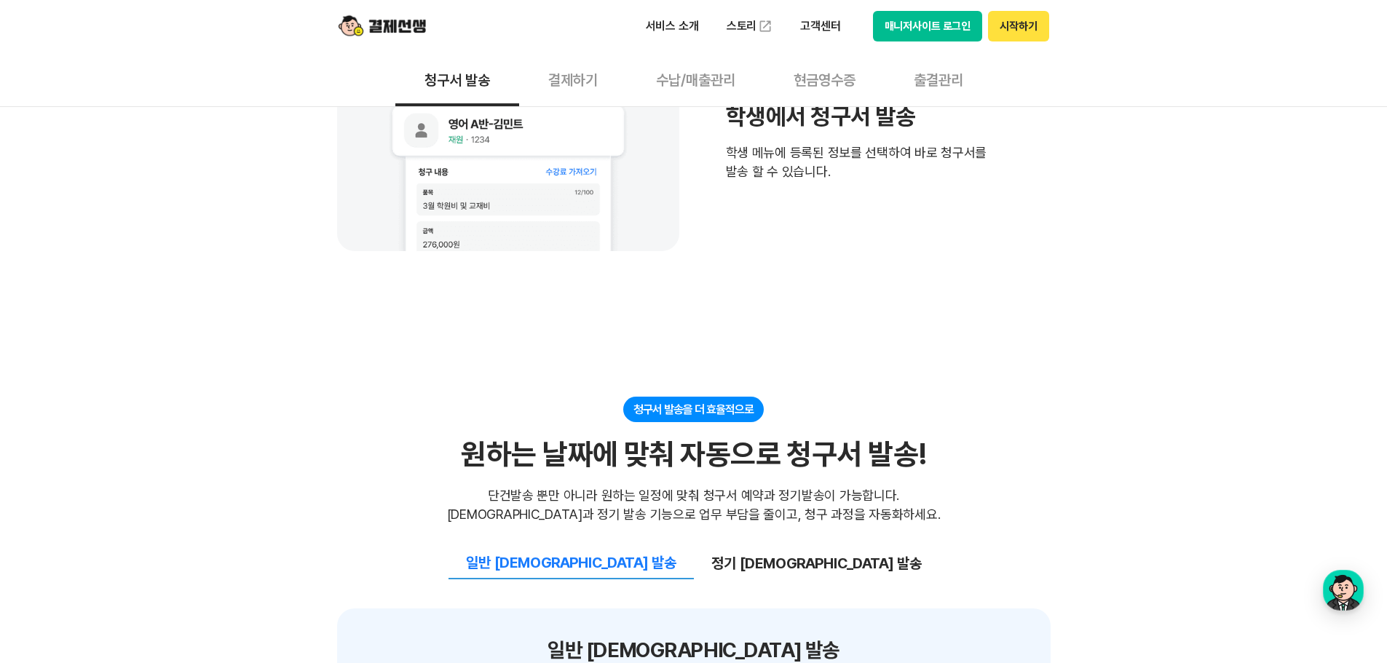
click at [804, 71] on button "현금영수증" at bounding box center [825, 79] width 120 height 54
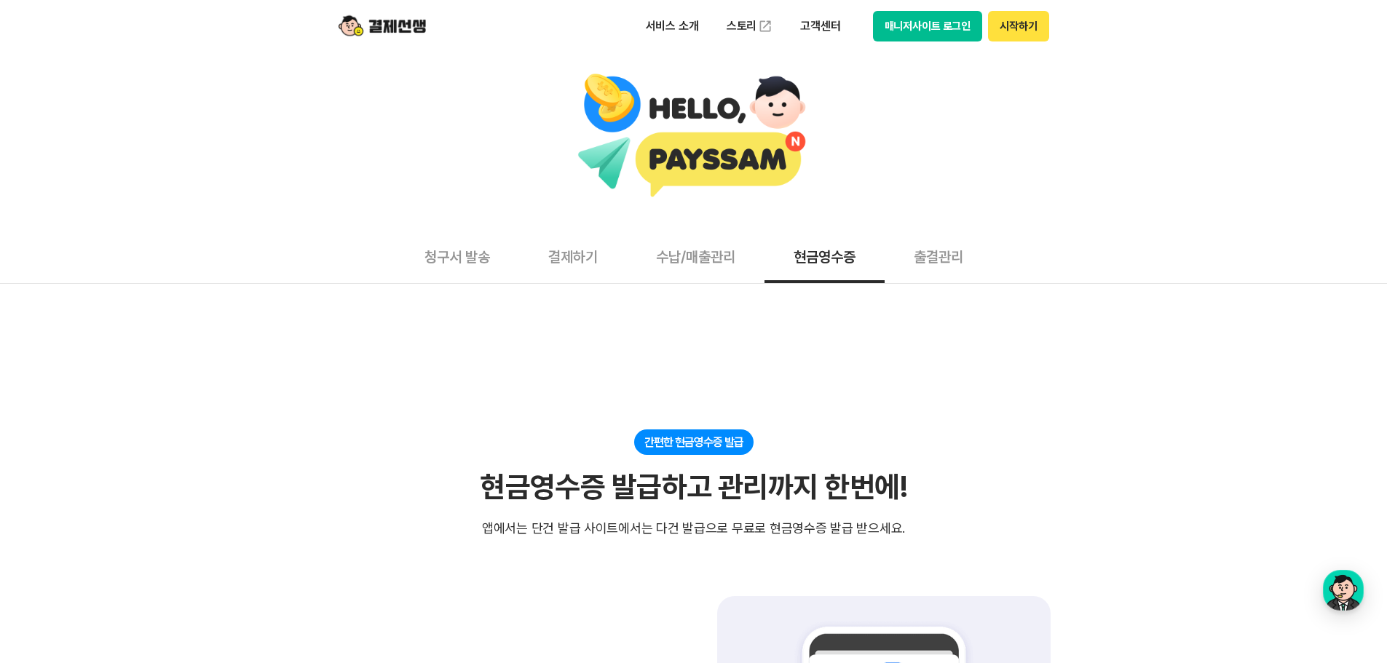
click at [464, 258] on button "청구서 발송" at bounding box center [457, 256] width 124 height 54
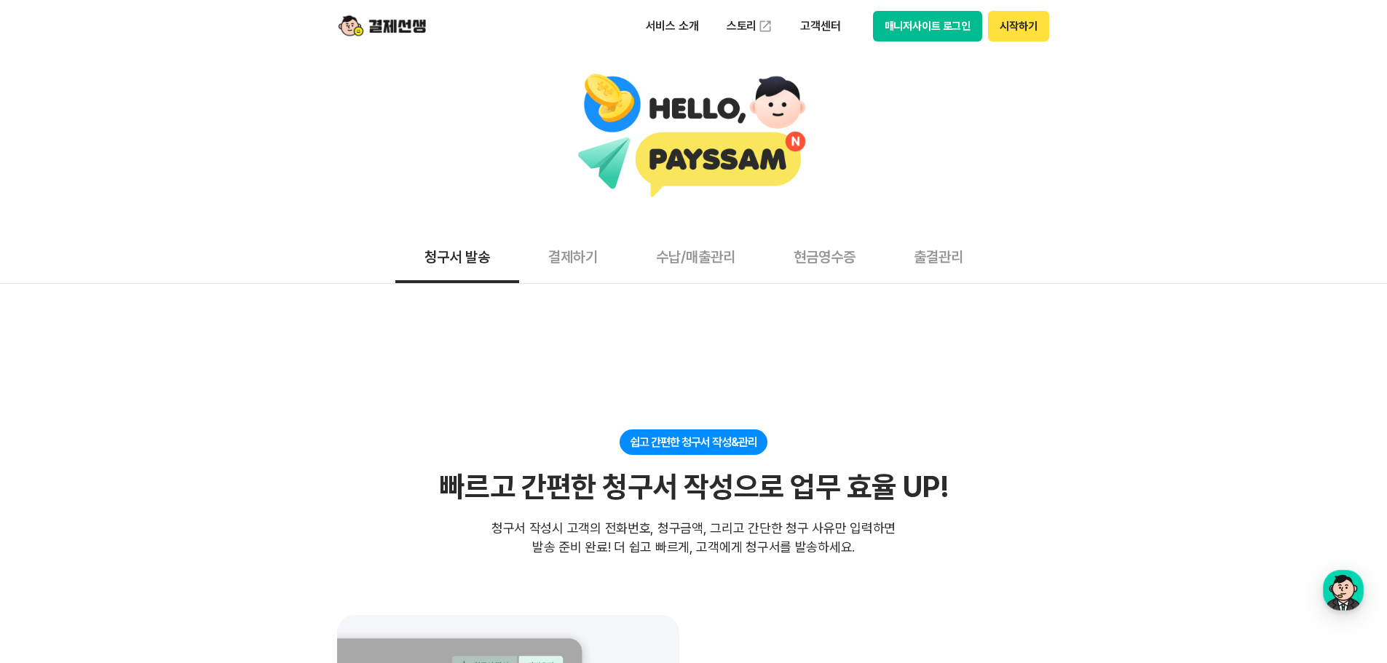
drag, startPoint x: 189, startPoint y: 436, endPoint x: 200, endPoint y: 432, distance: 11.5
click at [40, 264] on div "청구서 발송 결제하기 수납/매출관리 현금영수증 출결관리" at bounding box center [693, 256] width 1387 height 55
click at [813, 28] on p "고객센터" at bounding box center [820, 26] width 60 height 26
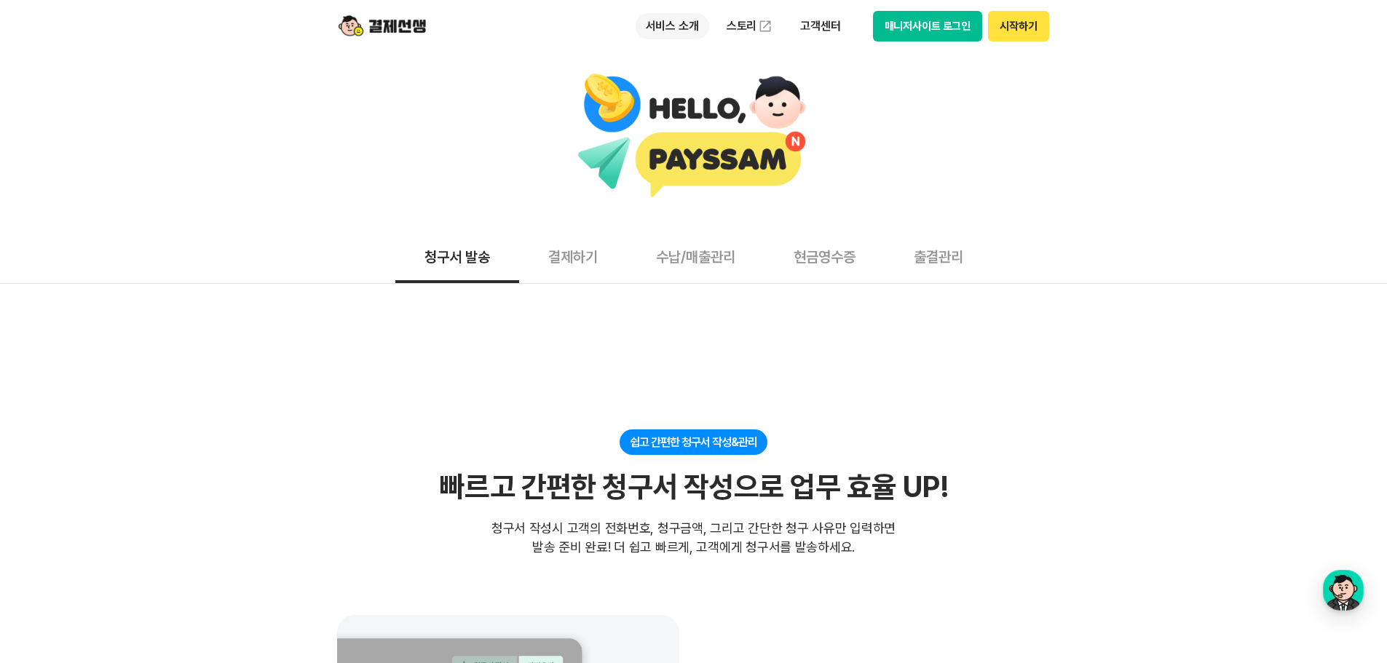
drag, startPoint x: 665, startPoint y: 31, endPoint x: 662, endPoint y: 50, distance: 19.9
click at [664, 30] on p "서비스 소개" at bounding box center [673, 26] width 74 height 26
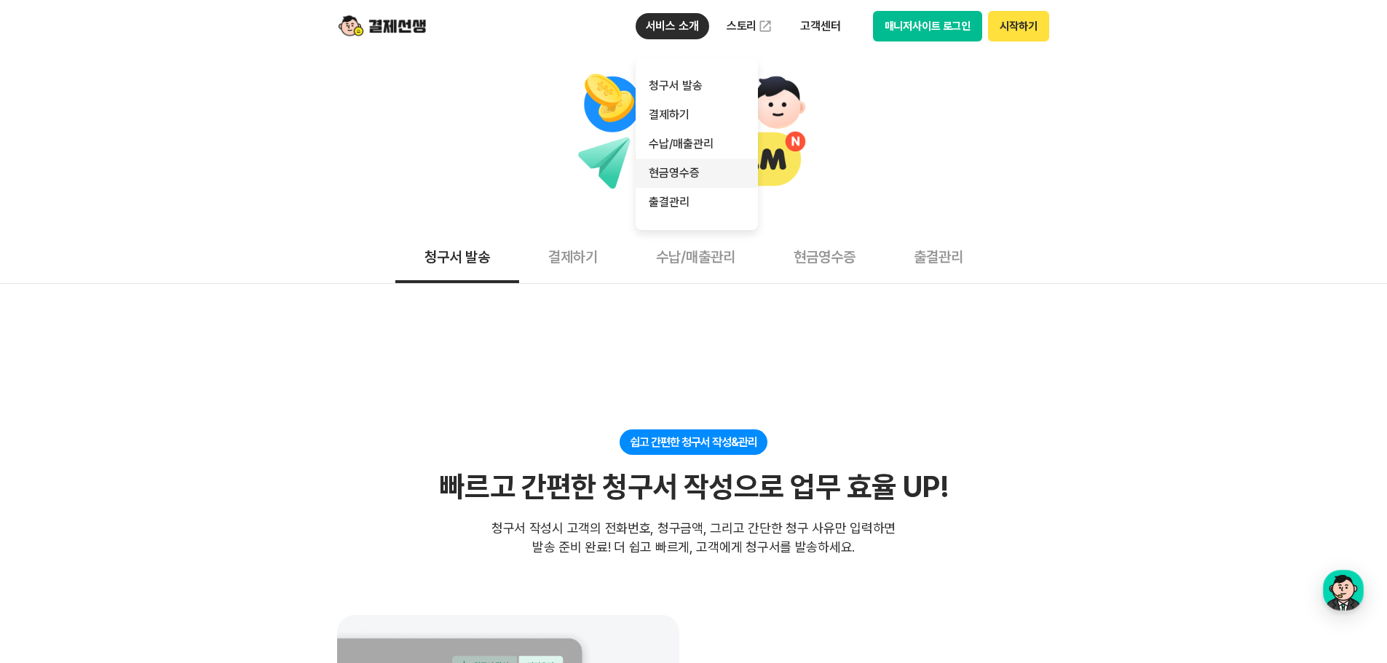
click at [665, 173] on link "현금영수증" at bounding box center [697, 173] width 122 height 29
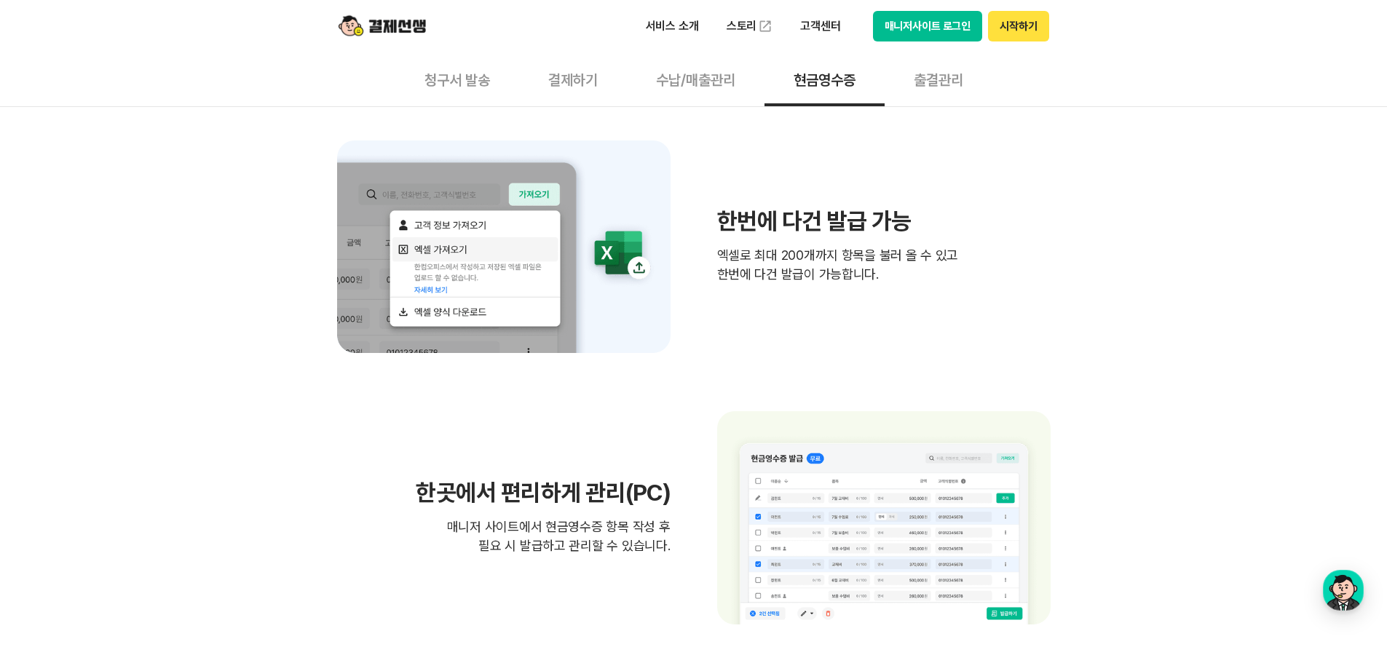
scroll to position [728, 0]
click at [540, 192] on img at bounding box center [504, 246] width 334 height 213
click at [797, 232] on h3 "한번에 다건 발급 가능" at bounding box center [884, 220] width 334 height 23
click at [800, 275] on p "엑셀로 최대 200개까지 항목을 불러 올 수 있고 한번에 다건 발급이 가능합니다." at bounding box center [884, 264] width 334 height 38
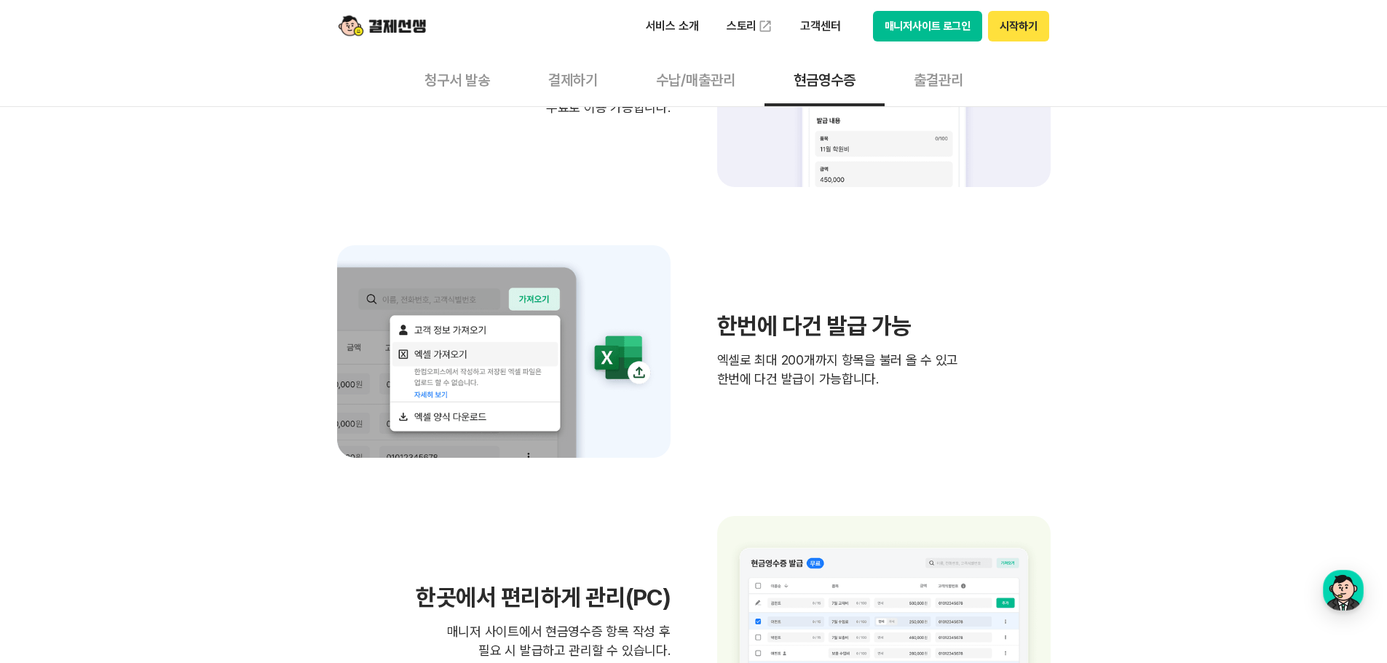
scroll to position [364, 0]
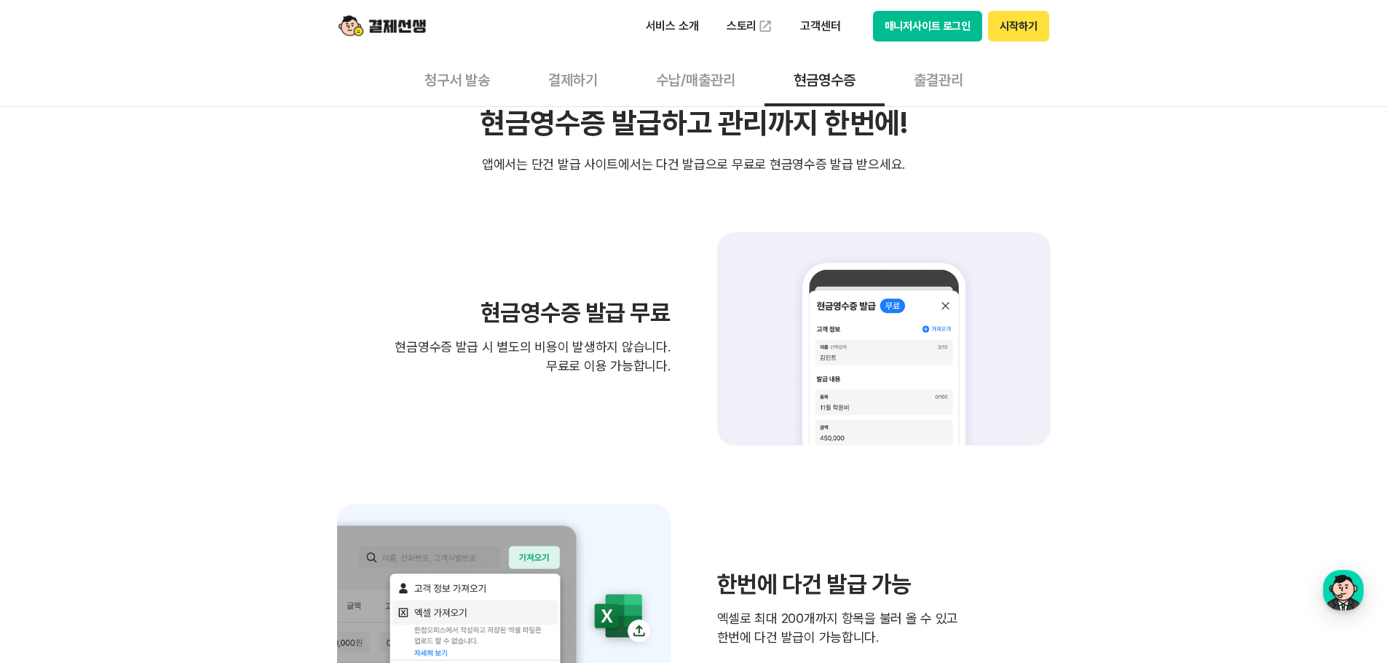
click at [462, 80] on button "청구서 발송" at bounding box center [457, 79] width 124 height 54
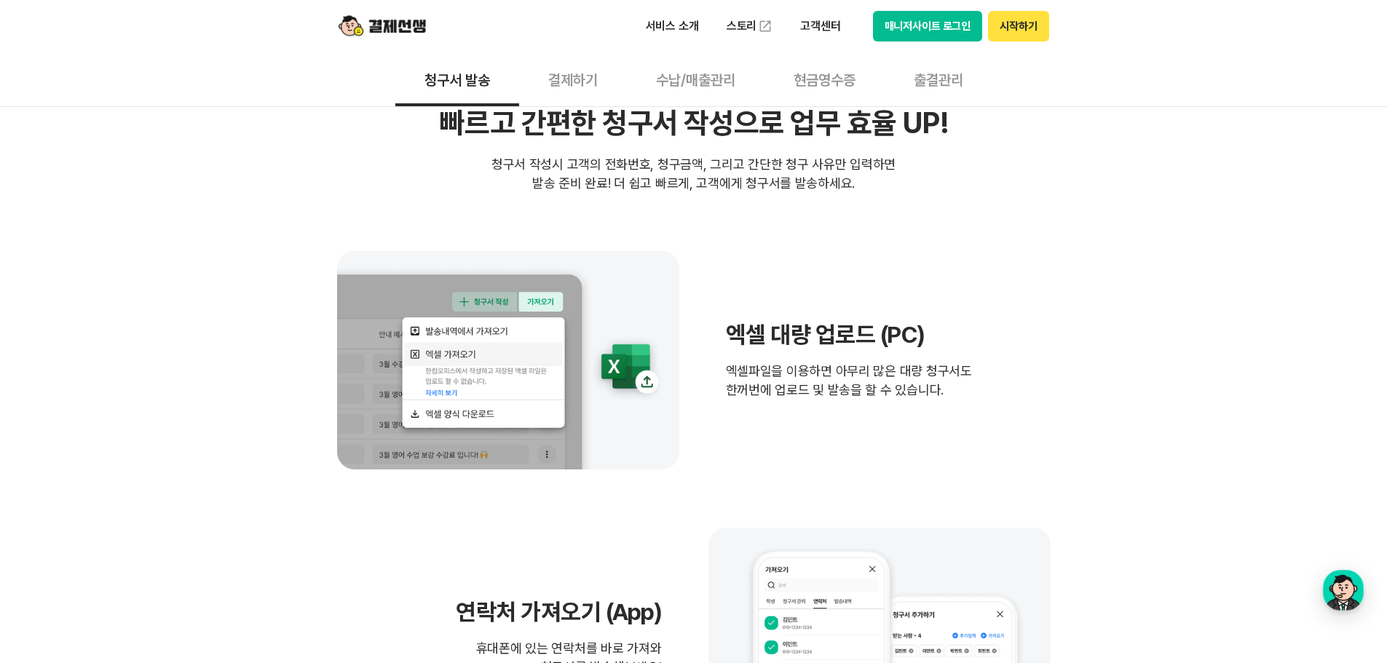
click at [792, 334] on h3 "엑셀 대량 업로드 (PC)" at bounding box center [849, 335] width 246 height 28
click at [516, 394] on img at bounding box center [508, 360] width 342 height 218
click at [473, 412] on img at bounding box center [508, 360] width 342 height 218
click at [924, 352] on div "엑셀 대량 업로드 (PC) 엑셀파일을 이용하면 아무리 많은 대량 청구서도 한꺼번에 업로드 및 발송을 할 수 있습니다." at bounding box center [849, 360] width 246 height 79
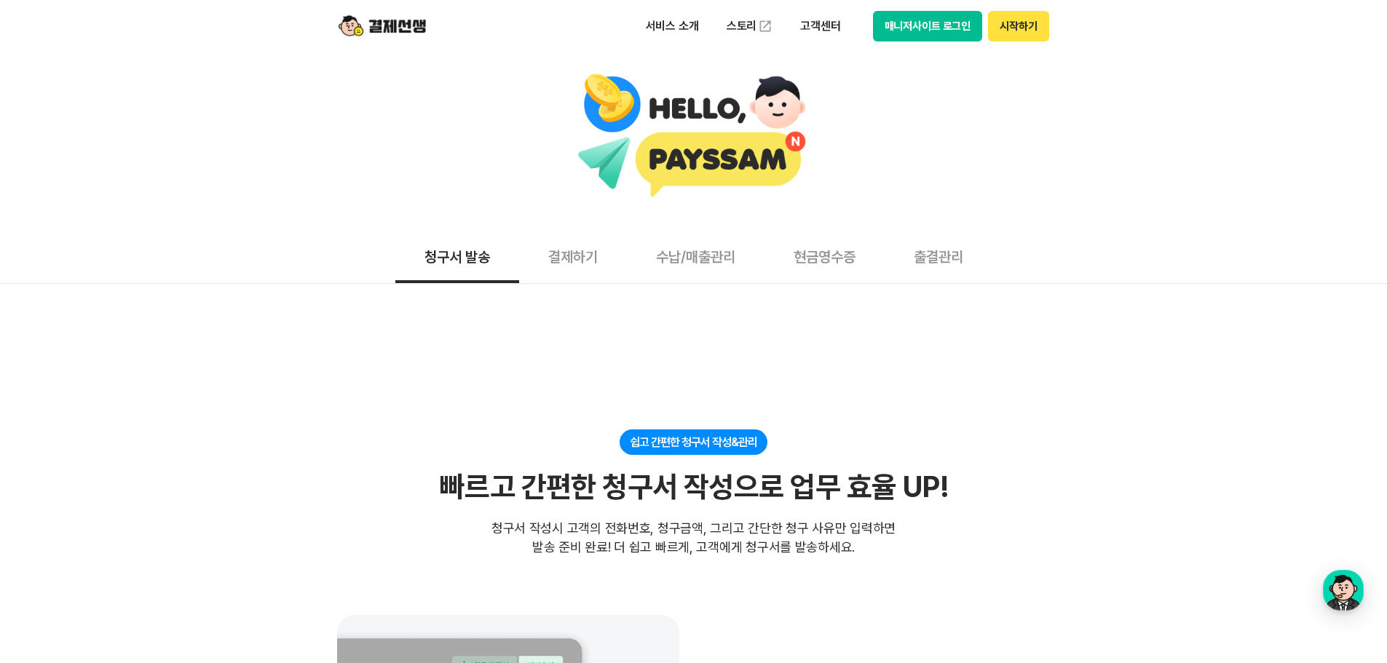
click at [1016, 19] on button "시작하기" at bounding box center [1018, 26] width 60 height 31
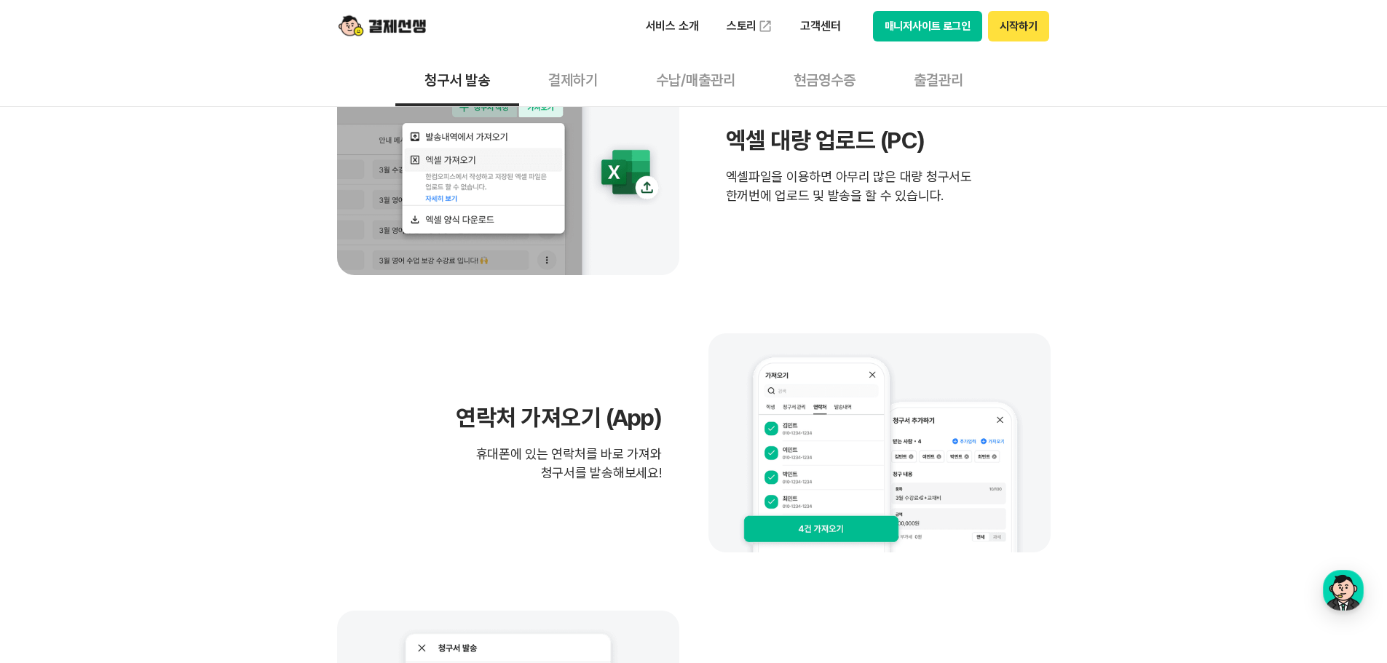
scroll to position [728, 0]
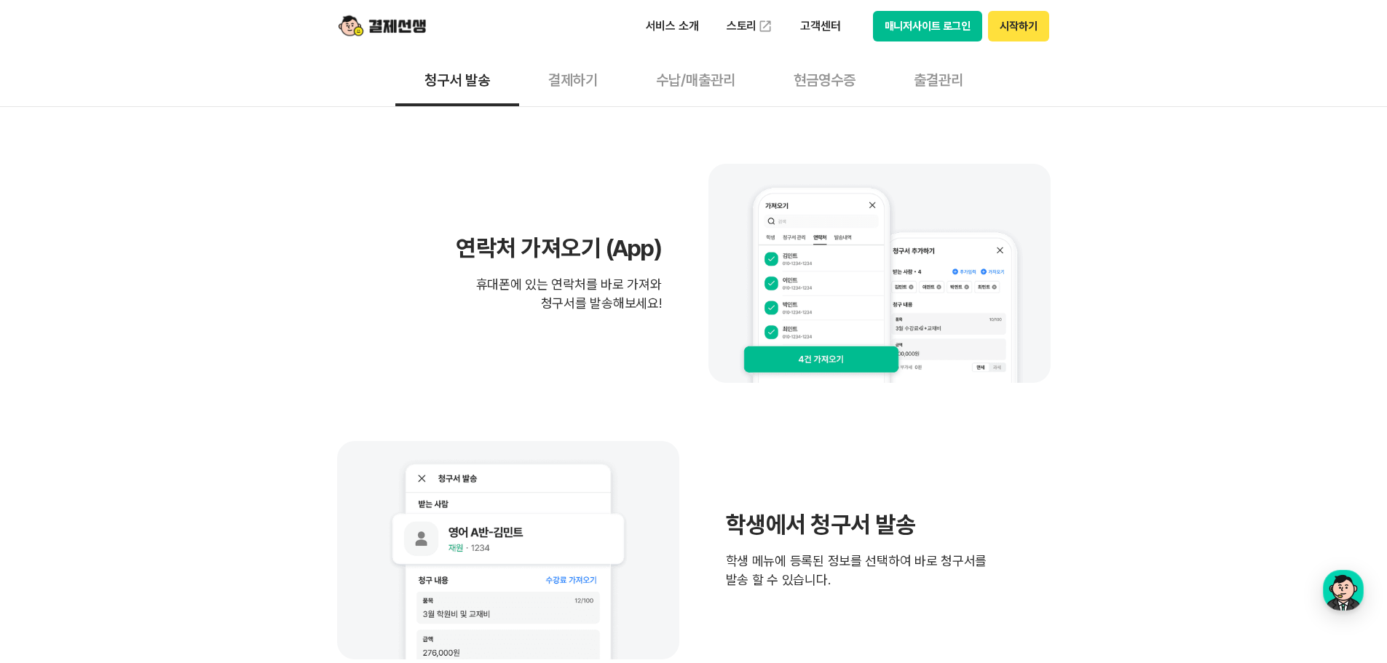
drag, startPoint x: 127, startPoint y: 349, endPoint x: 537, endPoint y: 210, distance: 433.0
click at [944, 79] on button "출결관리" at bounding box center [939, 79] width 108 height 54
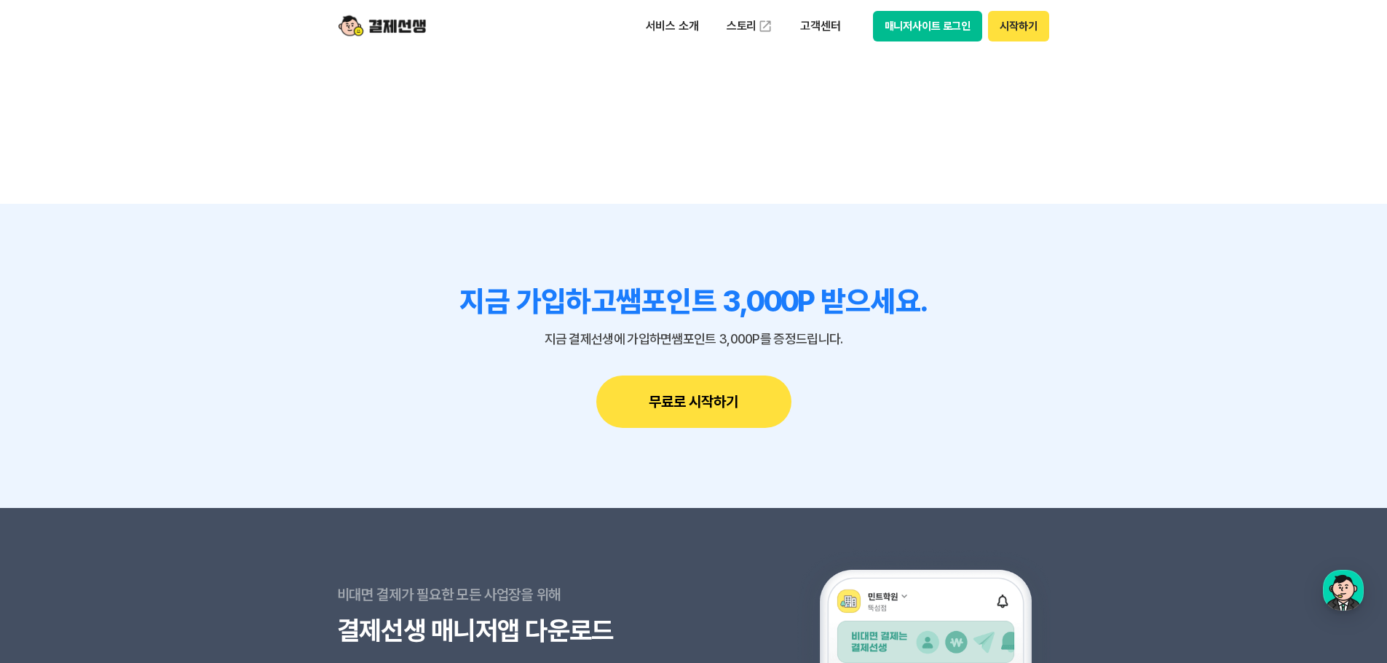
scroll to position [3496, 0]
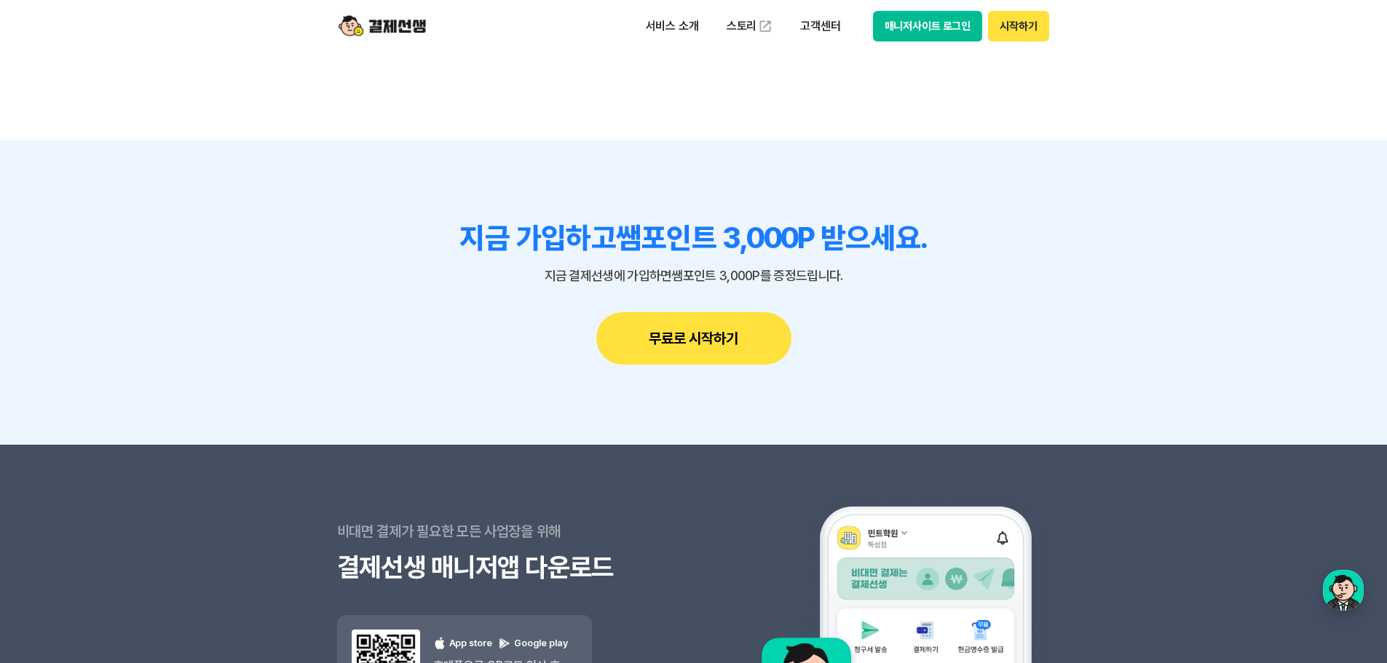
click at [695, 339] on button "무료로 시작하기" at bounding box center [693, 338] width 195 height 52
click at [163, 317] on section "지금 가입하고 쌤포인트 3,000P 받으세요. 지금 결제선생에 가입하면 쌤포인트 3,000P를 증정드립니다. 무료로 시작하기" at bounding box center [693, 293] width 1387 height 304
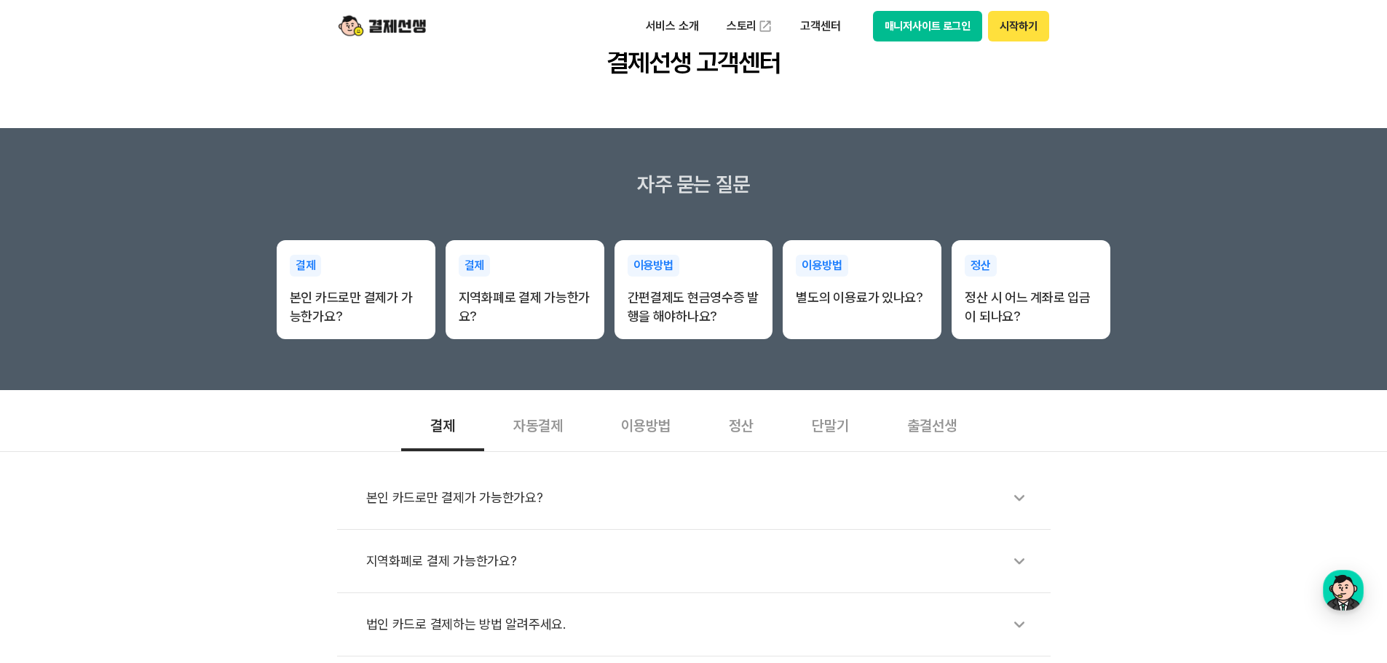
scroll to position [146, 0]
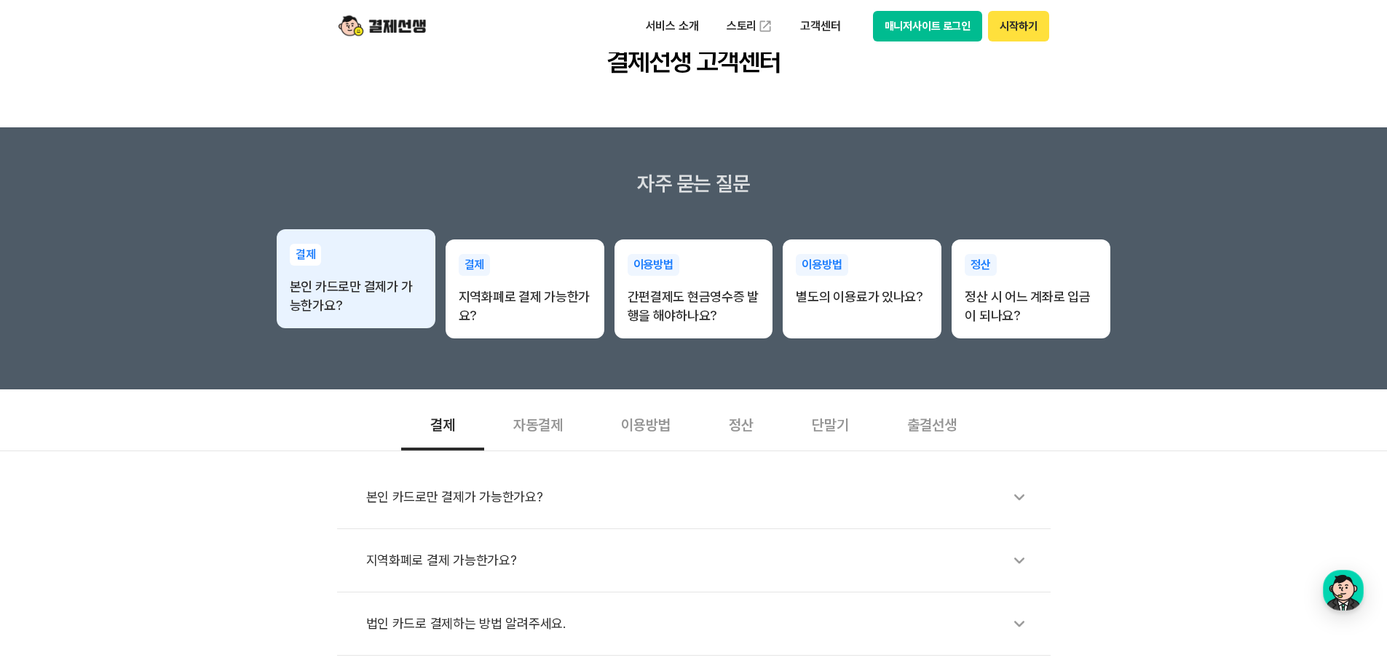
click at [291, 313] on p "본인 카드로만 결제가 가능한가요?" at bounding box center [356, 296] width 133 height 38
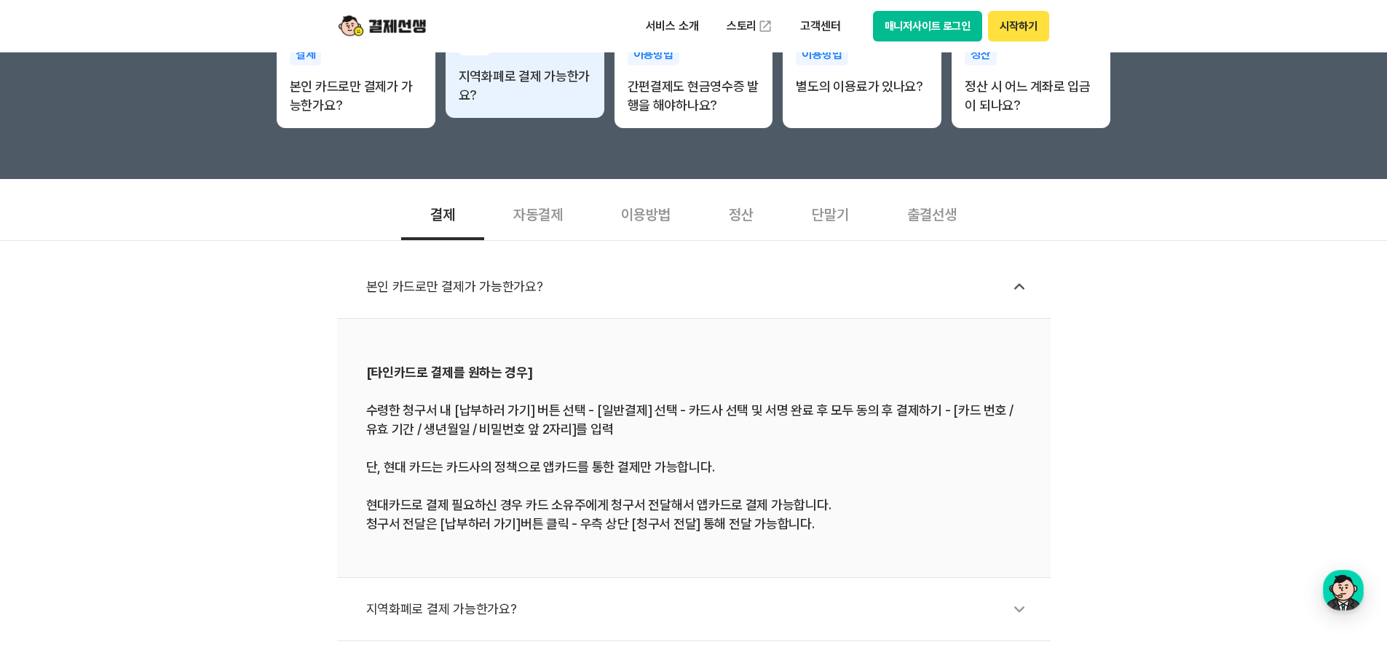
scroll to position [437, 0]
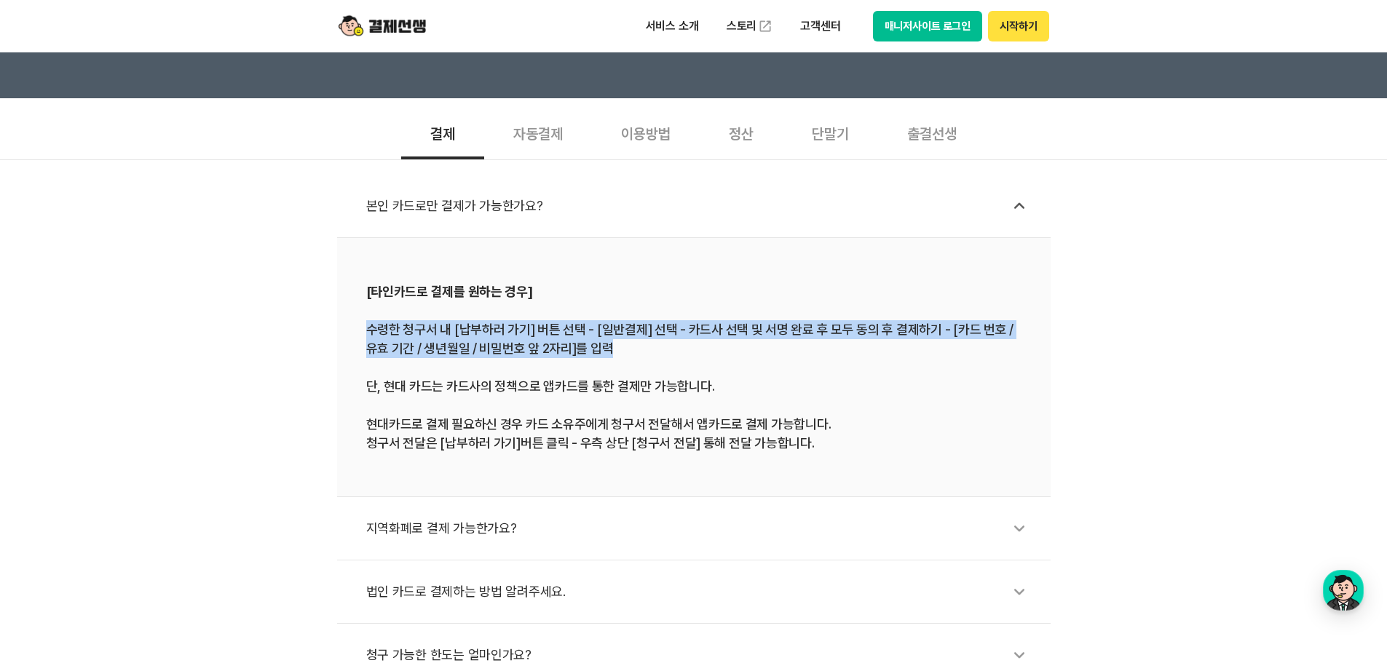
drag, startPoint x: 612, startPoint y: 355, endPoint x: 354, endPoint y: 326, distance: 259.5
click at [354, 326] on li "[타인카드로 결제를 원하는 경우] 수령한 청구서 내 [납부하러 가기] 버튼 선택 - [일반결제] 선택 - 카드사 선택 및 서명 완료 후 모두 …" at bounding box center [694, 367] width 714 height 259
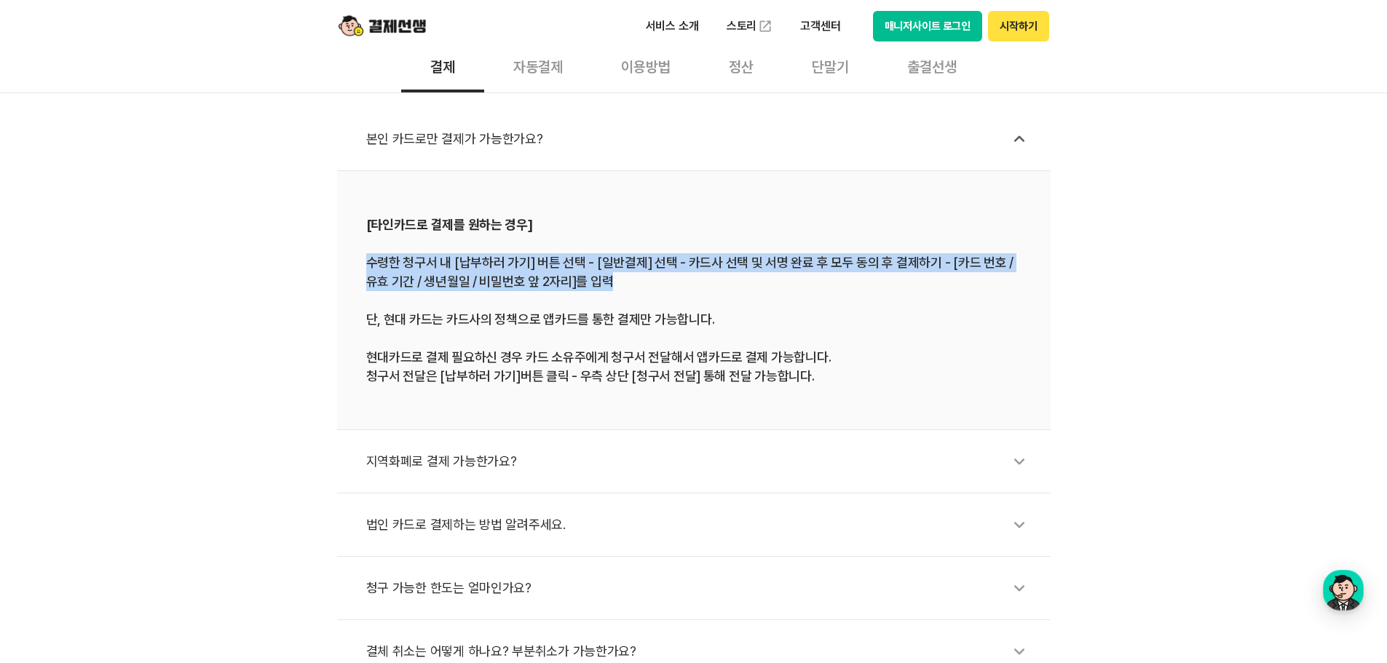
scroll to position [364, 0]
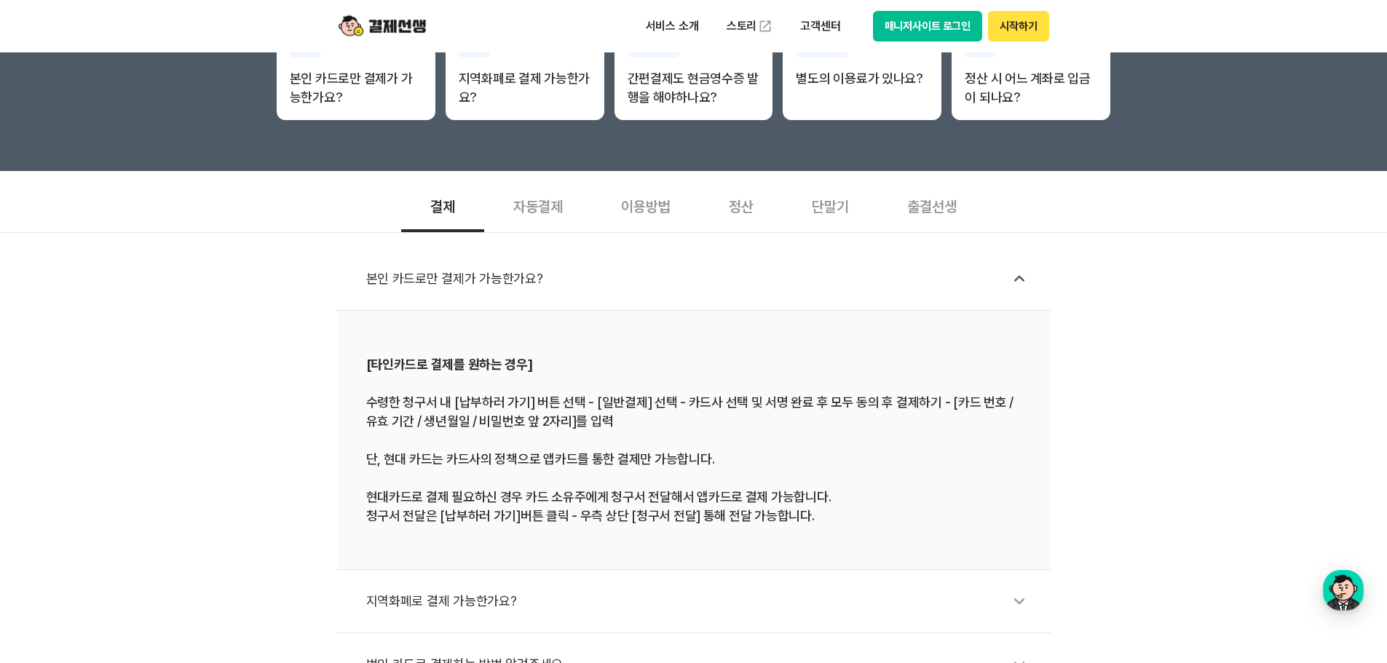
click at [653, 209] on div "이용방법" at bounding box center [646, 205] width 108 height 54
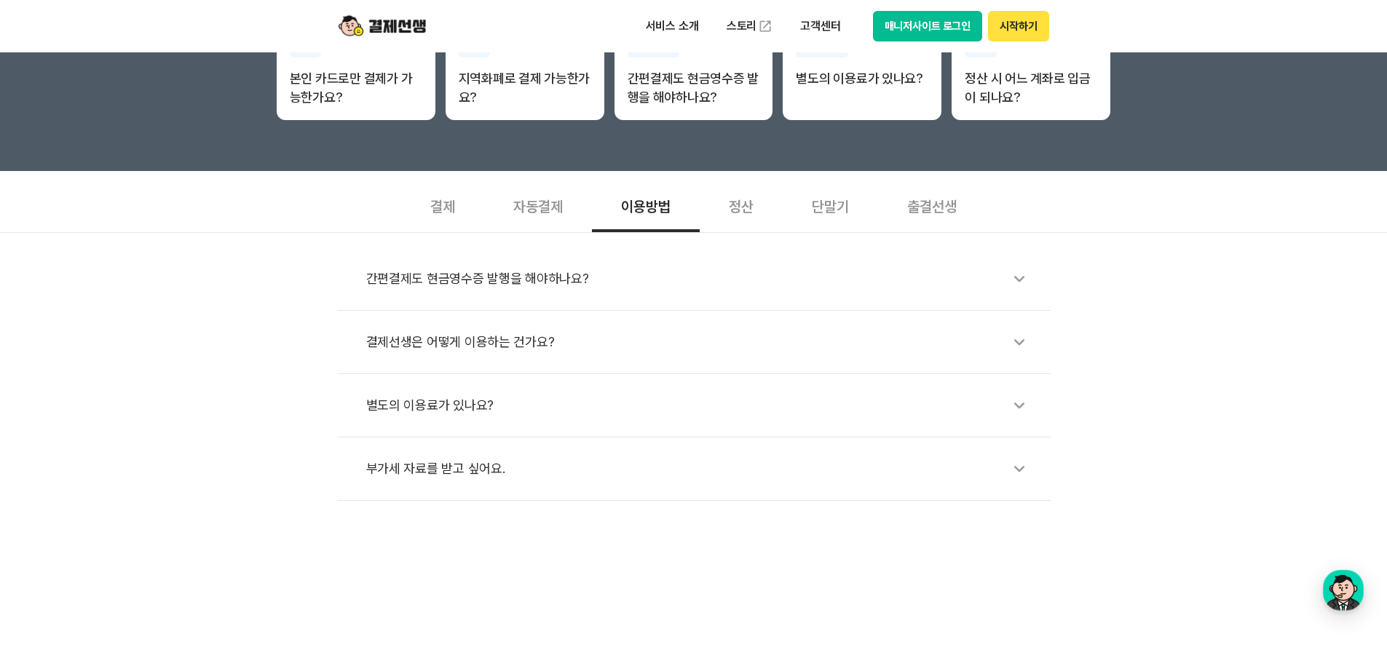
click at [438, 407] on div "별도의 이용료가 있나요?" at bounding box center [701, 406] width 670 height 34
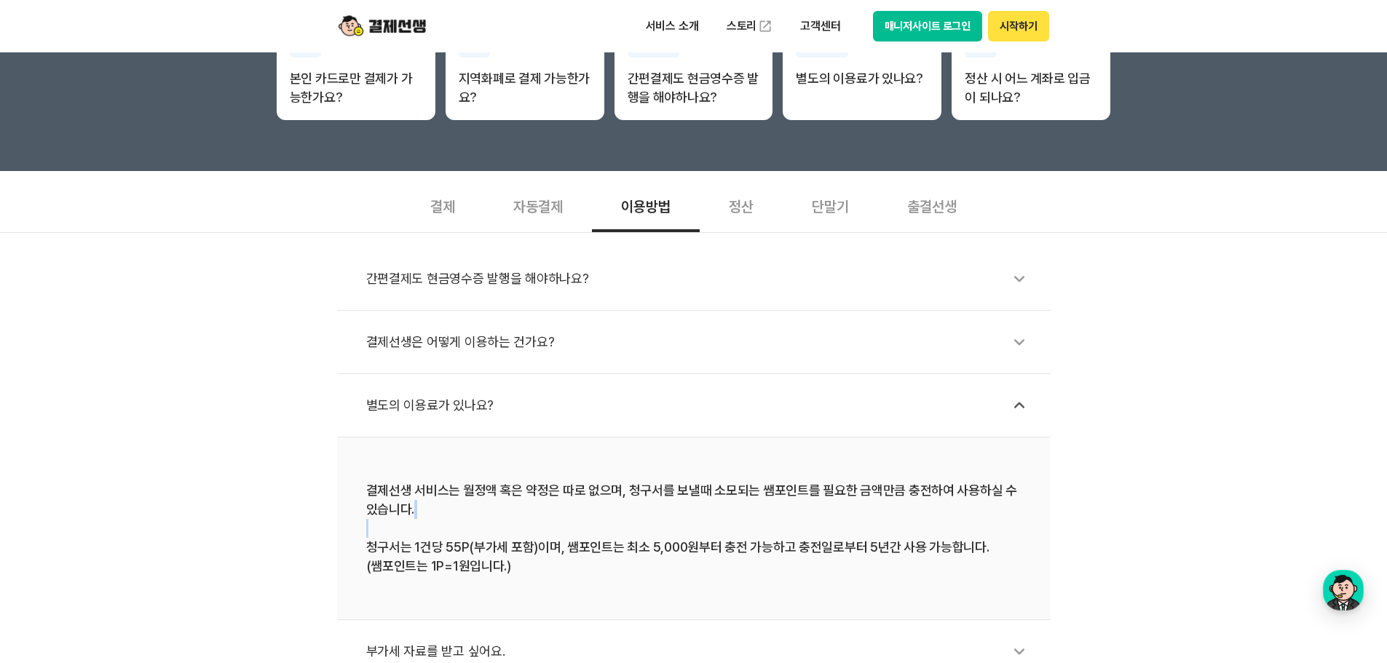
drag, startPoint x: 366, startPoint y: 550, endPoint x: 971, endPoint y: 537, distance: 604.6
click at [971, 537] on div "결제선생 서비스는 월정액 혹은 약정은 따로 없으며, 청구서를 보낼때 소모되는 쌤포인트를 필요한 금액만큼 충전하여 사용하실 수 있습니다. 청구서…" at bounding box center [693, 528] width 655 height 95
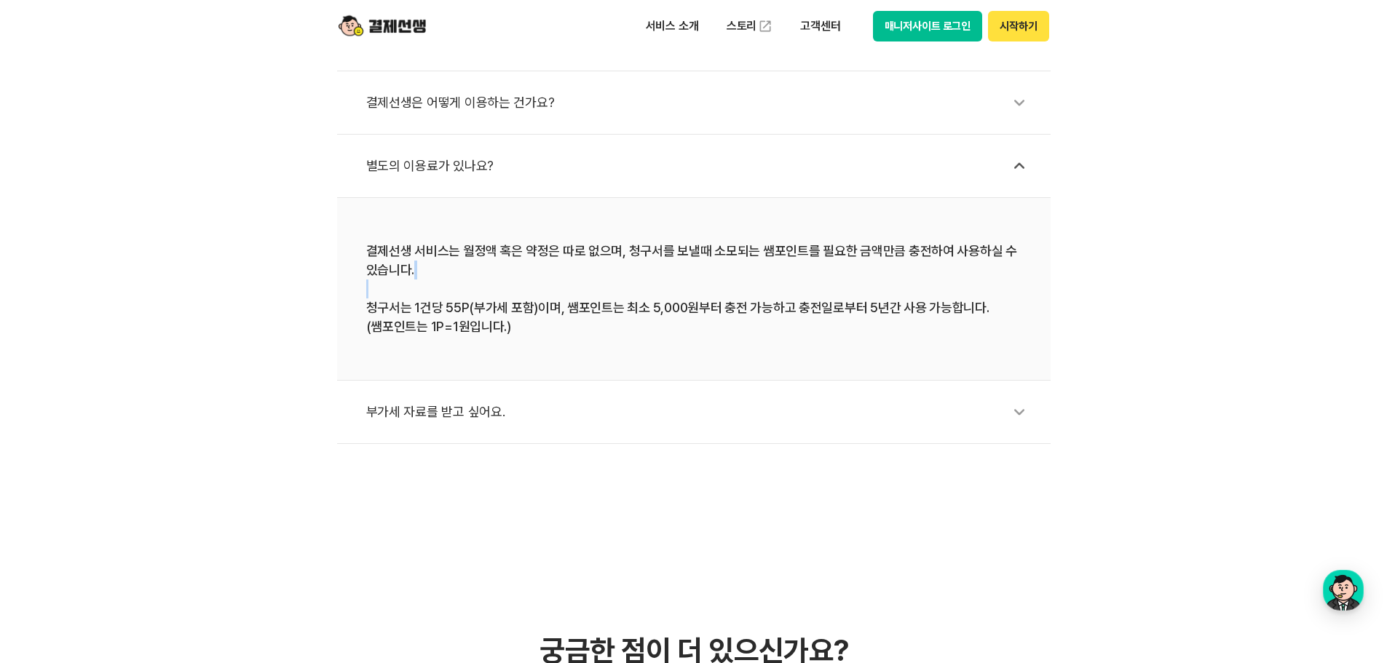
scroll to position [655, 0]
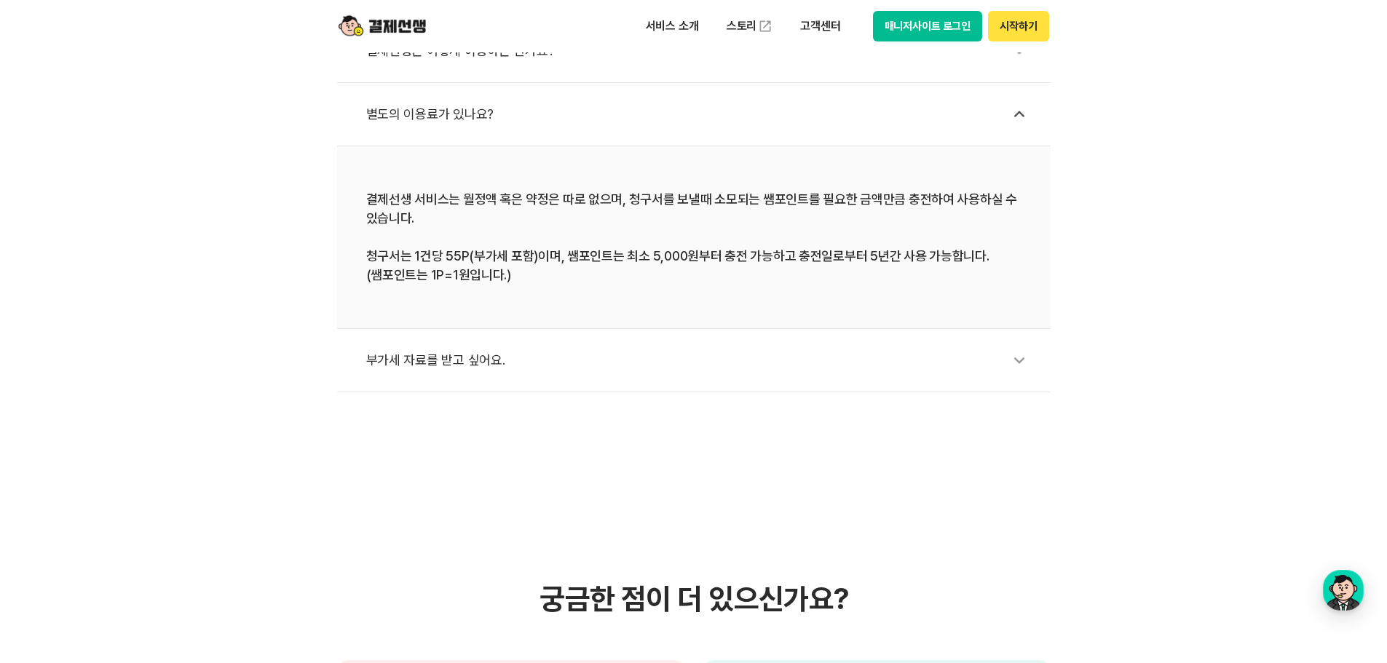
click at [400, 361] on div "부가세 자료를 받고 싶어요." at bounding box center [701, 361] width 670 height 34
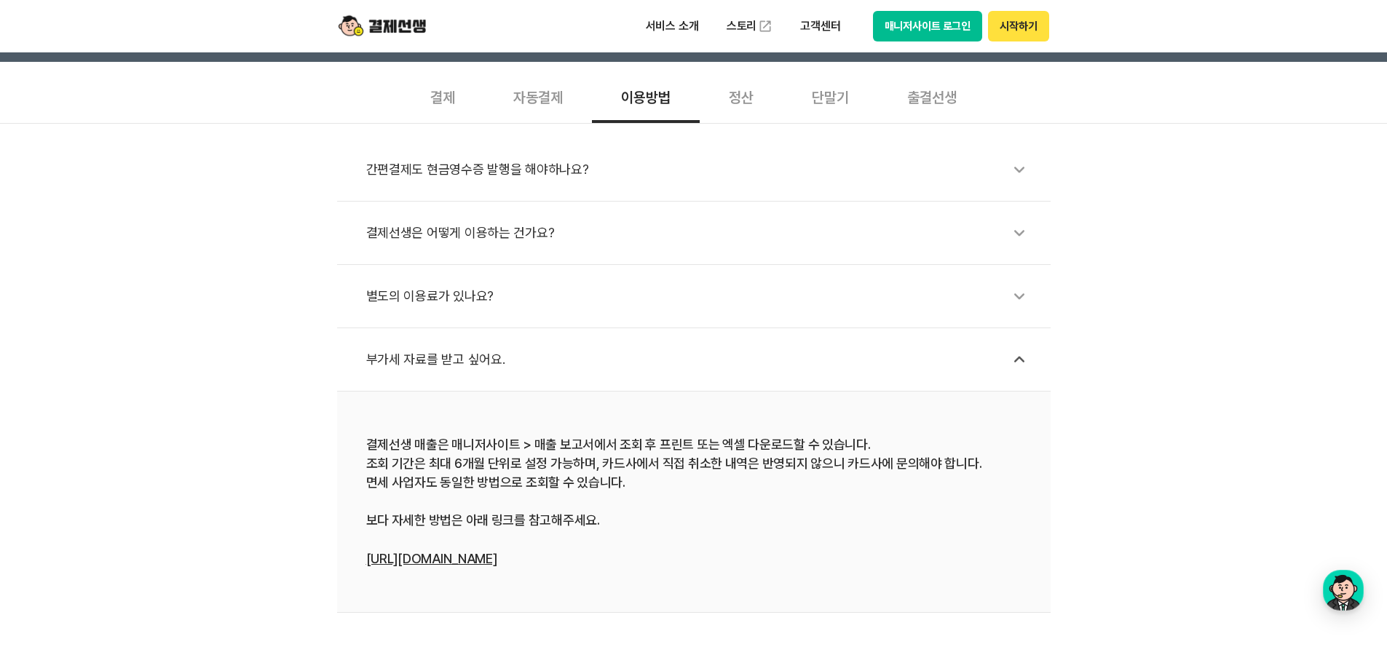
scroll to position [218, 0]
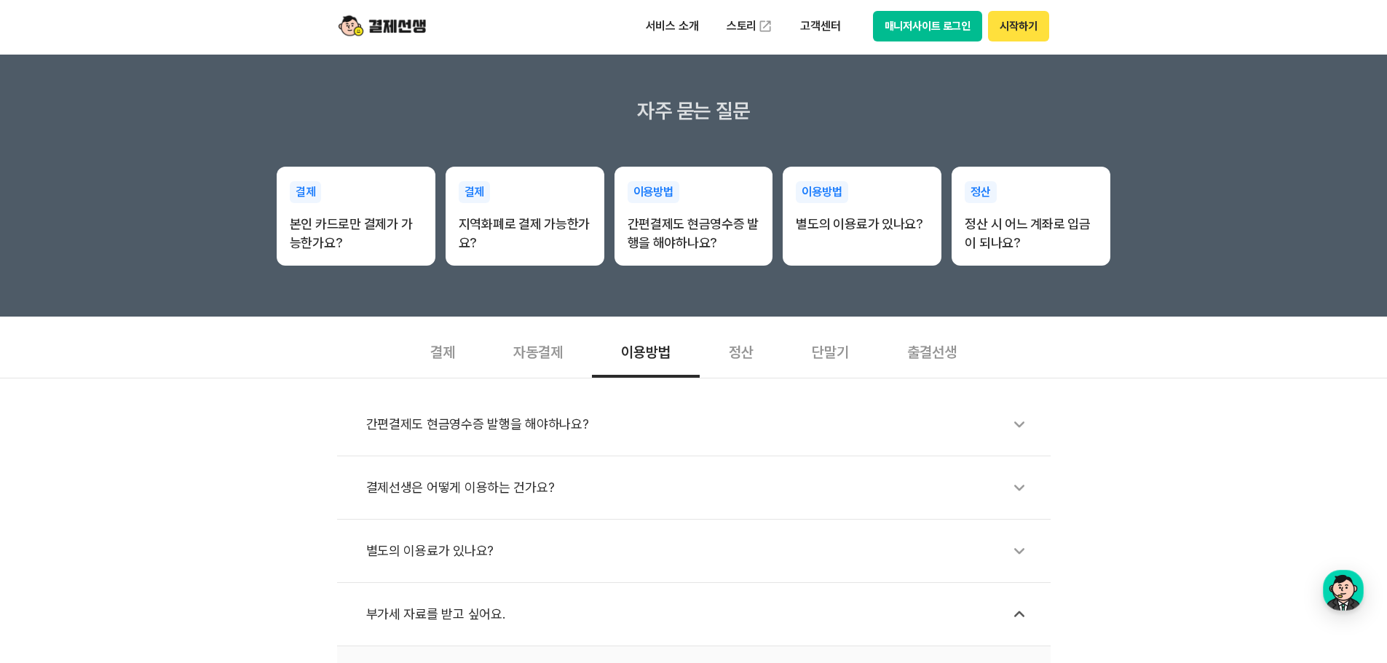
click at [539, 349] on div "자동결제" at bounding box center [538, 351] width 108 height 54
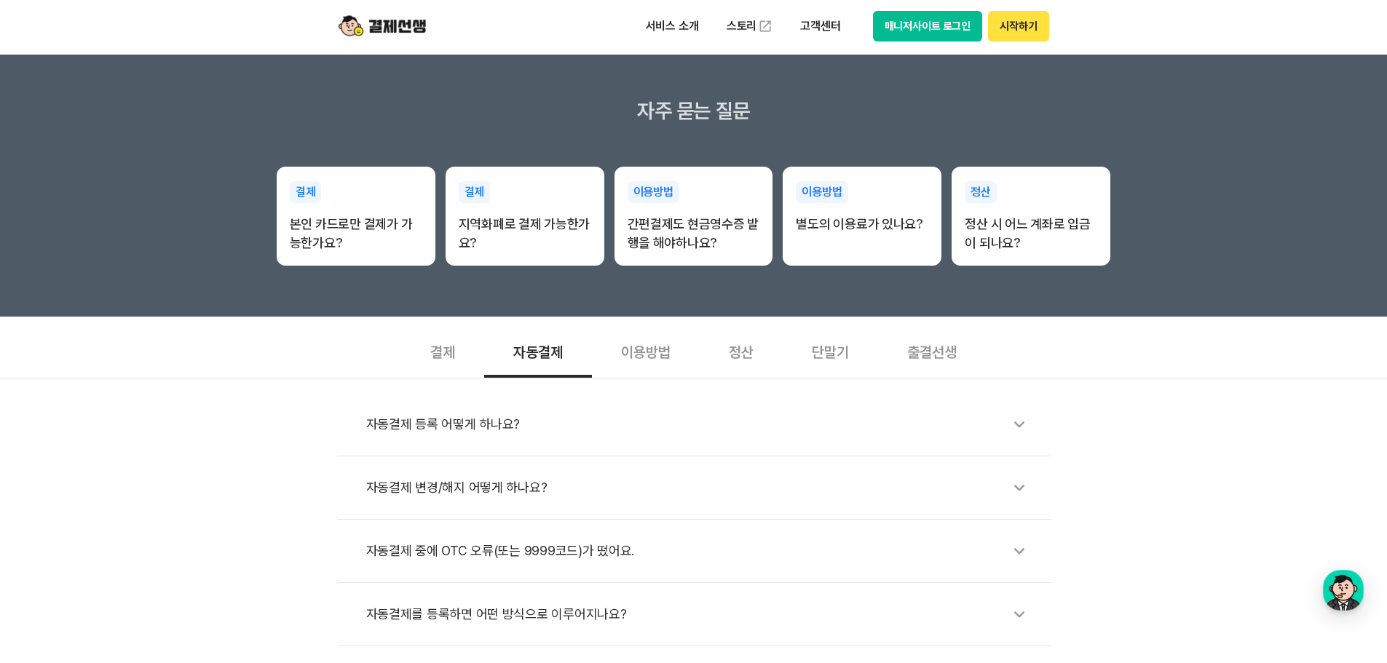
click at [481, 423] on div "자동결제 등록 어떻게 하나요?" at bounding box center [701, 425] width 670 height 34
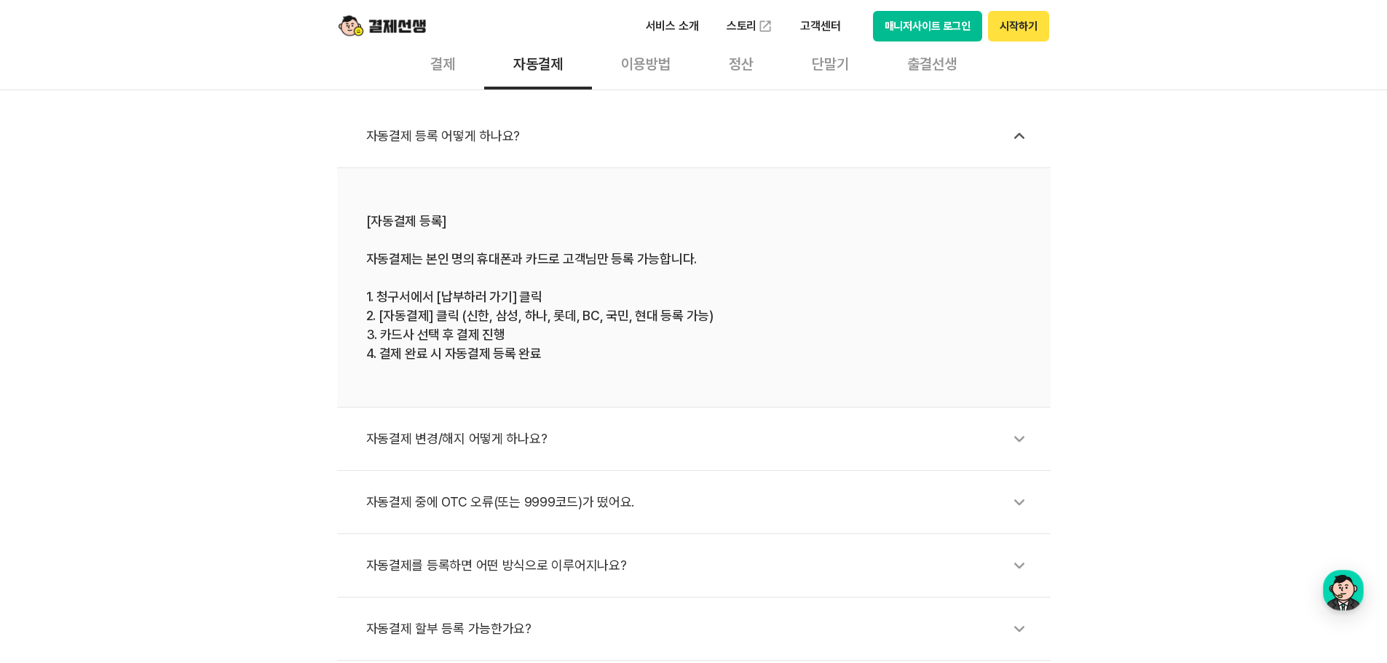
scroll to position [510, 0]
click at [492, 436] on div "자동결제 변경/해지 어떻게 하나요?" at bounding box center [701, 436] width 670 height 34
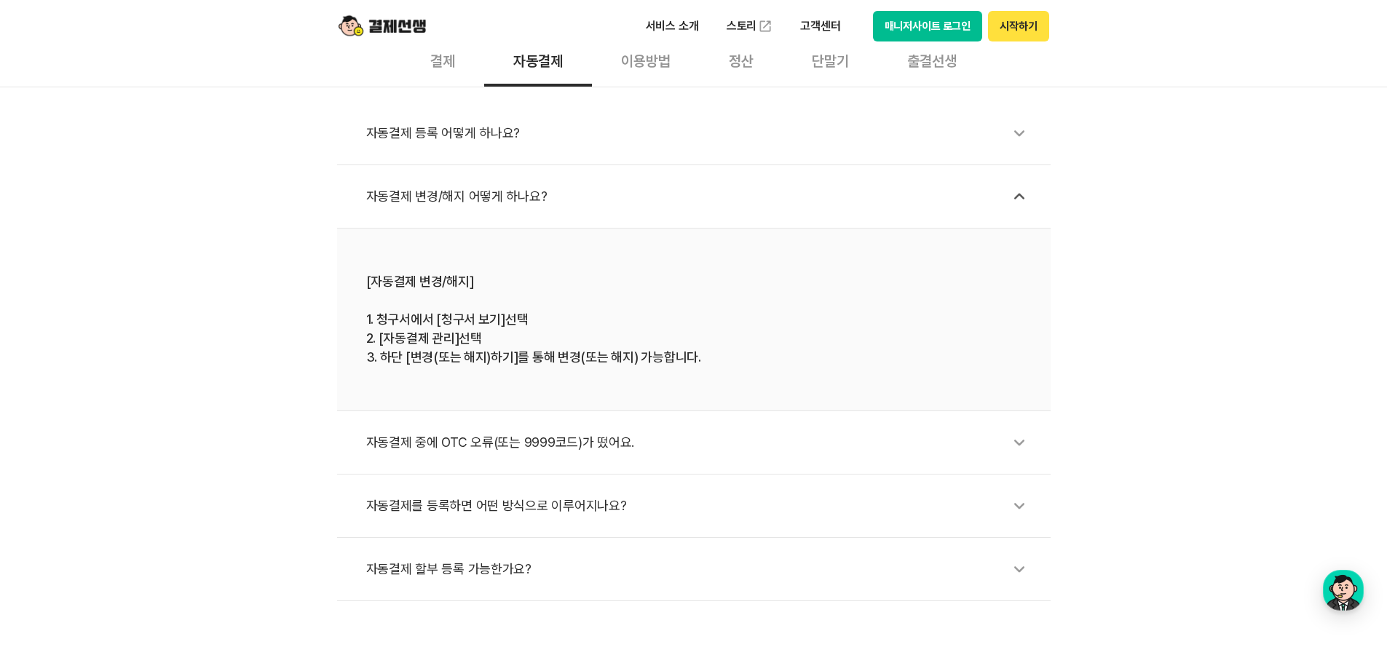
click at [500, 502] on div "자동결제를 등록하면 어떤 방식으로 이루어지나요?" at bounding box center [701, 506] width 670 height 34
